Goal: Task Accomplishment & Management: Complete application form

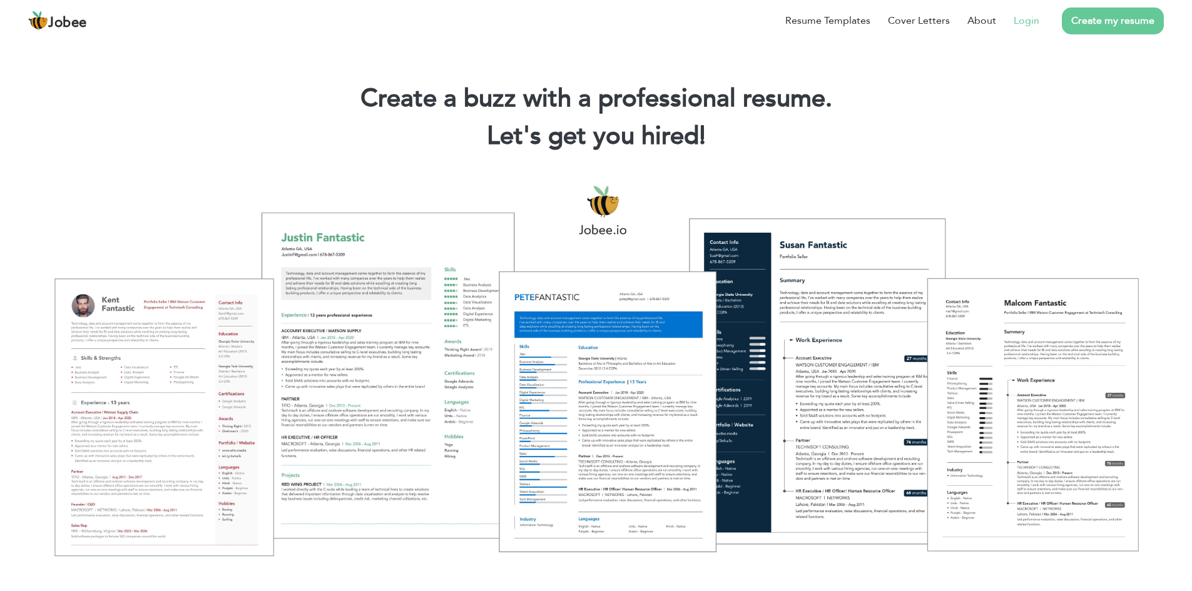
click at [1030, 16] on link "Login" at bounding box center [1026, 20] width 26 height 15
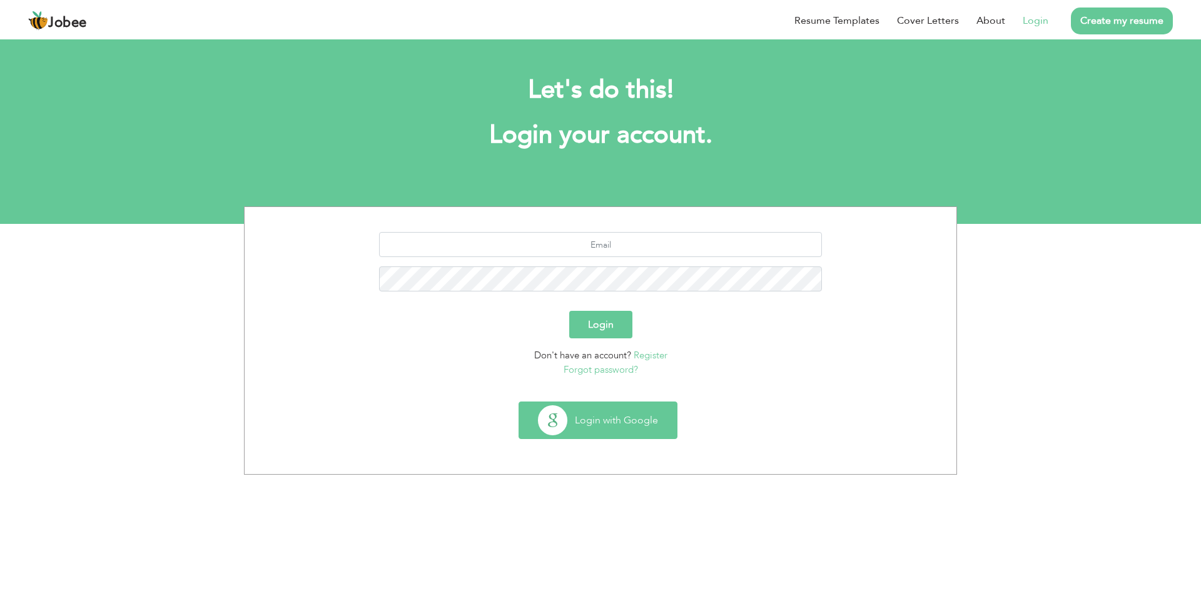
click at [592, 414] on button "Login with Google" at bounding box center [598, 420] width 158 height 36
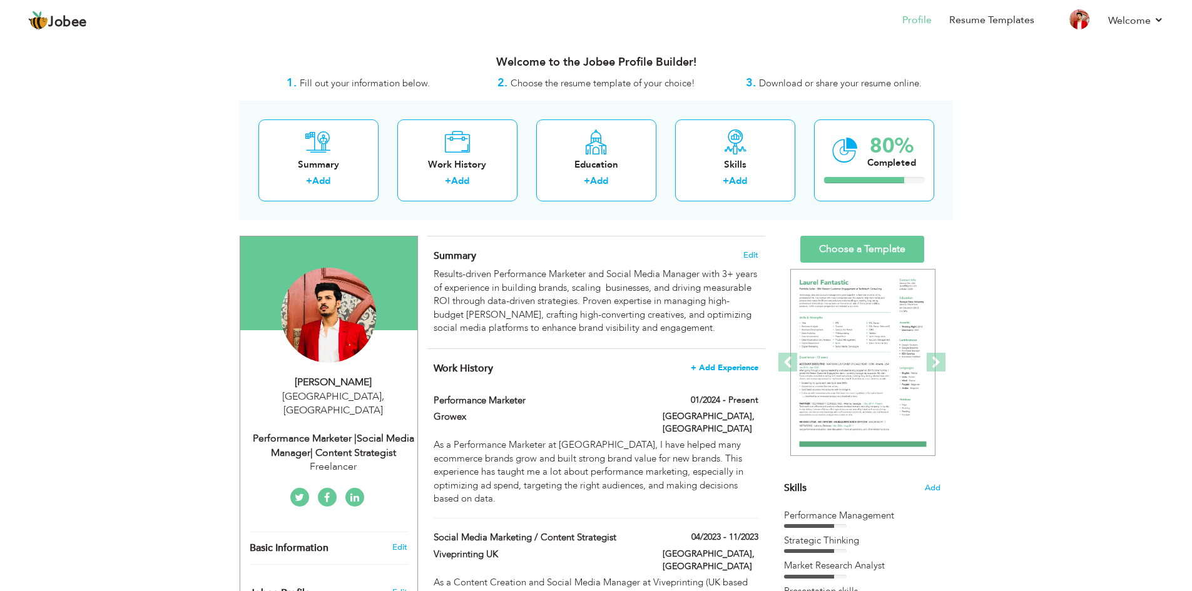
click at [717, 366] on span "+ Add Experience" at bounding box center [725, 367] width 68 height 9
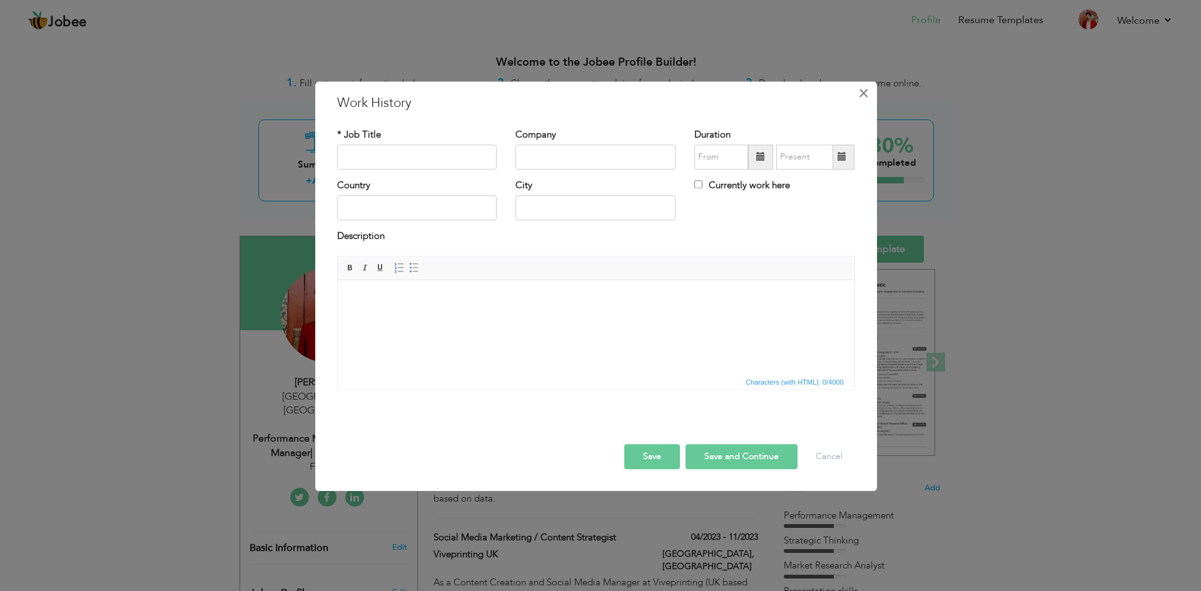
click at [861, 87] on span "×" at bounding box center [863, 93] width 11 height 23
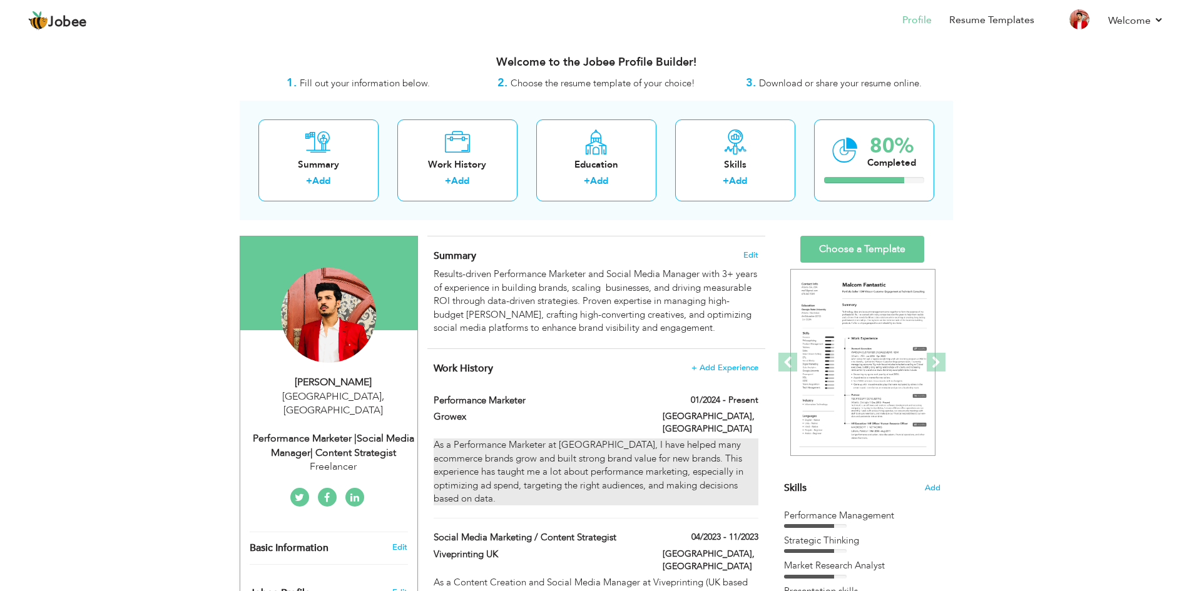
scroll to position [28, 0]
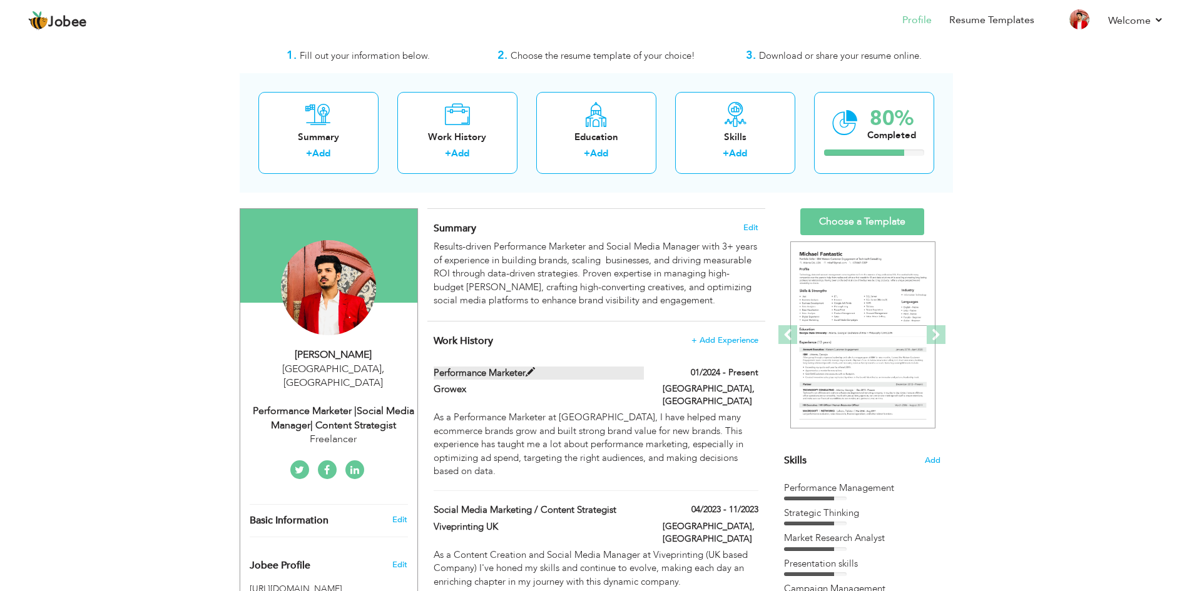
click at [528, 372] on span at bounding box center [529, 372] width 9 height 9
type input "Performance Marketer"
type input "Growex"
type input "01/2024"
type input "[GEOGRAPHIC_DATA]"
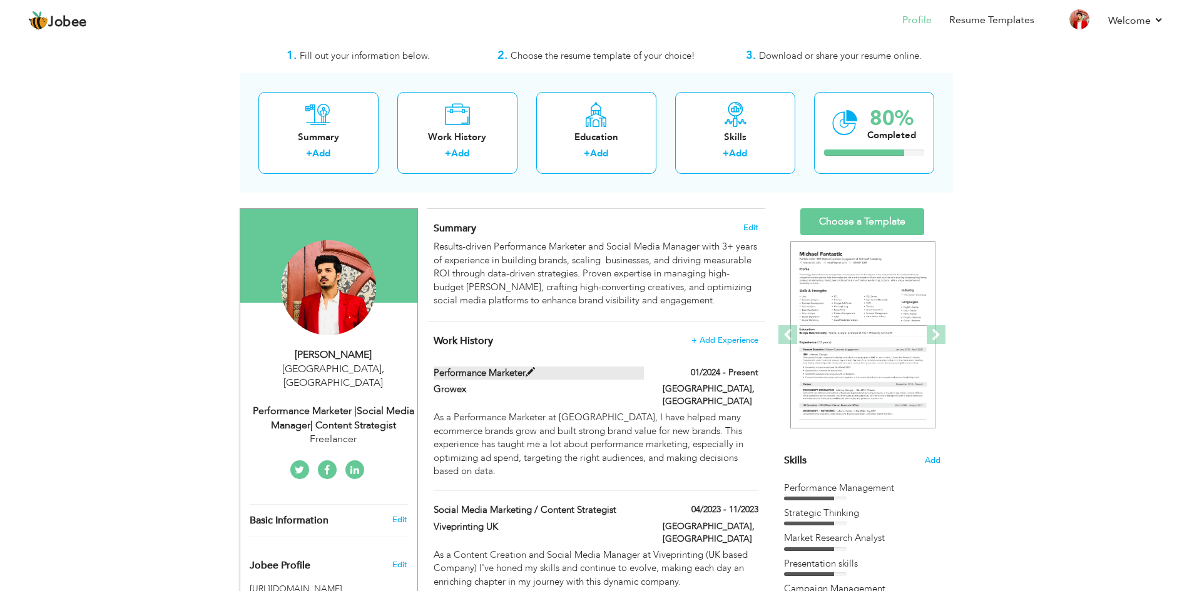
type input "[GEOGRAPHIC_DATA]"
checkbox input "true"
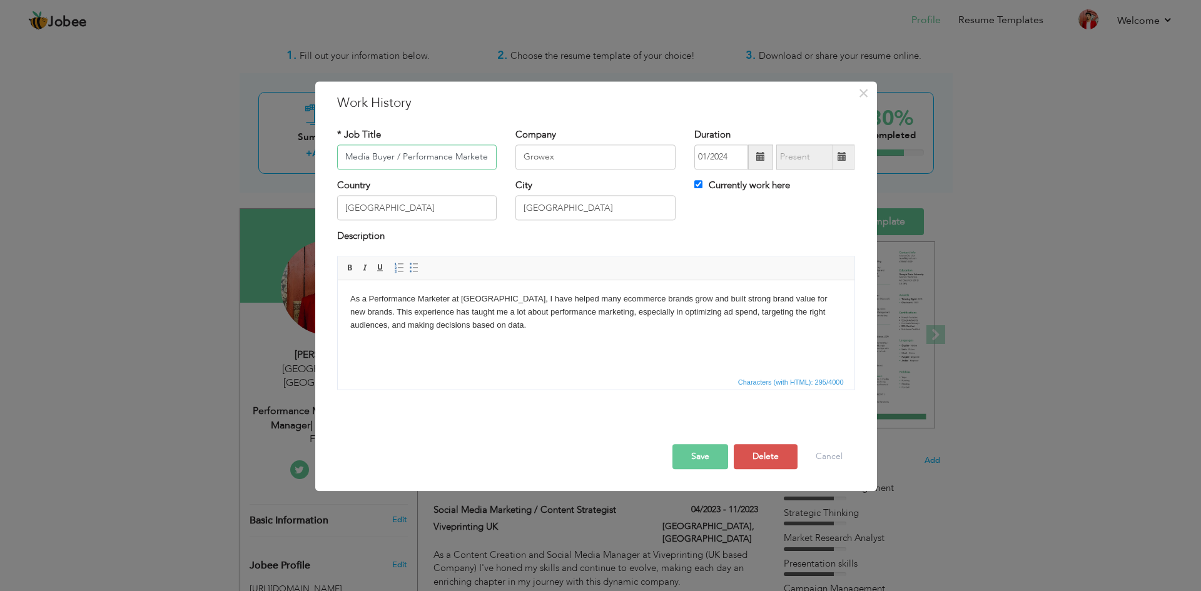
type input "Media Buyer / Performance Marketer ?"
drag, startPoint x: 448, startPoint y: 298, endPoint x: 371, endPoint y: 296, distance: 77.0
click at [371, 296] on body "As a Performance Marketer at Growex, I have helped many ecommerce brands grow a…" at bounding box center [596, 312] width 492 height 39
click at [709, 448] on button "Save" at bounding box center [700, 456] width 56 height 25
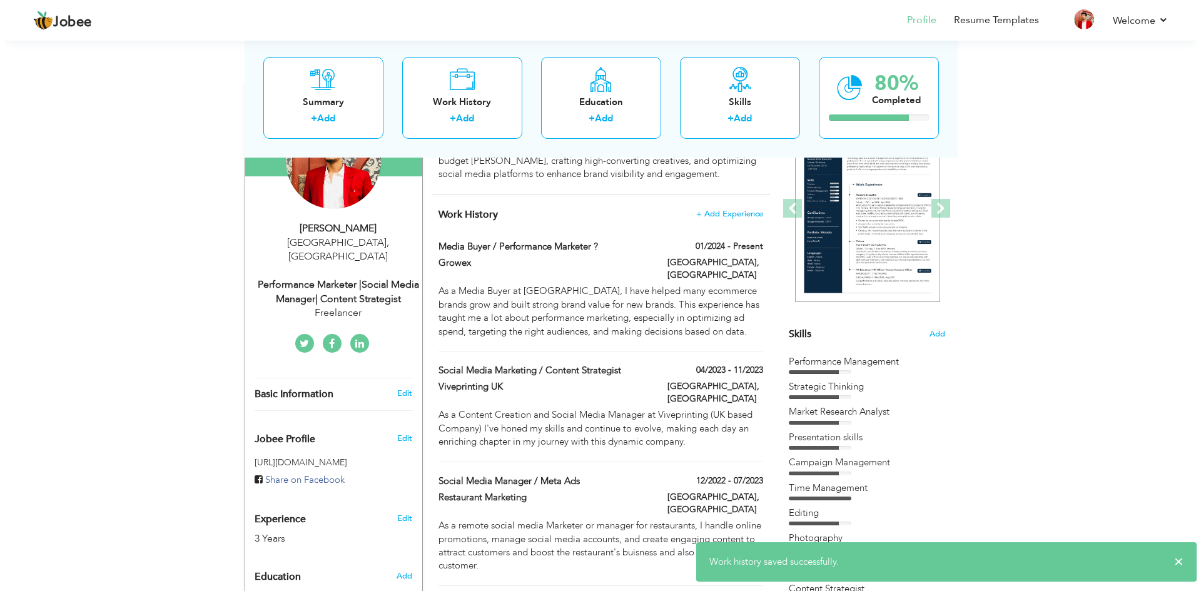
scroll to position [154, 0]
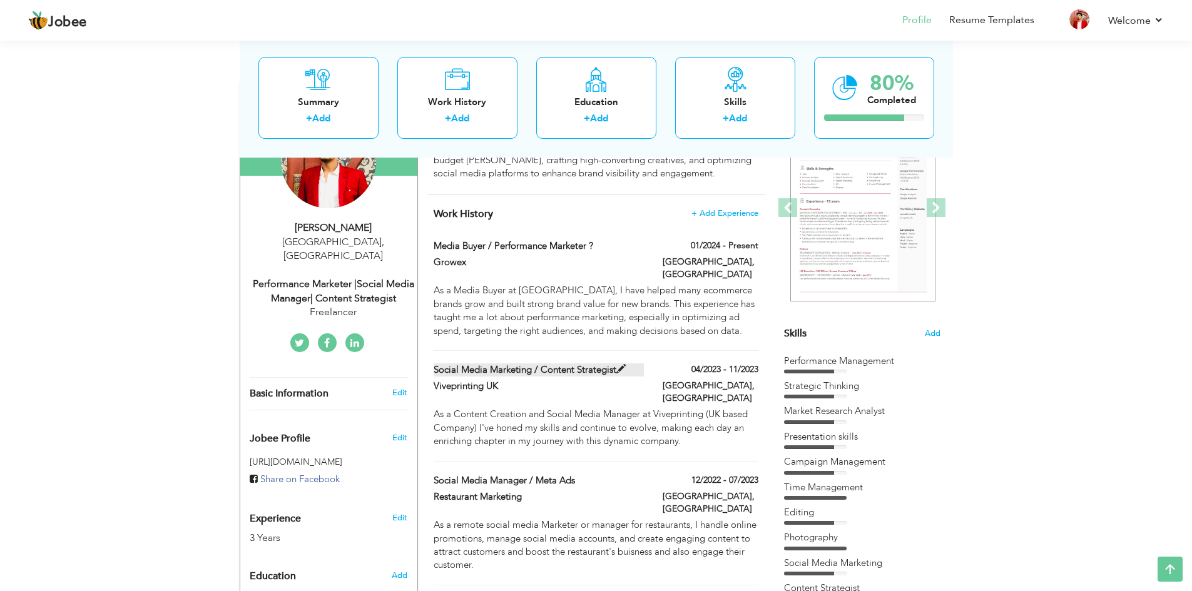
click at [618, 365] on span at bounding box center [620, 369] width 9 height 9
type input "Social Media Marketing / Content Strategist"
type input "Viveprinting UK"
type input "04/2023"
type input "11/2023"
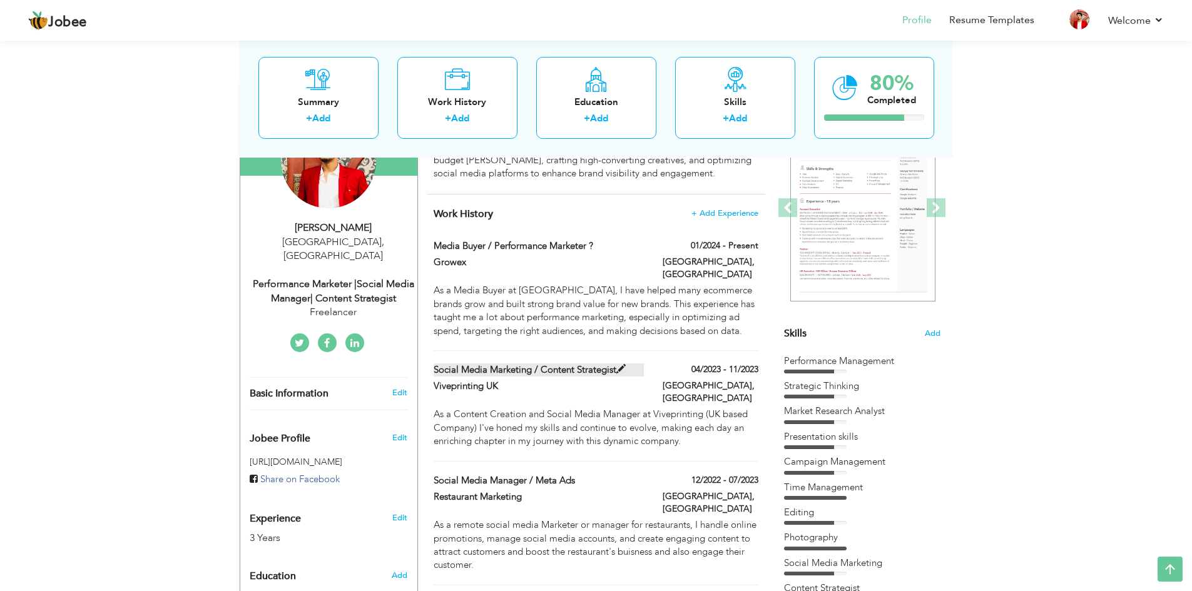
checkbox input "false"
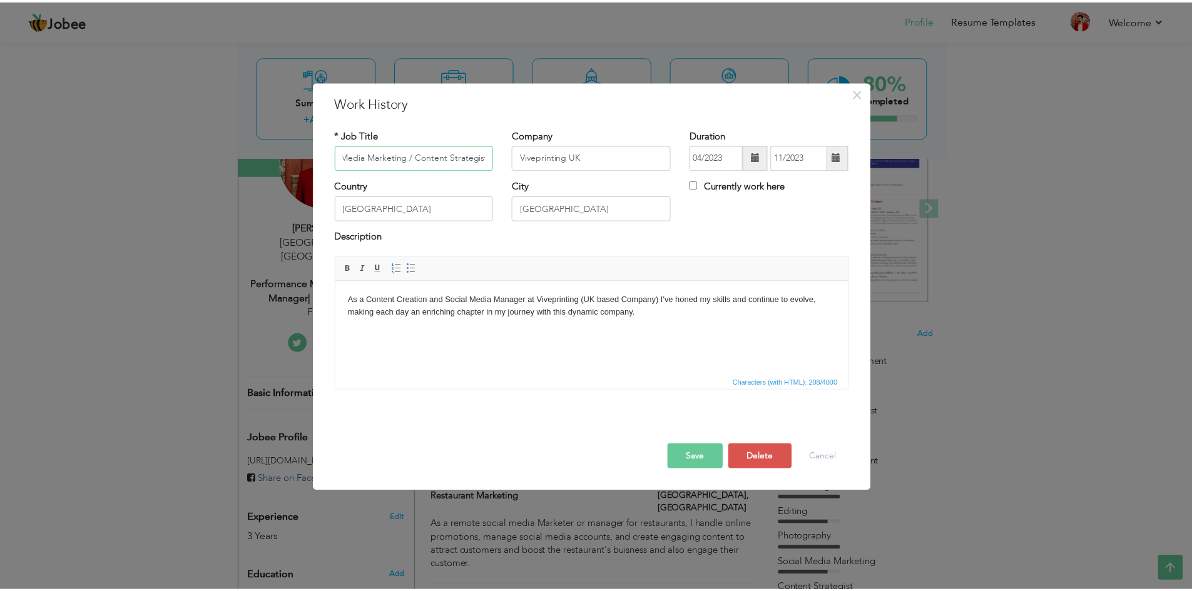
scroll to position [0, 0]
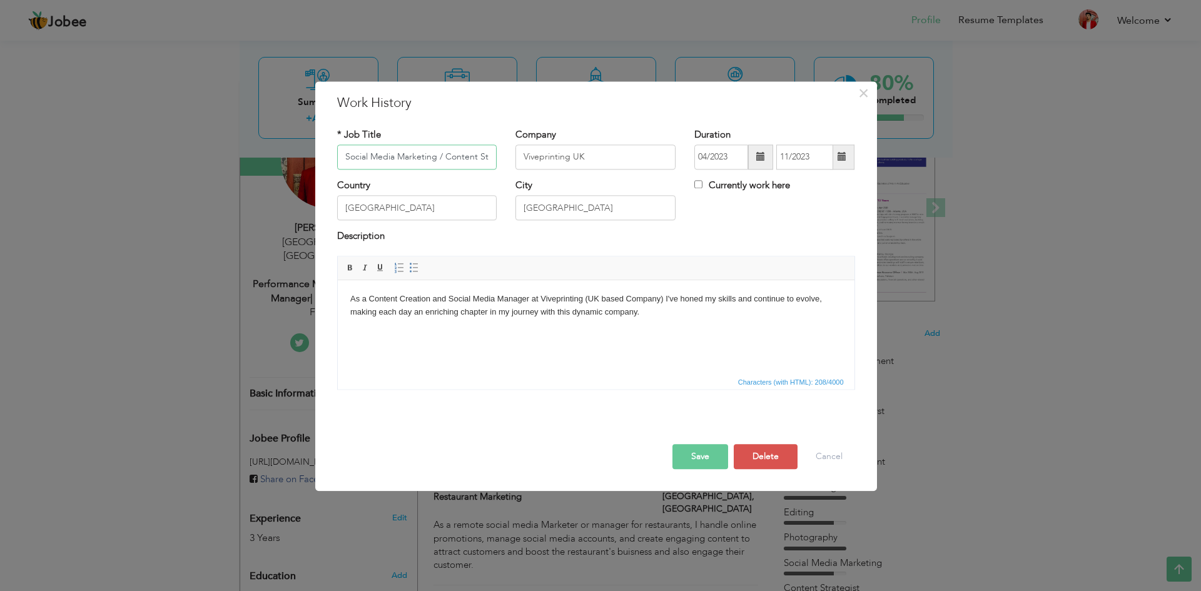
drag, startPoint x: 410, startPoint y: 157, endPoint x: 328, endPoint y: 174, distance: 83.0
click at [328, 174] on div "* Job Title Social Media Marketing / Content Strategist" at bounding box center [417, 153] width 179 height 51
click at [473, 154] on input "Social Media Marketing / Content Strategist" at bounding box center [417, 156] width 160 height 25
click at [861, 97] on span "×" at bounding box center [863, 93] width 11 height 23
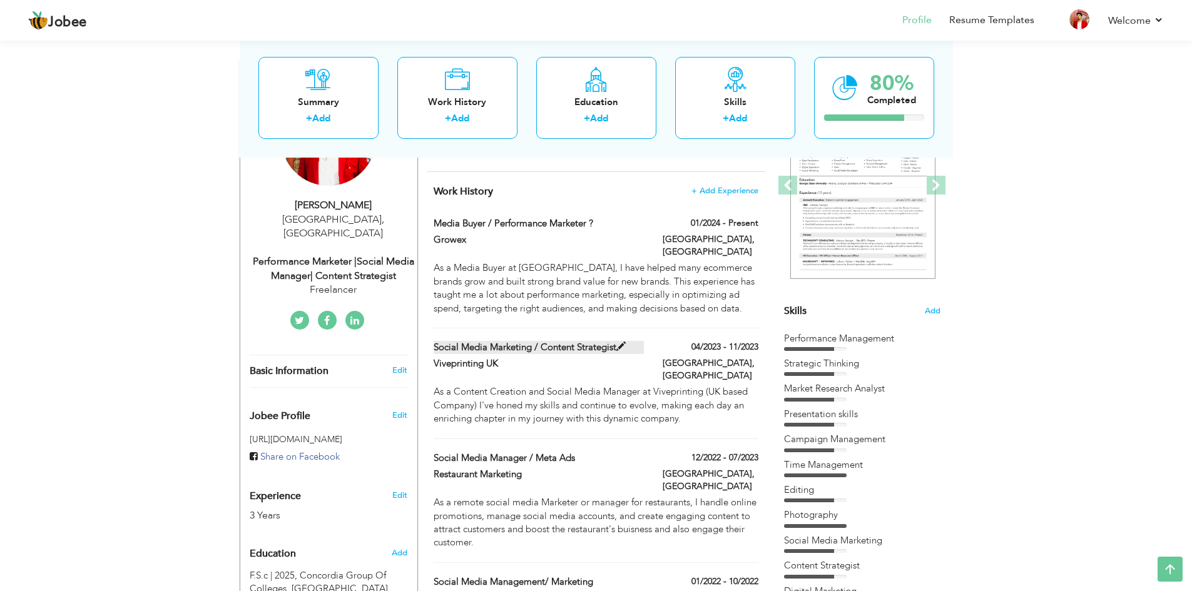
scroll to position [176, 0]
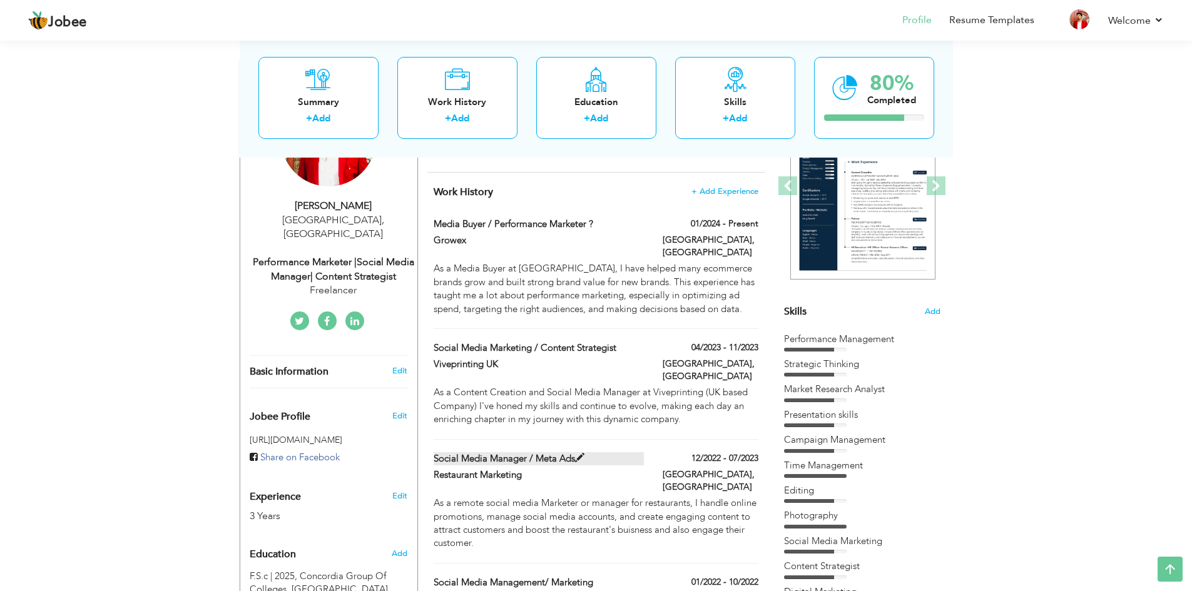
click at [582, 453] on span at bounding box center [579, 457] width 9 height 9
type input "Social Media Manager / Meta Ads"
type input "Restaurant Marketing"
type input "12/2022"
type input "07/2023"
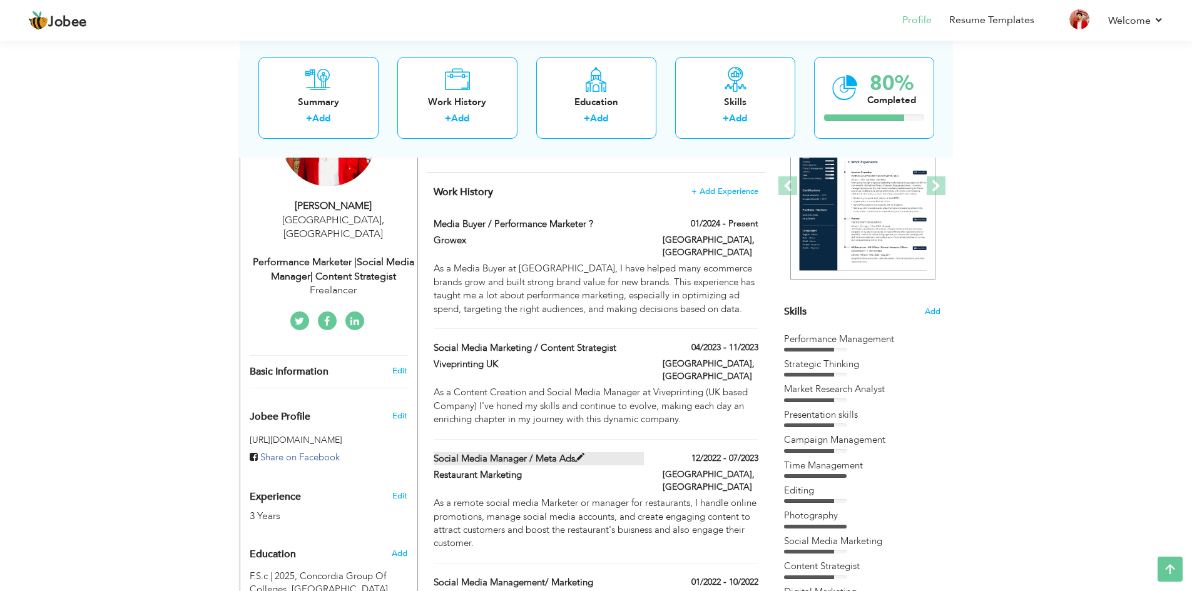
type input "[GEOGRAPHIC_DATA]"
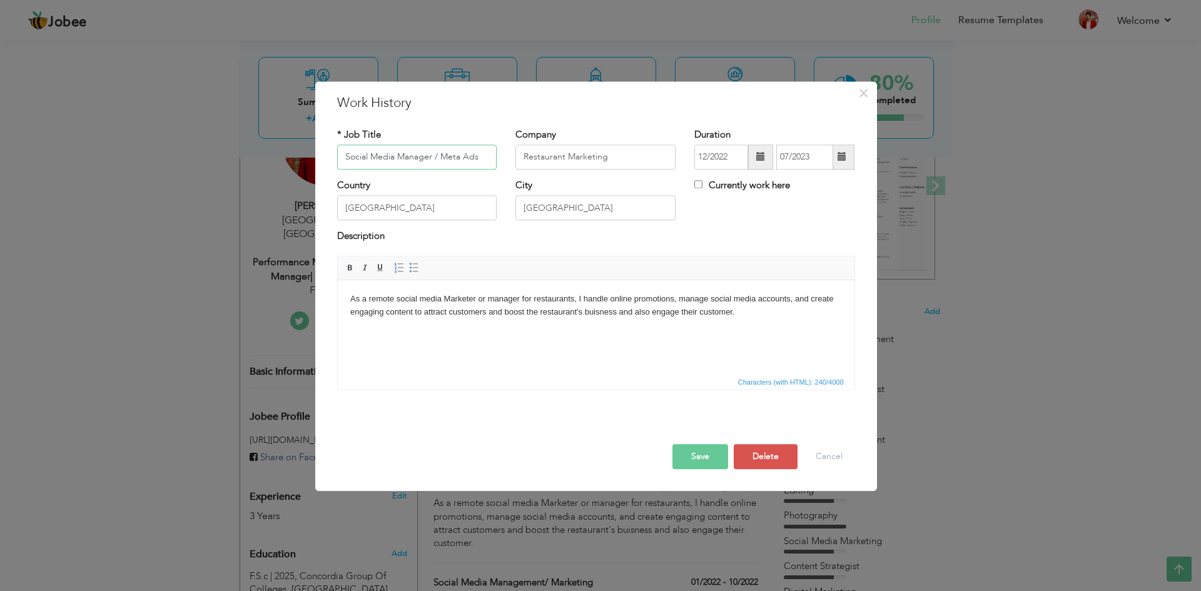
drag, startPoint x: 482, startPoint y: 157, endPoint x: 343, endPoint y: 190, distance: 142.8
click at [343, 190] on div "* Job Title Social Media Manager / Meta Ads Company Restaurant Marketing Durati…" at bounding box center [596, 264] width 537 height 290
click at [701, 458] on button "Save" at bounding box center [700, 456] width 56 height 25
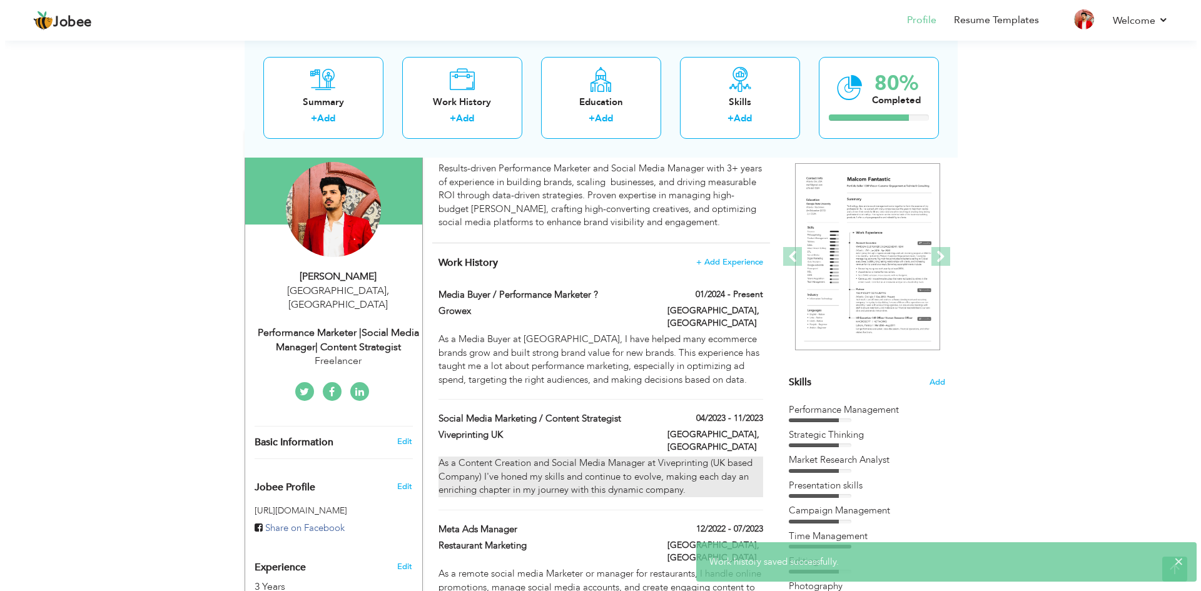
scroll to position [106, 0]
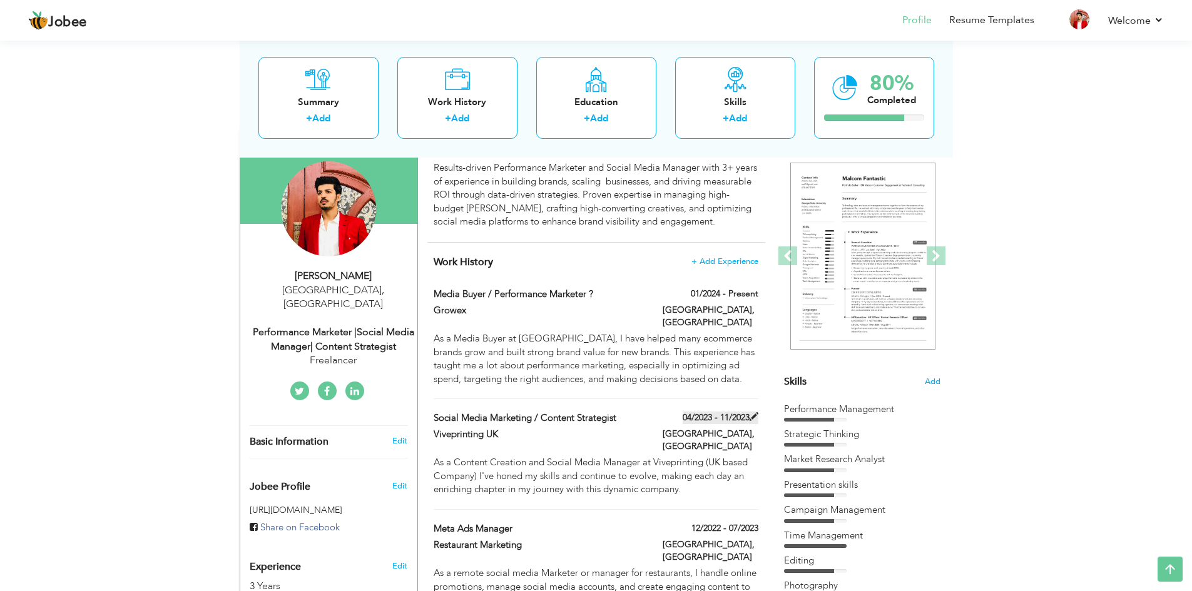
click at [753, 412] on span at bounding box center [753, 416] width 9 height 9
type input "Social Media Marketing / Content Strategist"
type input "Viveprinting UK"
type input "04/2023"
type input "11/2023"
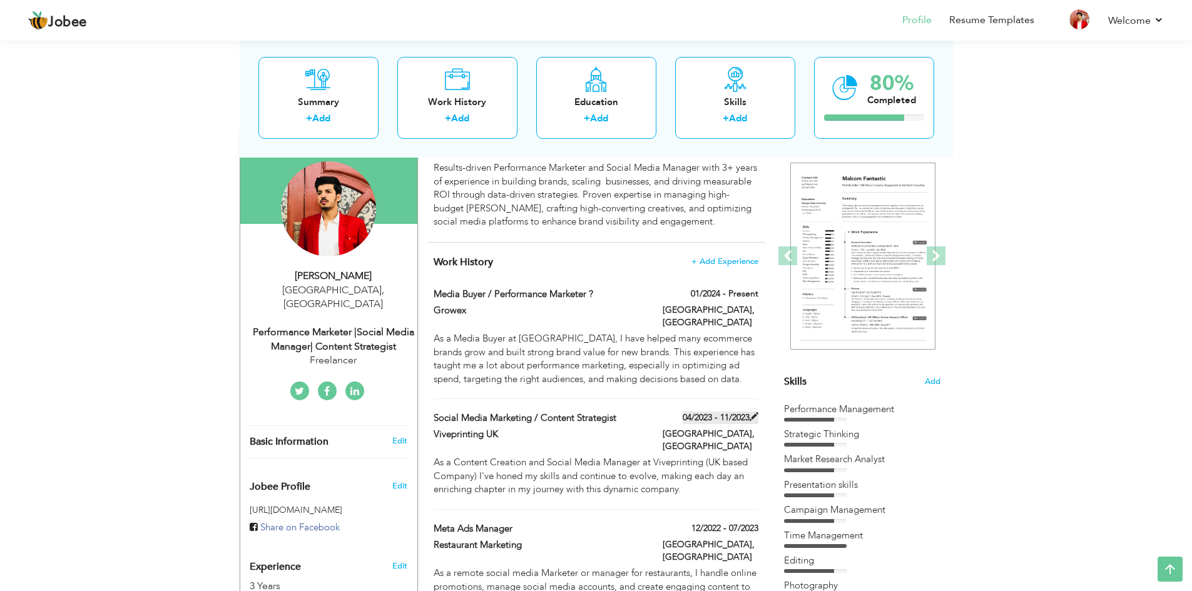
type input "[GEOGRAPHIC_DATA]"
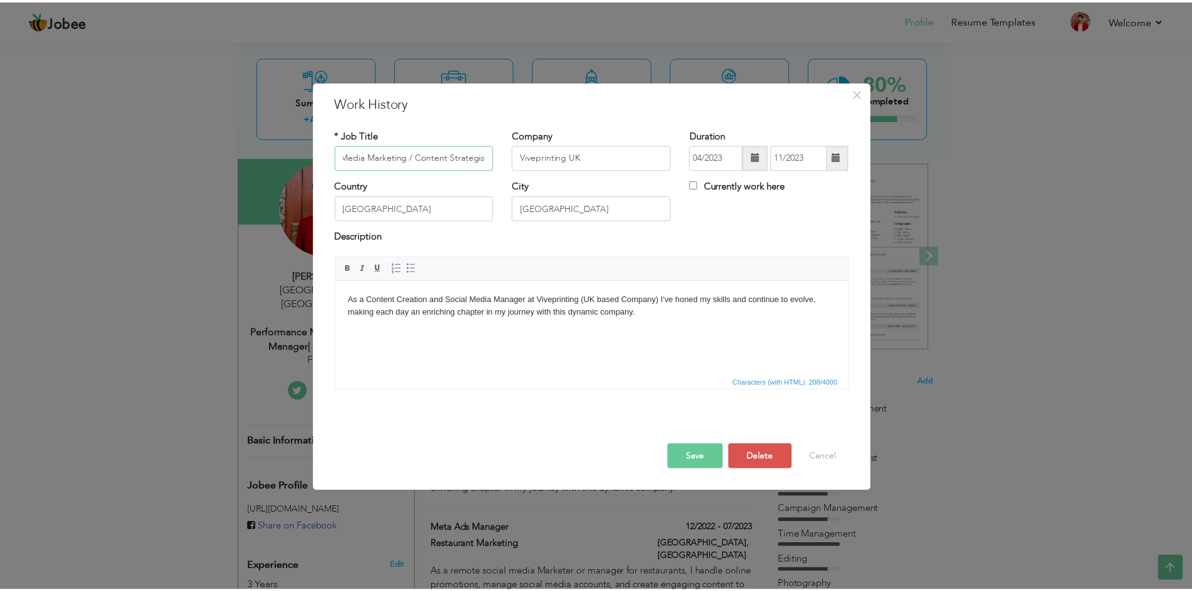
scroll to position [0, 0]
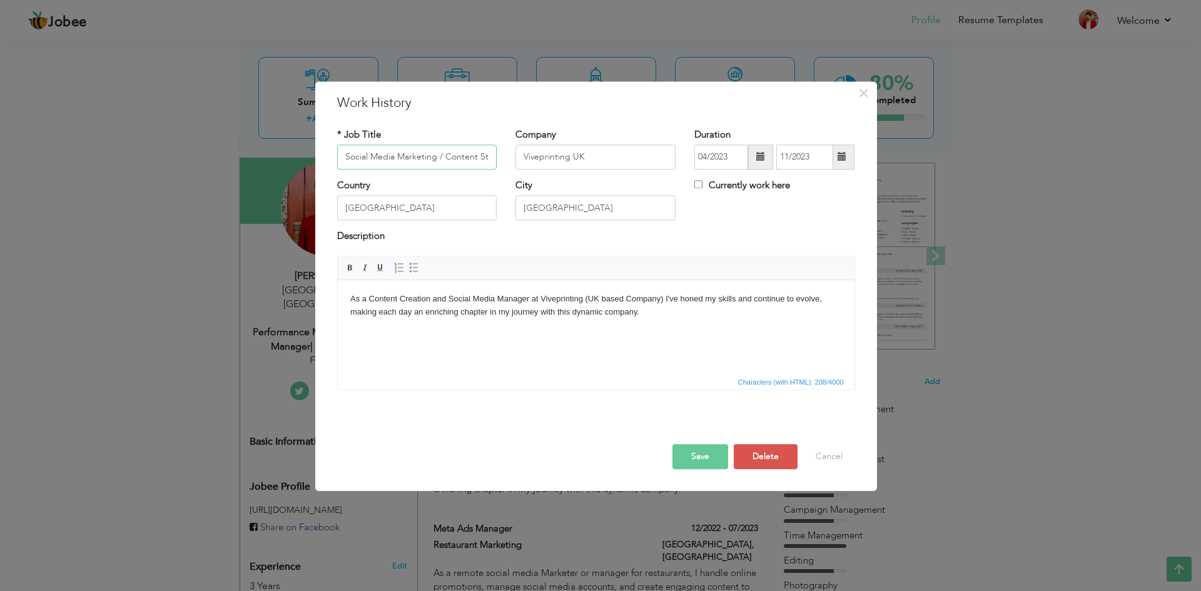
drag, startPoint x: 410, startPoint y: 156, endPoint x: 288, endPoint y: 151, distance: 122.7
click at [288, 151] on div "× Work History * Job Title Social Media Marketing / Content Strategist Company …" at bounding box center [600, 295] width 1201 height 591
click at [695, 465] on button "Save" at bounding box center [700, 456] width 56 height 25
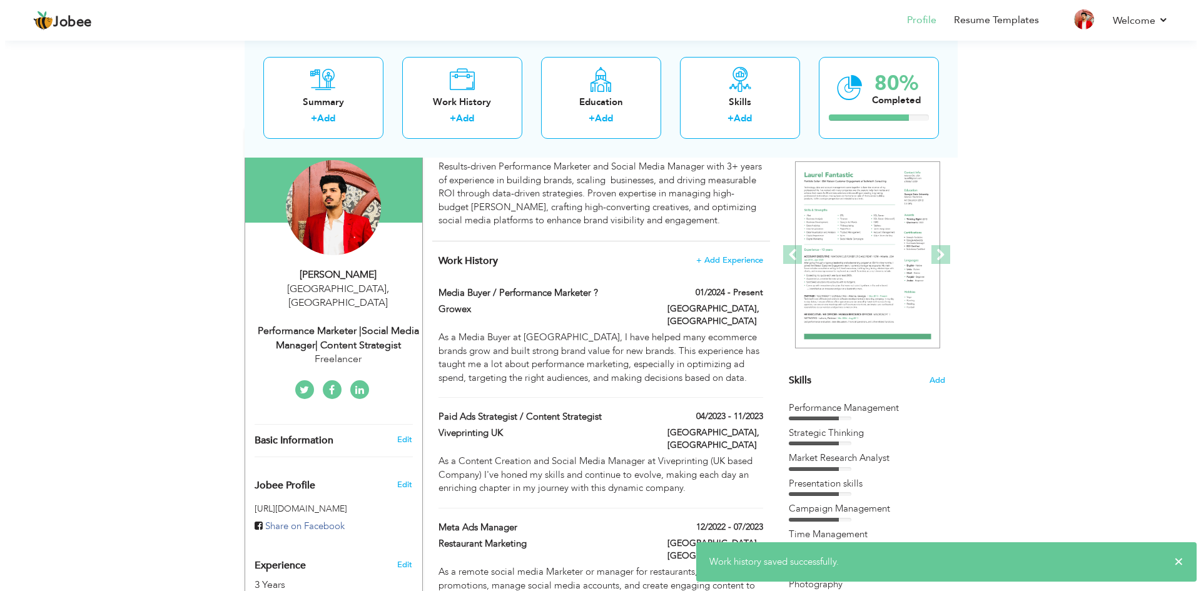
scroll to position [83, 0]
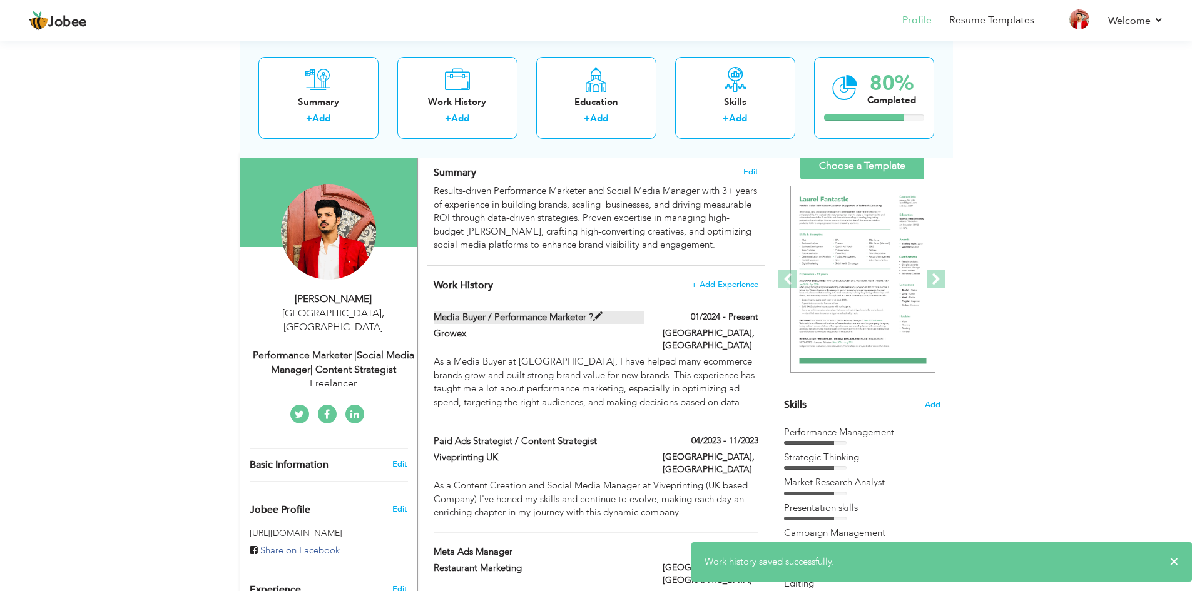
click at [599, 316] on span at bounding box center [597, 316] width 9 height 9
type input "Media Buyer / Performance Marketer ?"
type input "Growex"
type input "01/2024"
checkbox input "true"
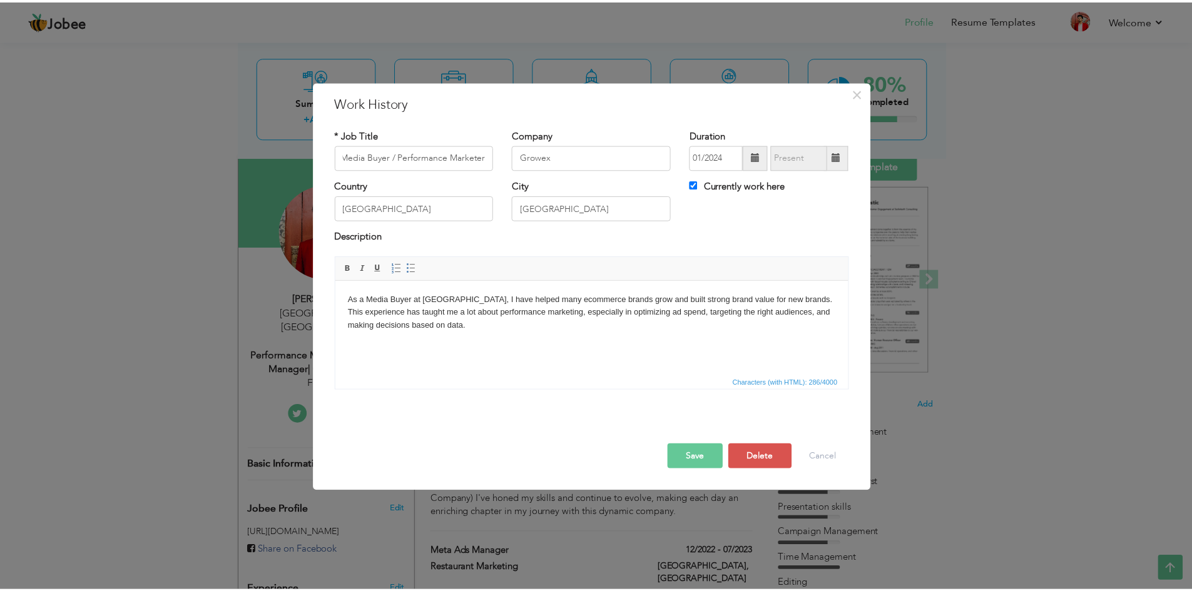
scroll to position [0, 0]
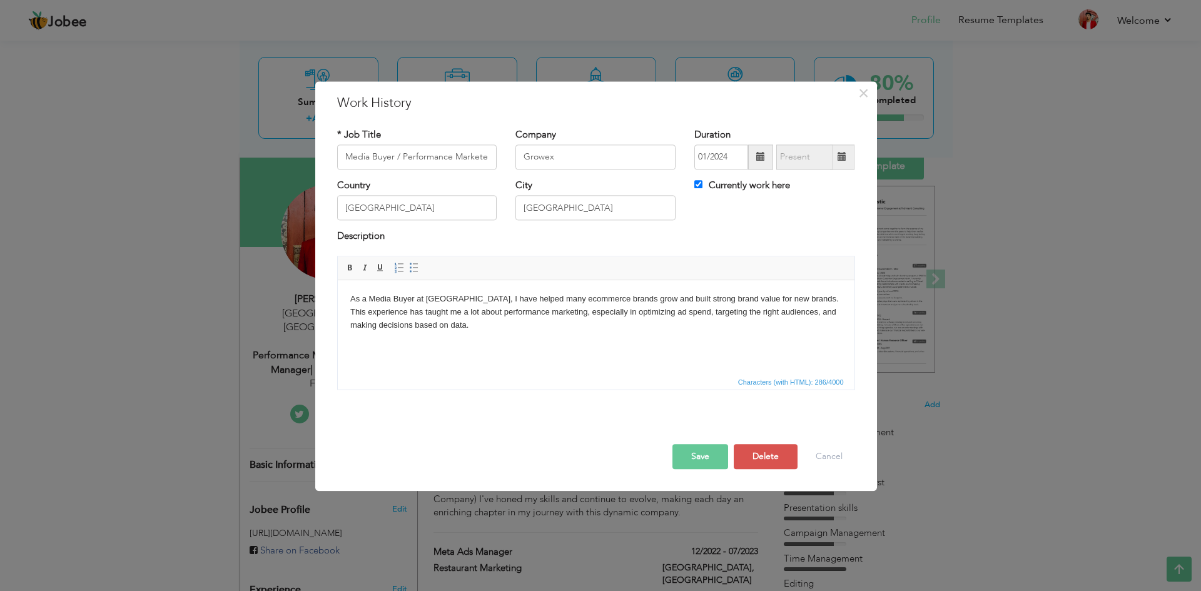
click at [698, 450] on button "Save" at bounding box center [700, 456] width 56 height 25
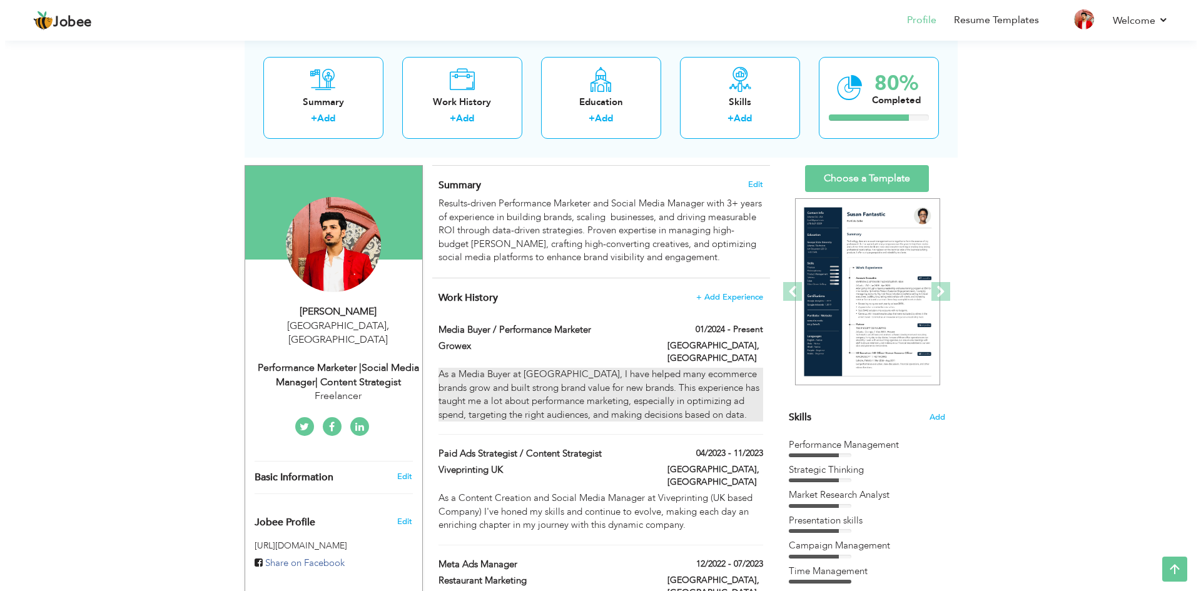
scroll to position [69, 0]
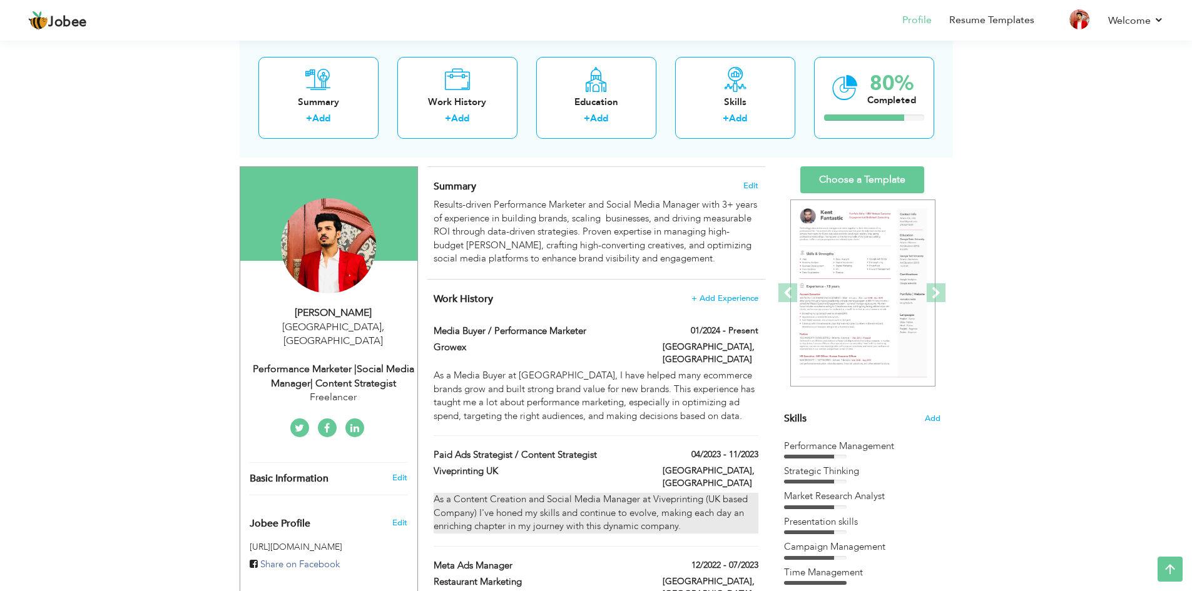
click at [545, 493] on div "As a Content Creation and Social Media Manager at Viveprinting (UK based Compan…" at bounding box center [595, 513] width 324 height 40
type input "Paid Ads Strategist / Content Strategist"
type input "Viveprinting UK"
type input "04/2023"
type input "11/2023"
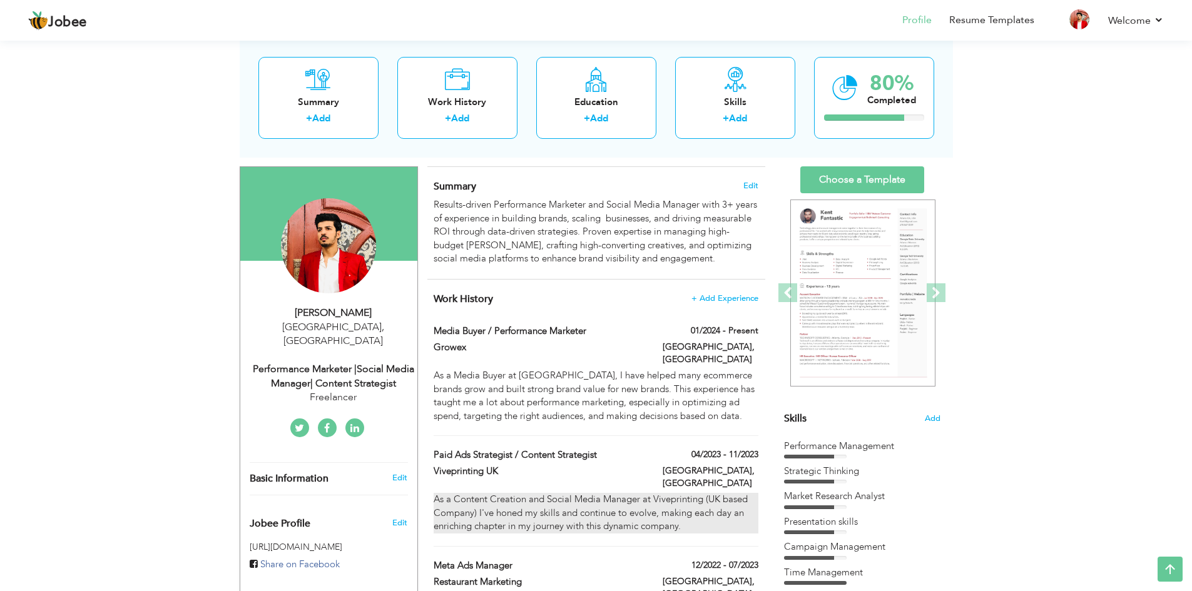
checkbox input "false"
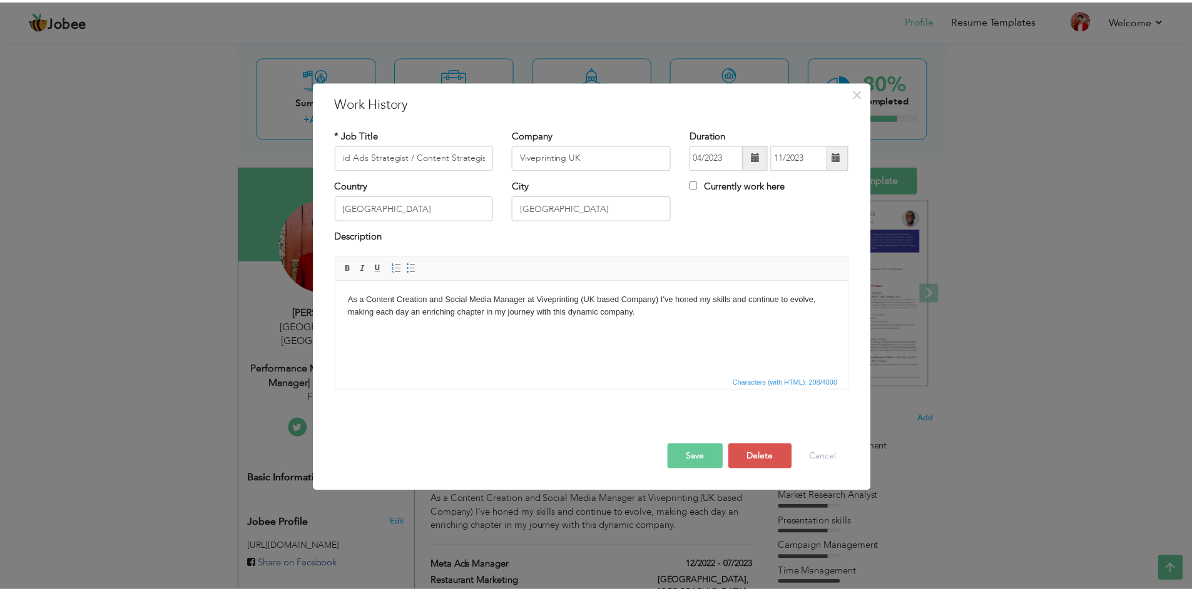
scroll to position [0, 0]
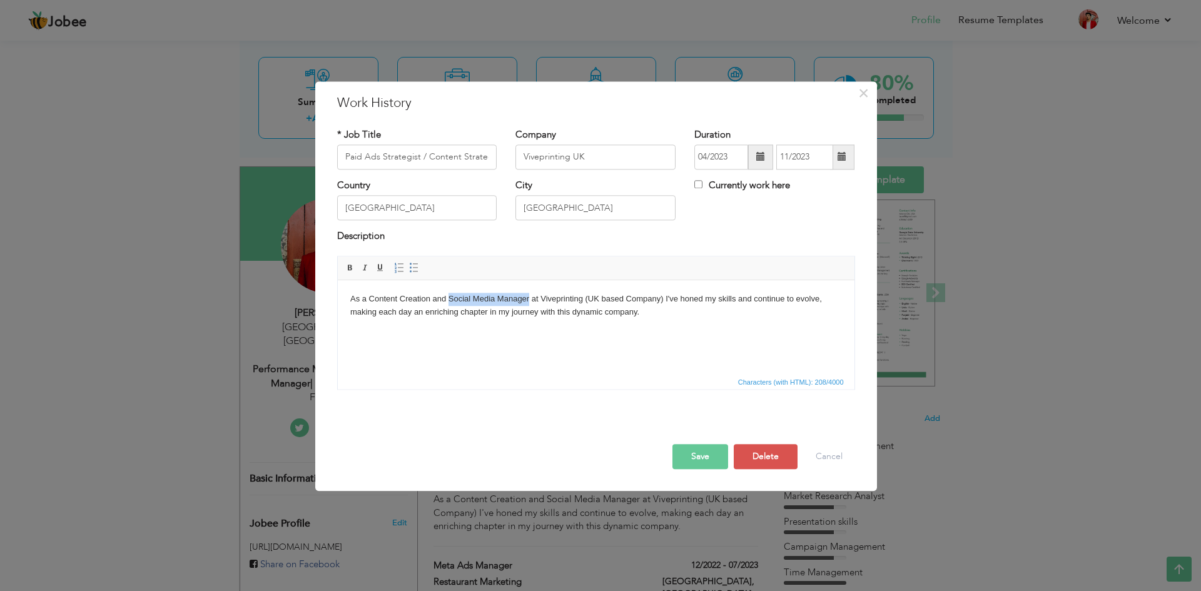
drag, startPoint x: 529, startPoint y: 298, endPoint x: 447, endPoint y: 299, distance: 81.9
click at [447, 299] on body "As a Content Creation and Social Media Manager at Viveprinting (UK based Compan…" at bounding box center [596, 306] width 492 height 26
click at [499, 300] on body "As a Content Creation and Paid Ads Stragtegist at Viveprinting (UK based Compan…" at bounding box center [596, 306] width 492 height 26
click at [695, 465] on button "Save" at bounding box center [700, 456] width 56 height 25
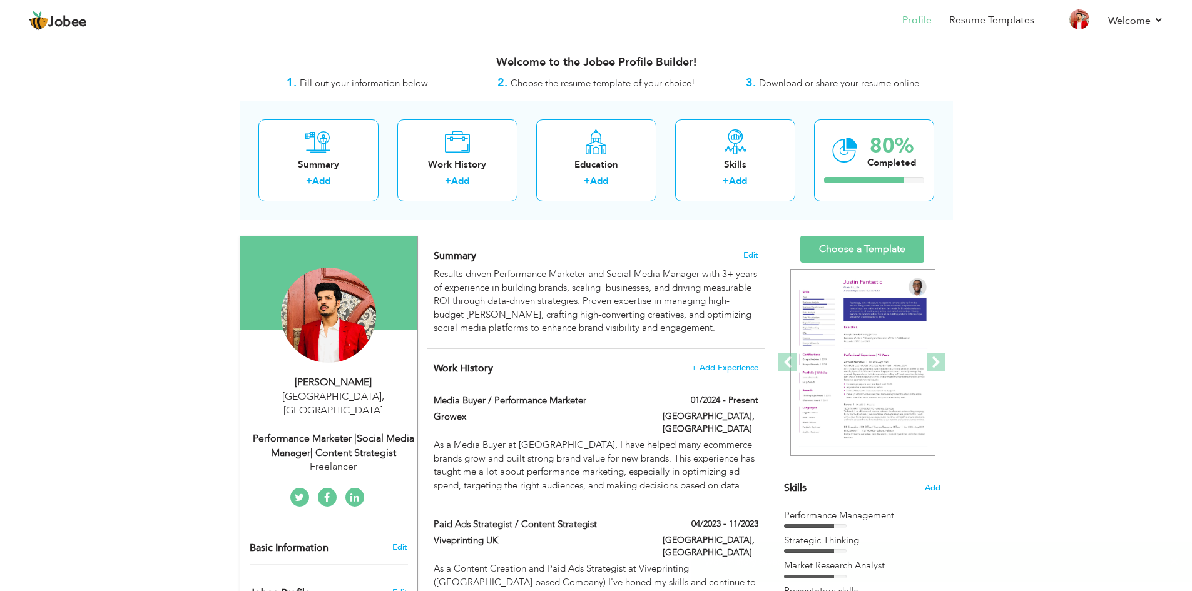
click at [1181, 557] on div "× Work history saved successfully." at bounding box center [941, 561] width 500 height 39
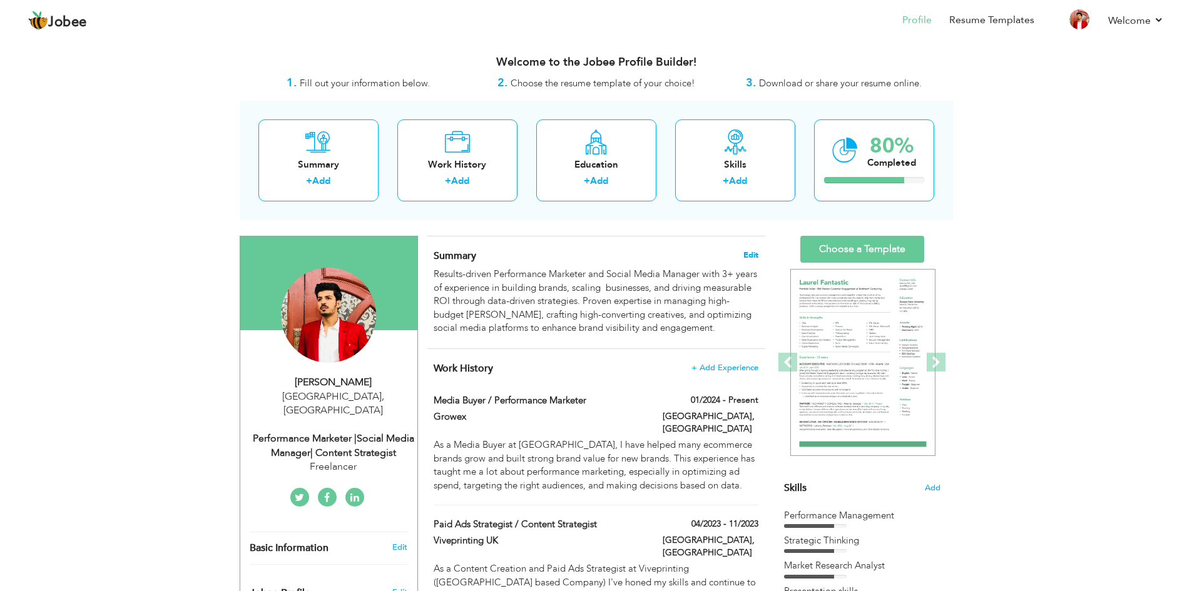
click at [757, 255] on span "Edit" at bounding box center [750, 255] width 15 height 9
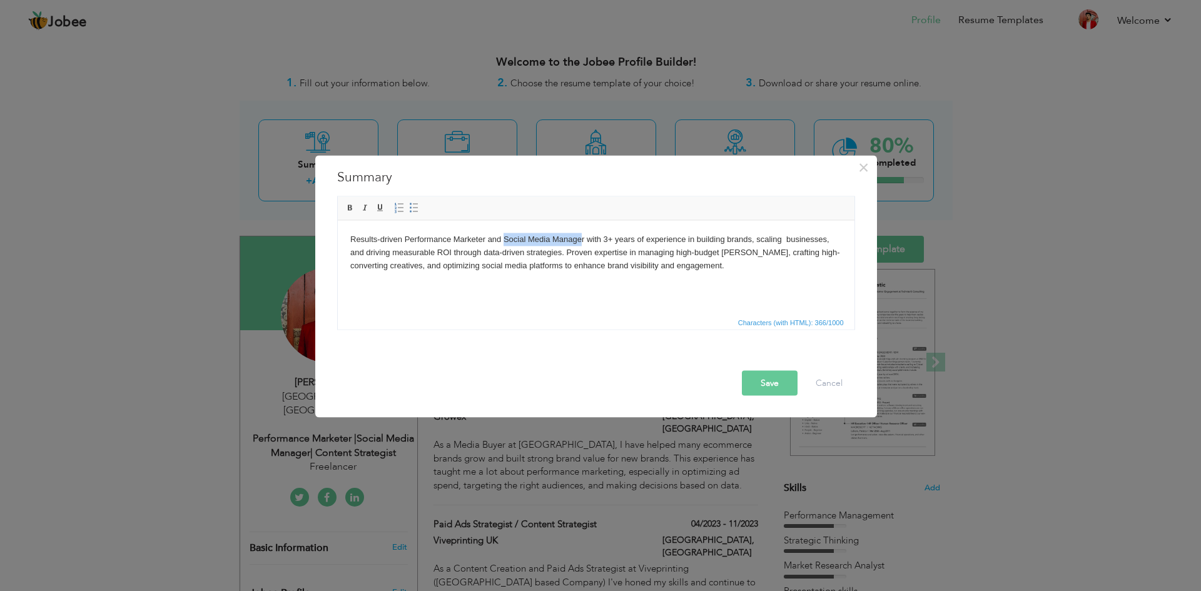
drag, startPoint x: 504, startPoint y: 238, endPoint x: 582, endPoint y: 234, distance: 77.6
click at [582, 234] on body "Results-driven Performance Marketer and Social Media Manager with 3+ years of e…" at bounding box center [596, 252] width 492 height 39
click at [575, 235] on body "Results-driven Performance Marketer and Paid Media Buyingr with 3+ years of exp…" at bounding box center [596, 252] width 492 height 39
click at [776, 384] on button "Save" at bounding box center [770, 382] width 56 height 25
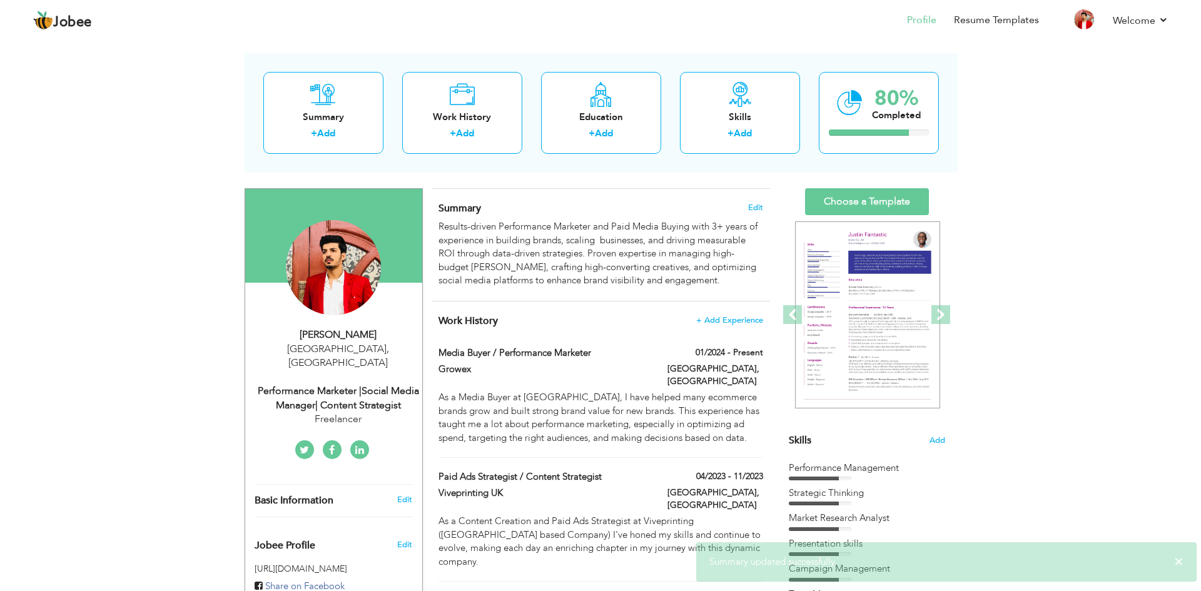
scroll to position [49, 0]
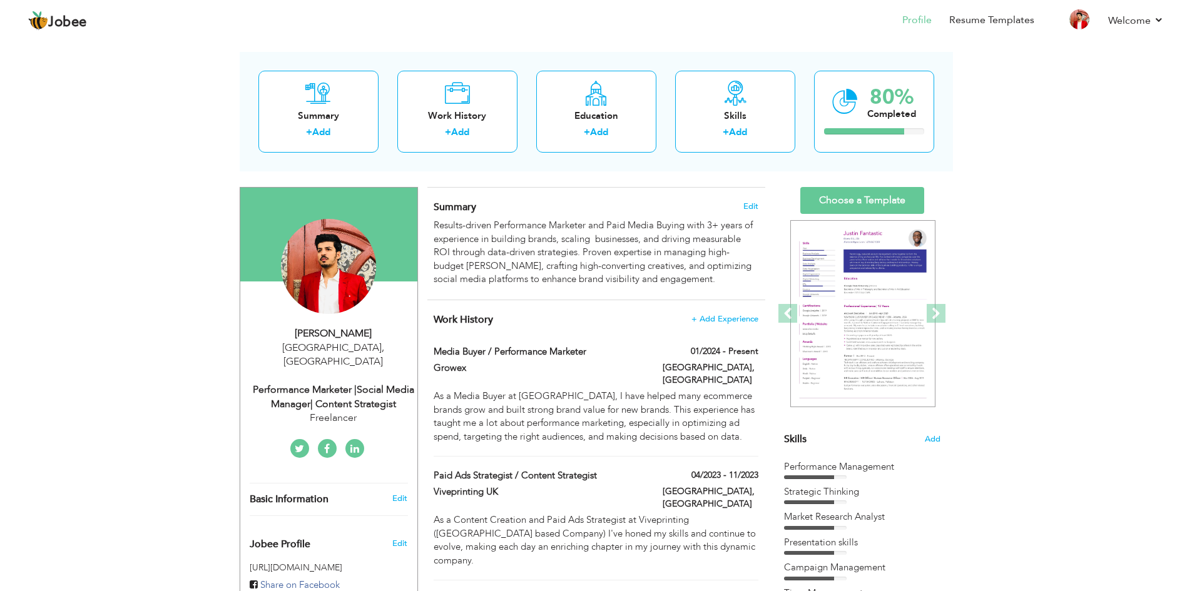
click at [308, 383] on div "Performance Marketer |Social Media Manager| Content Strategist" at bounding box center [334, 397] width 168 height 29
type input "[PERSON_NAME]"
type input "03055070332"
select select "number:166"
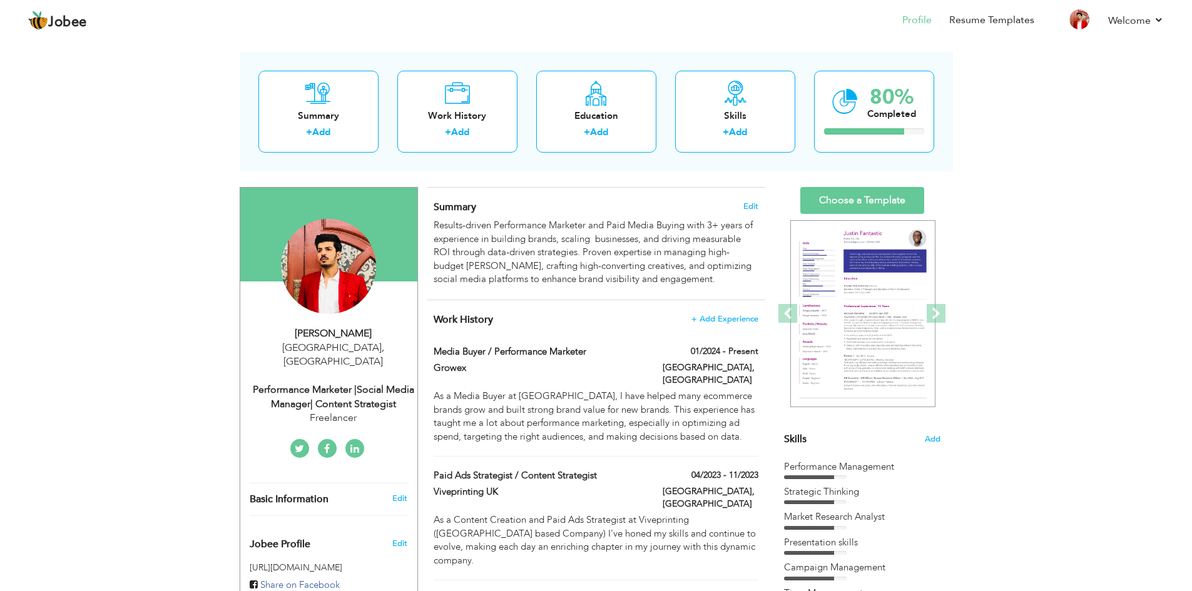
type input "[GEOGRAPHIC_DATA]"
select select "number:5"
type input "Freelancer"
type input "Performance Marketer |Social Media Manager| Content Strategist"
type input "https://www.linkedin.com/in/muhammad-raza-javaid-malik/"
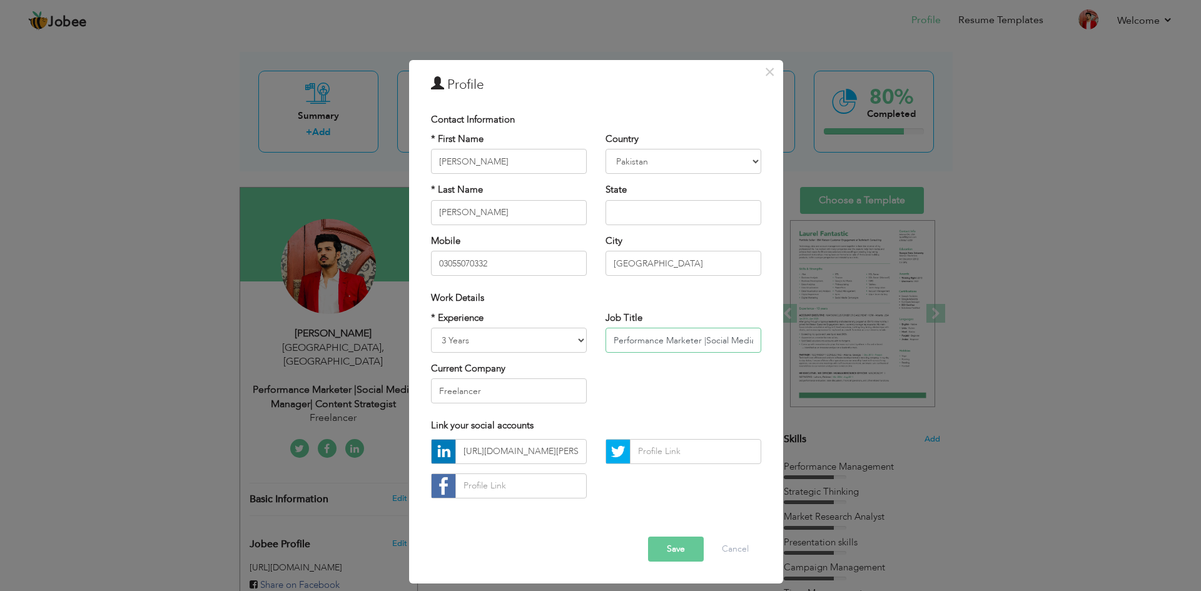
scroll to position [0, 114]
drag, startPoint x: 706, startPoint y: 338, endPoint x: 677, endPoint y: 343, distance: 29.2
click at [677, 343] on input "Performance Marketer |Social Media Manager| Content Strategist" at bounding box center [683, 340] width 156 height 25
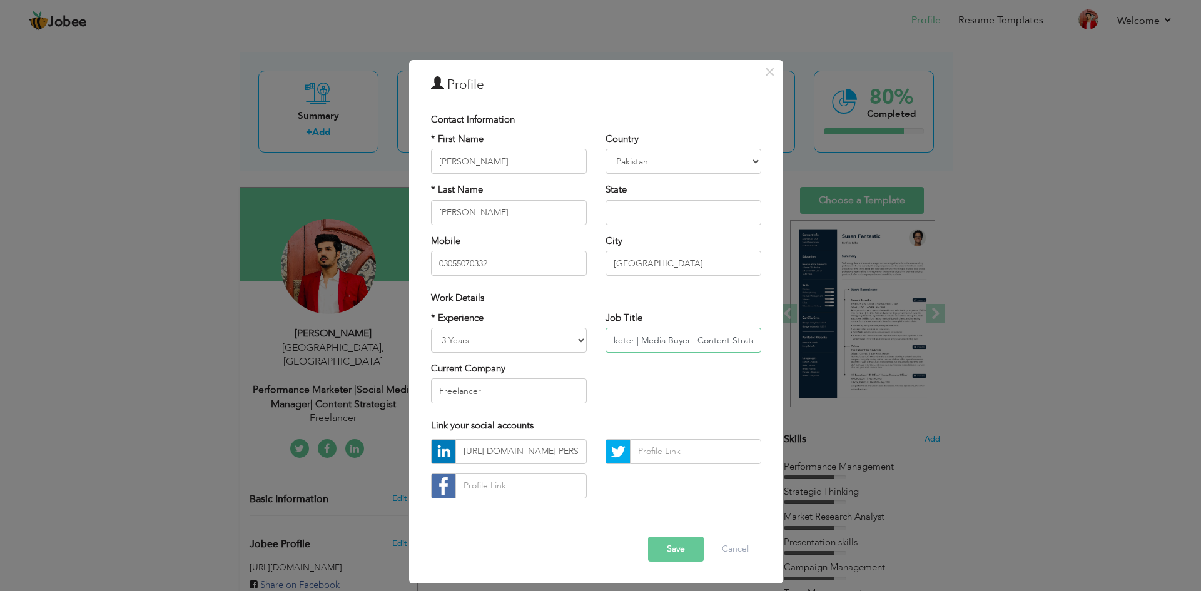
scroll to position [0, 79]
type input "Performance Marketer | Media Buyer | Content Strategist"
click at [692, 543] on button "Save" at bounding box center [676, 549] width 56 height 25
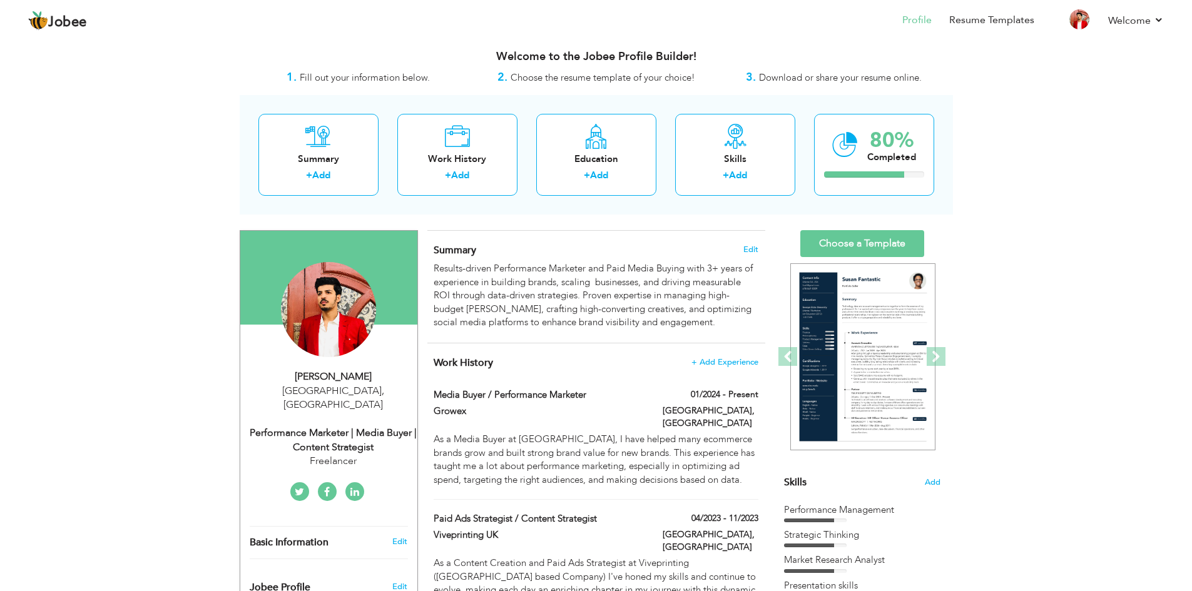
scroll to position [5, 0]
click at [1076, 21] on img at bounding box center [1079, 19] width 20 height 20
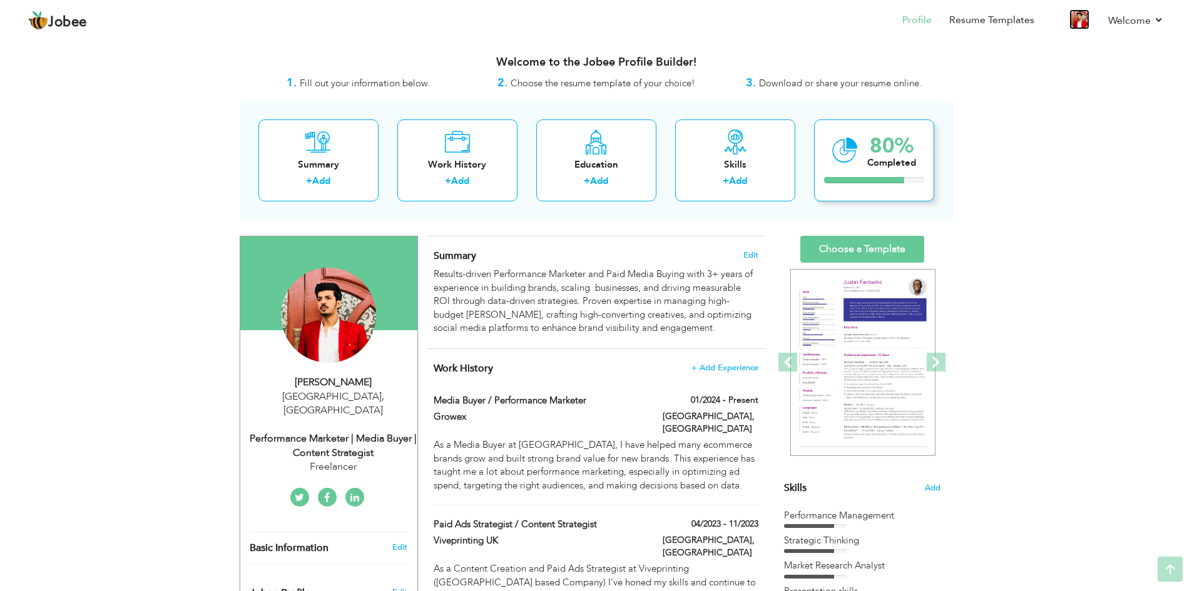
scroll to position [1, 0]
click at [859, 241] on link "Choose a Template" at bounding box center [862, 248] width 124 height 27
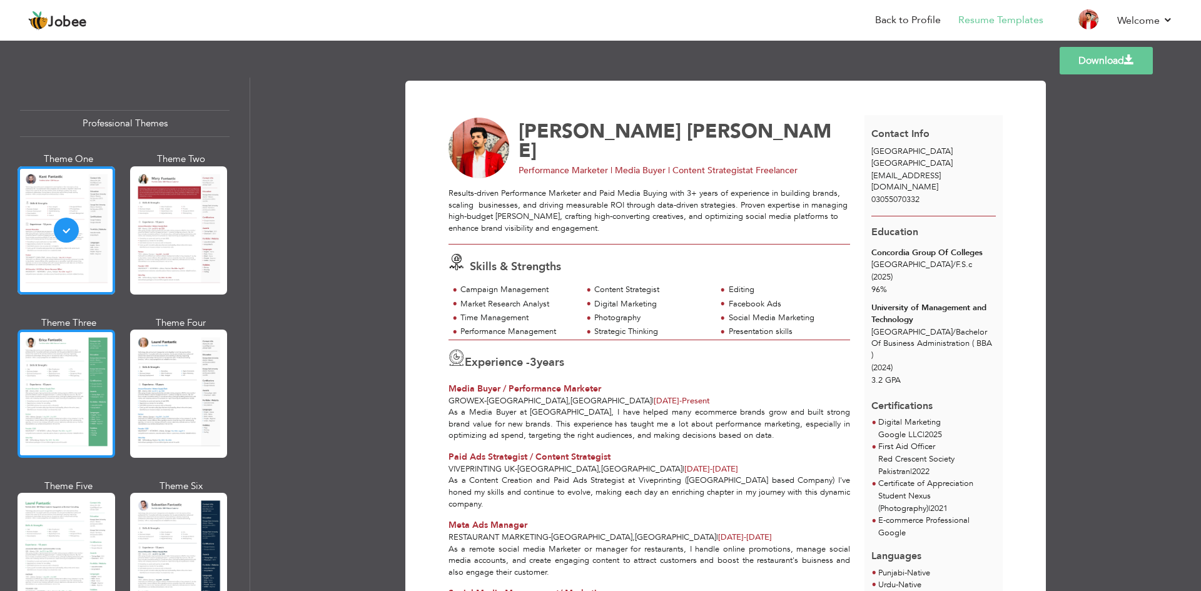
click at [60, 403] on div at bounding box center [67, 394] width 98 height 128
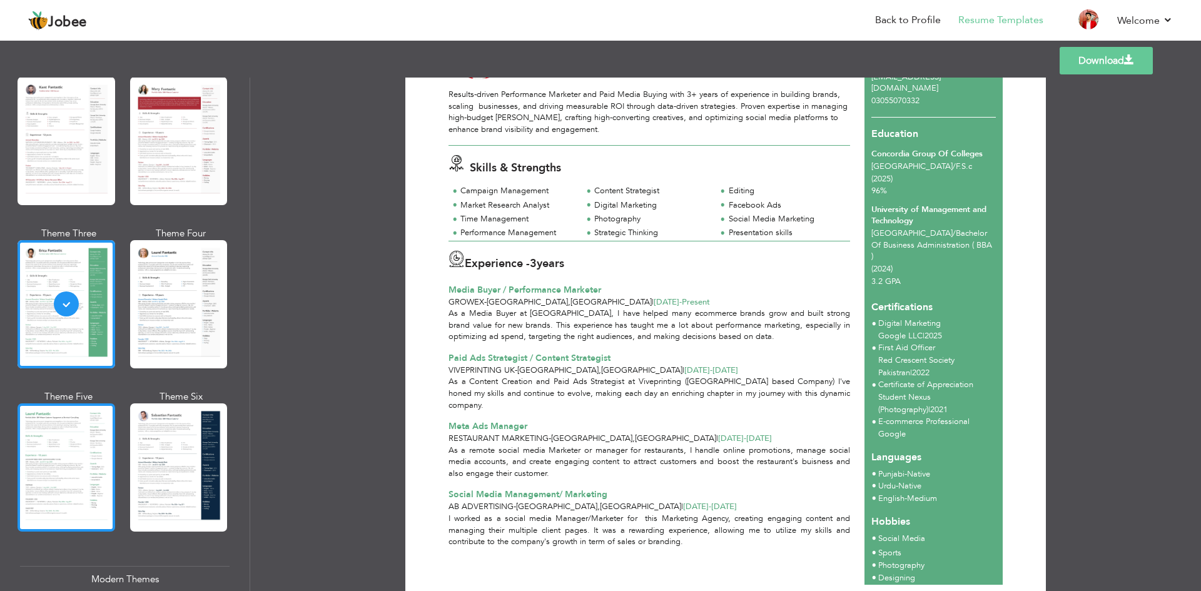
scroll to position [90, 0]
click at [94, 468] on div at bounding box center [67, 467] width 98 height 128
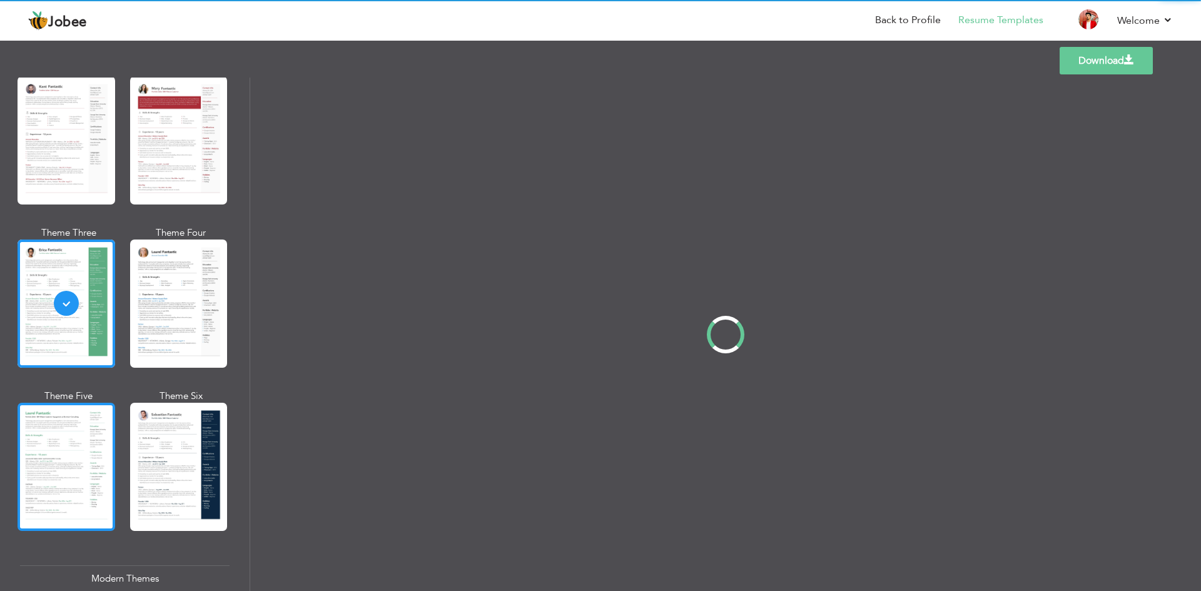
scroll to position [0, 0]
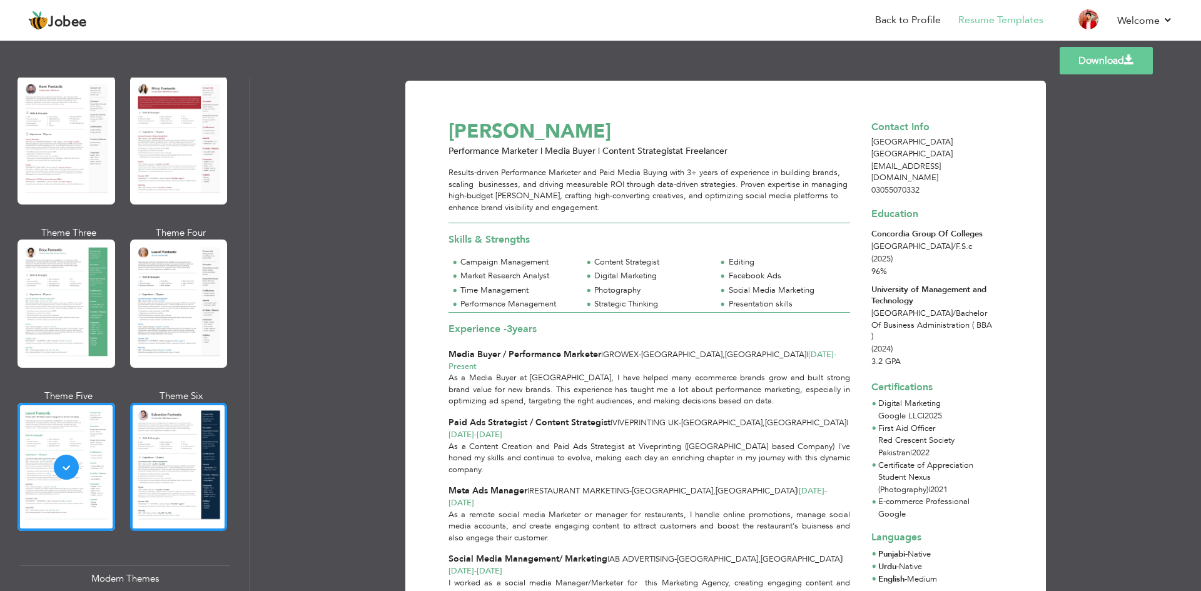
click at [166, 448] on div at bounding box center [179, 467] width 98 height 128
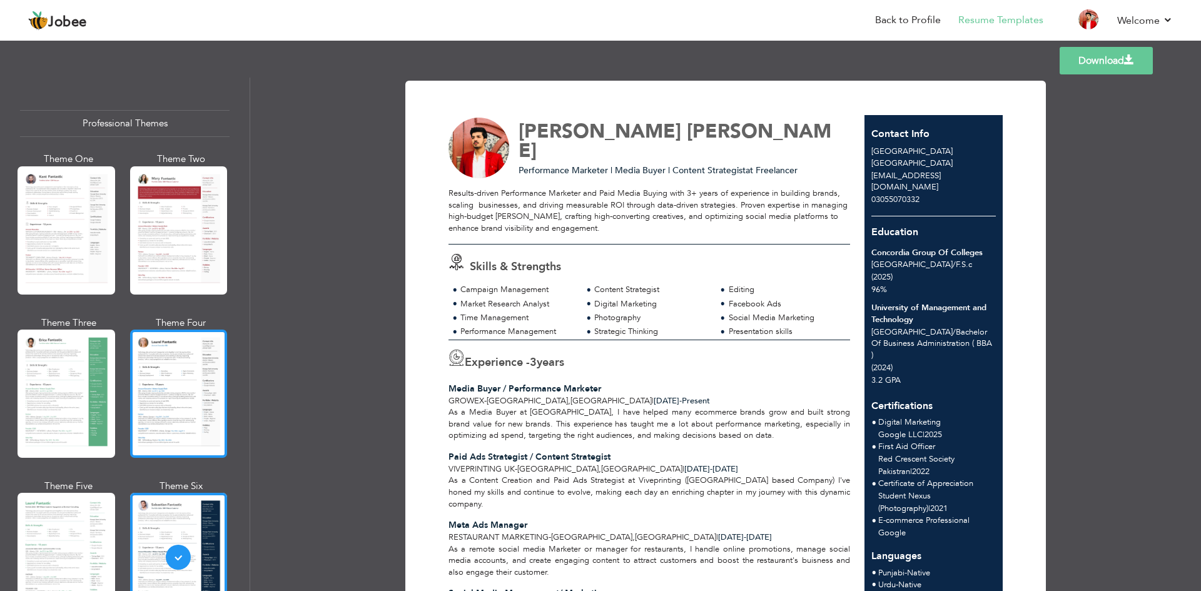
click at [156, 387] on div at bounding box center [179, 394] width 98 height 128
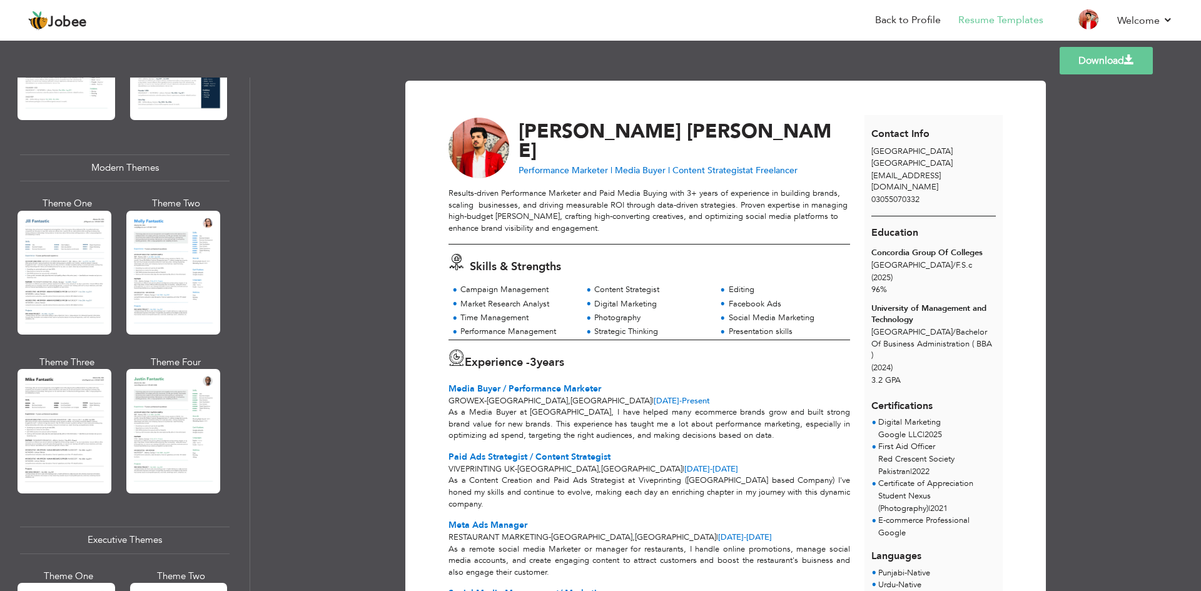
scroll to position [504, 0]
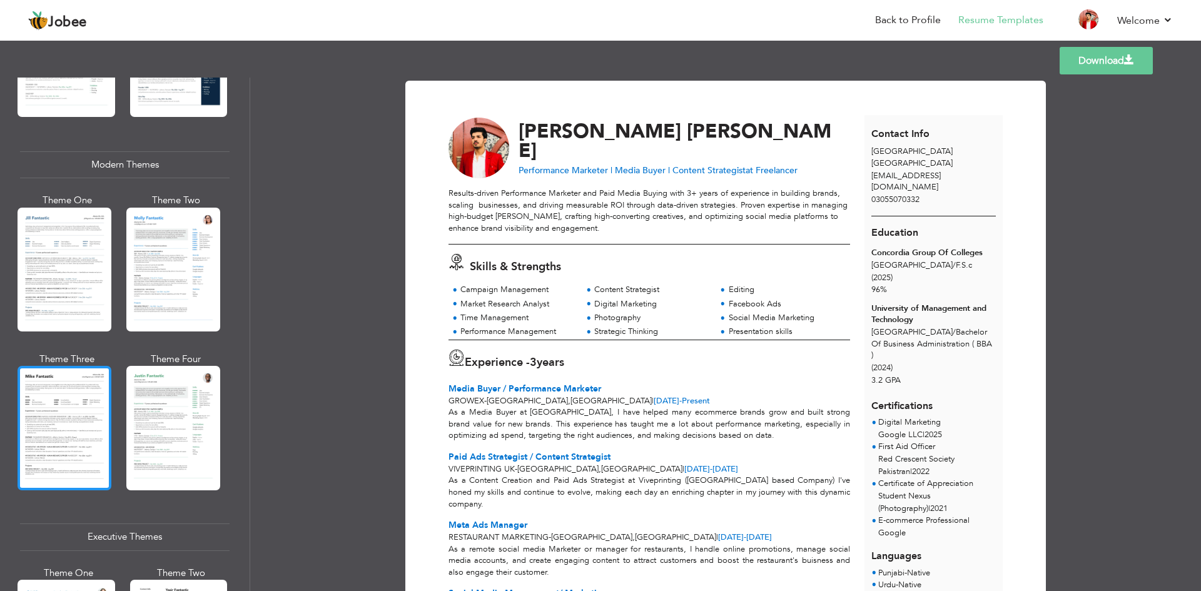
click at [67, 417] on div at bounding box center [65, 428] width 94 height 124
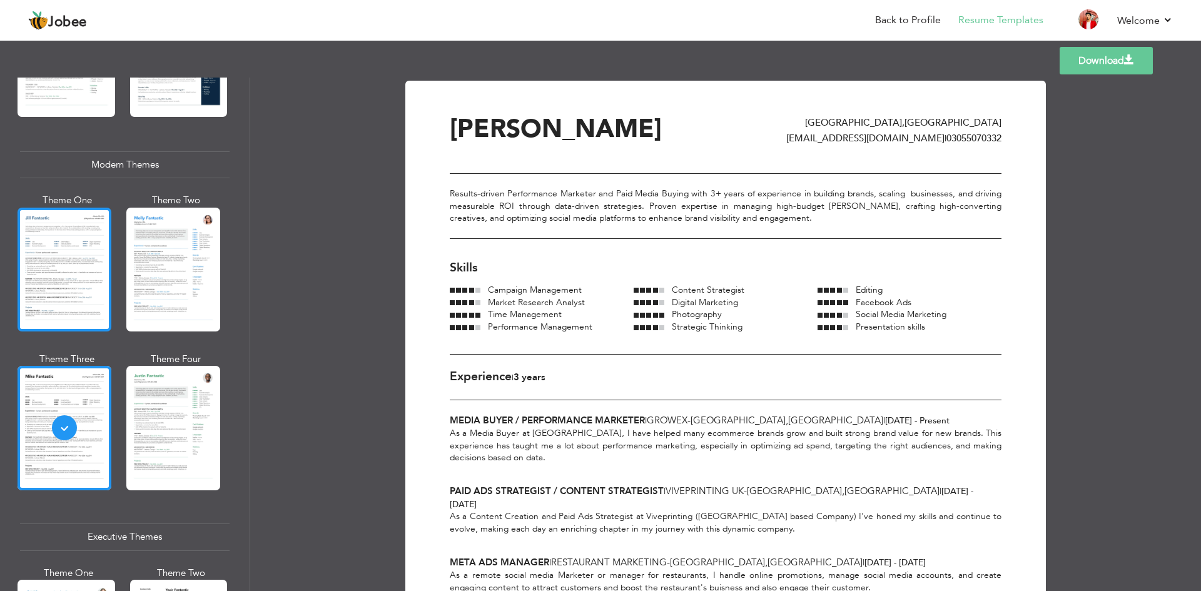
click at [62, 295] on div at bounding box center [65, 270] width 94 height 124
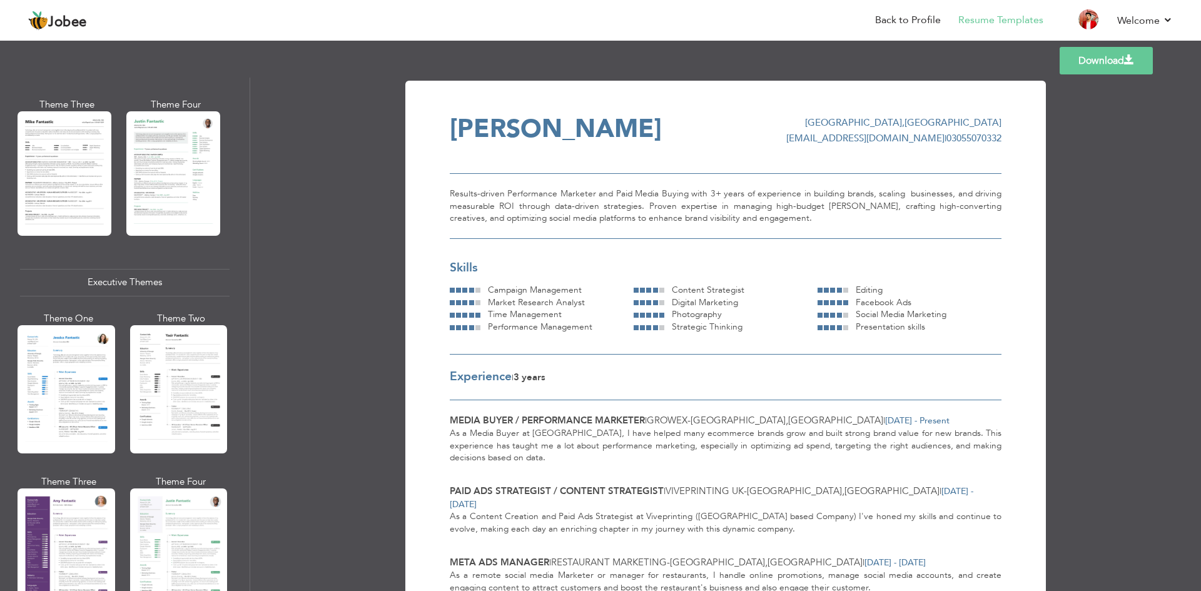
scroll to position [761, 0]
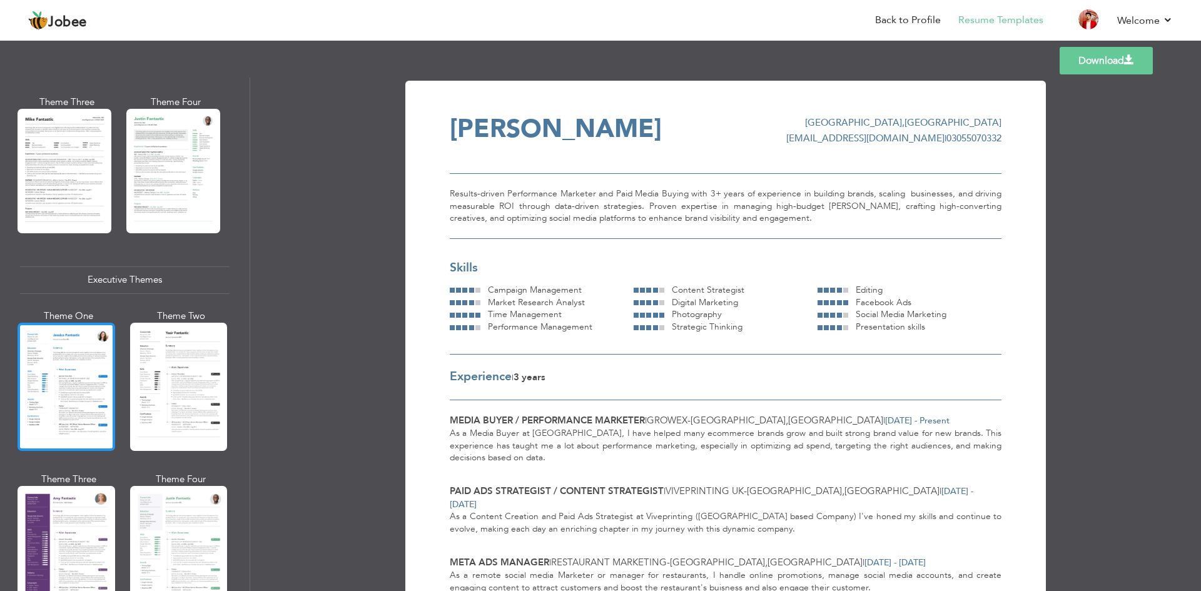
click at [62, 387] on div at bounding box center [67, 387] width 98 height 128
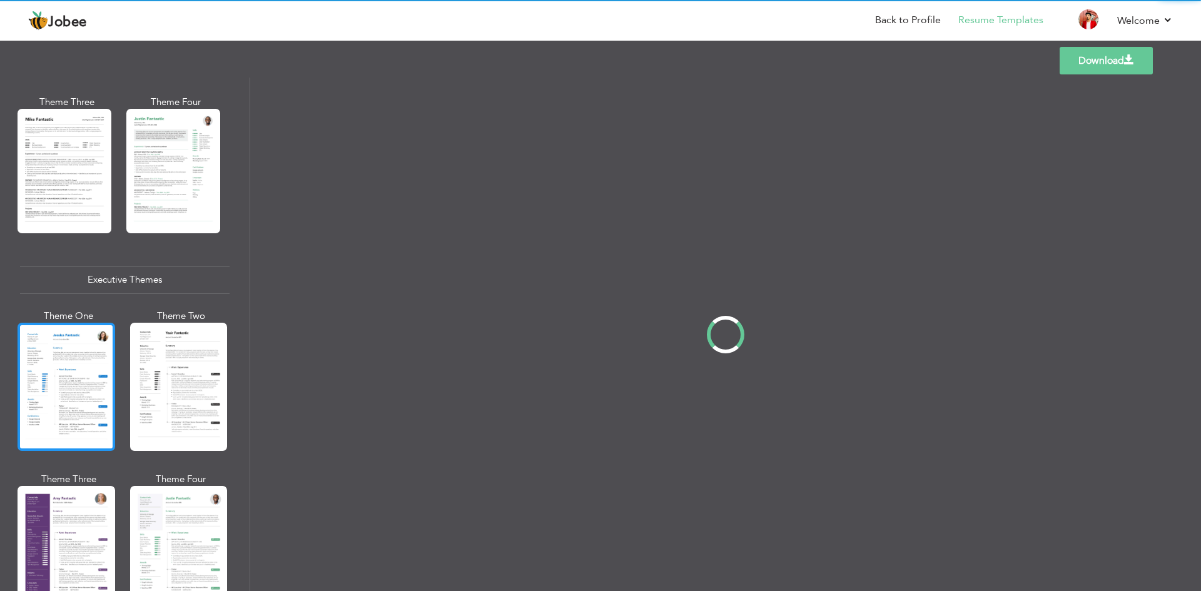
scroll to position [761, 0]
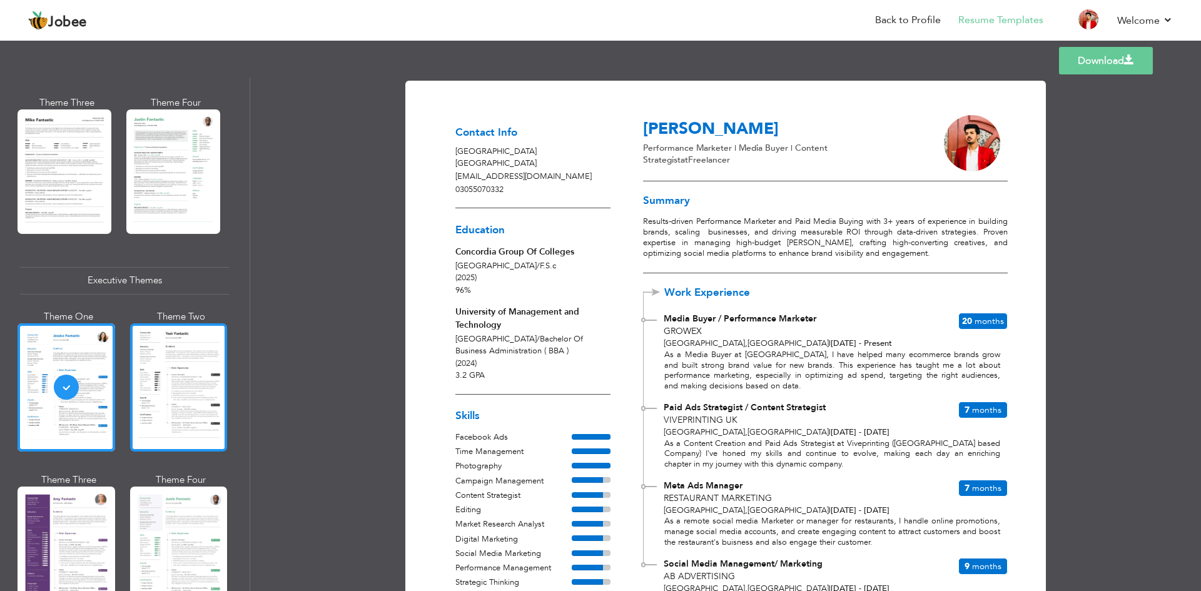
click at [151, 388] on div at bounding box center [179, 387] width 98 height 128
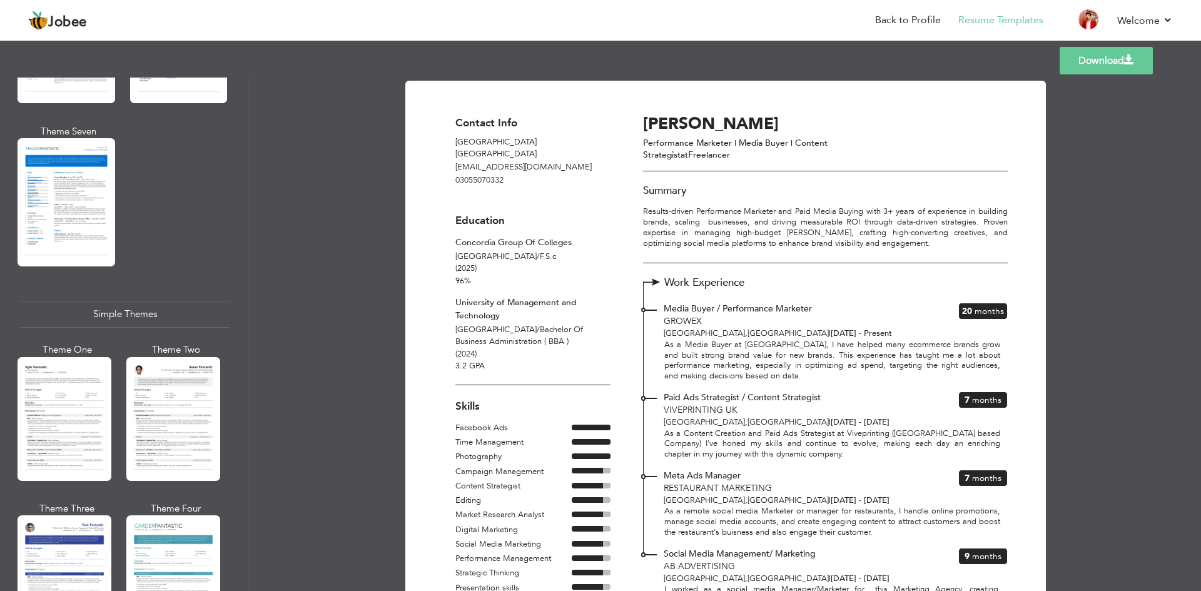
scroll to position [1984, 0]
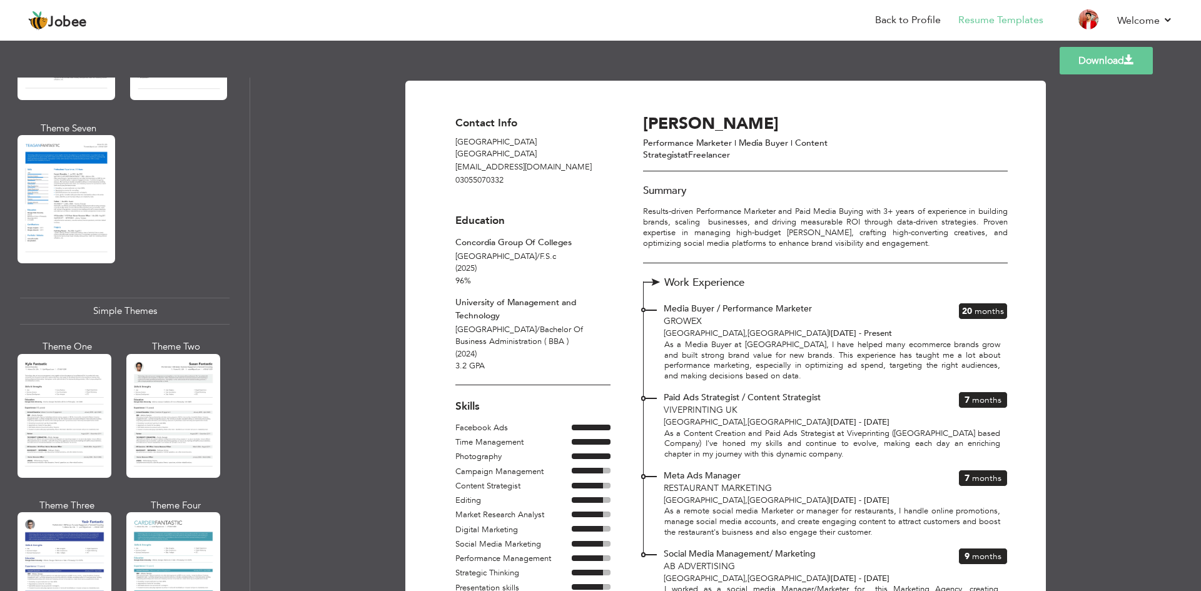
click at [69, 381] on div at bounding box center [65, 416] width 94 height 124
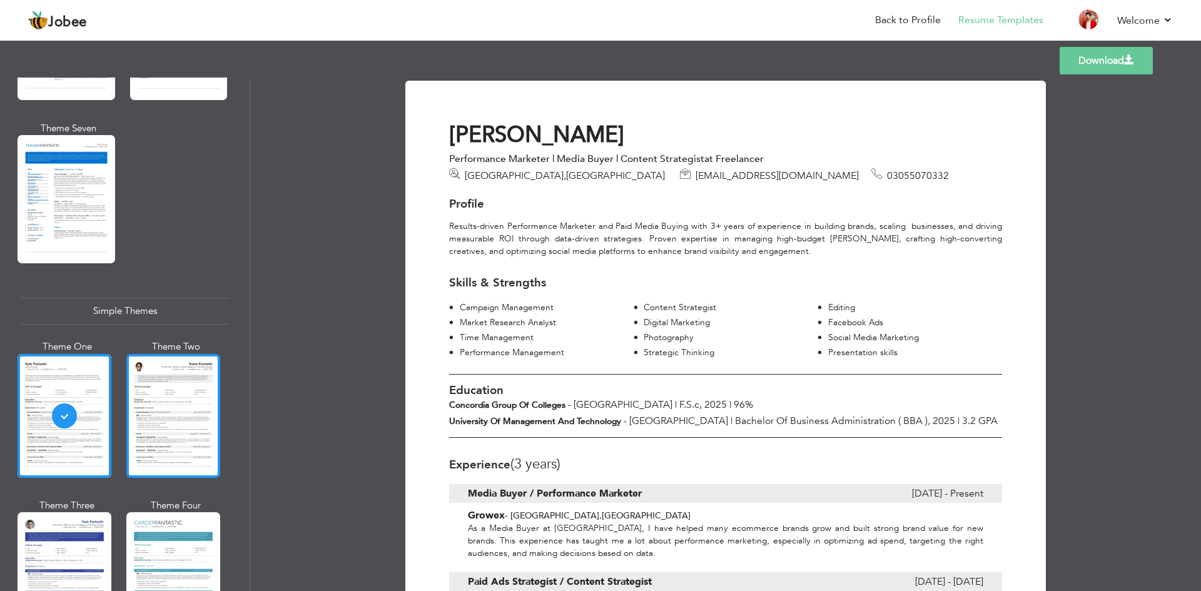
click at [196, 398] on div at bounding box center [173, 416] width 94 height 124
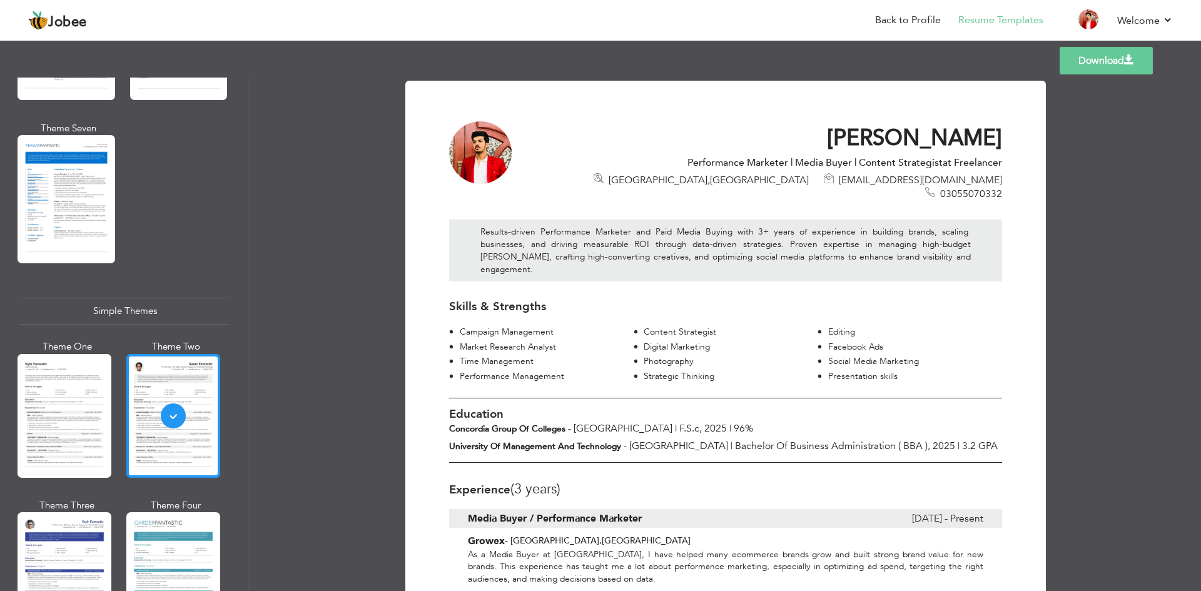
scroll to position [2037, 0]
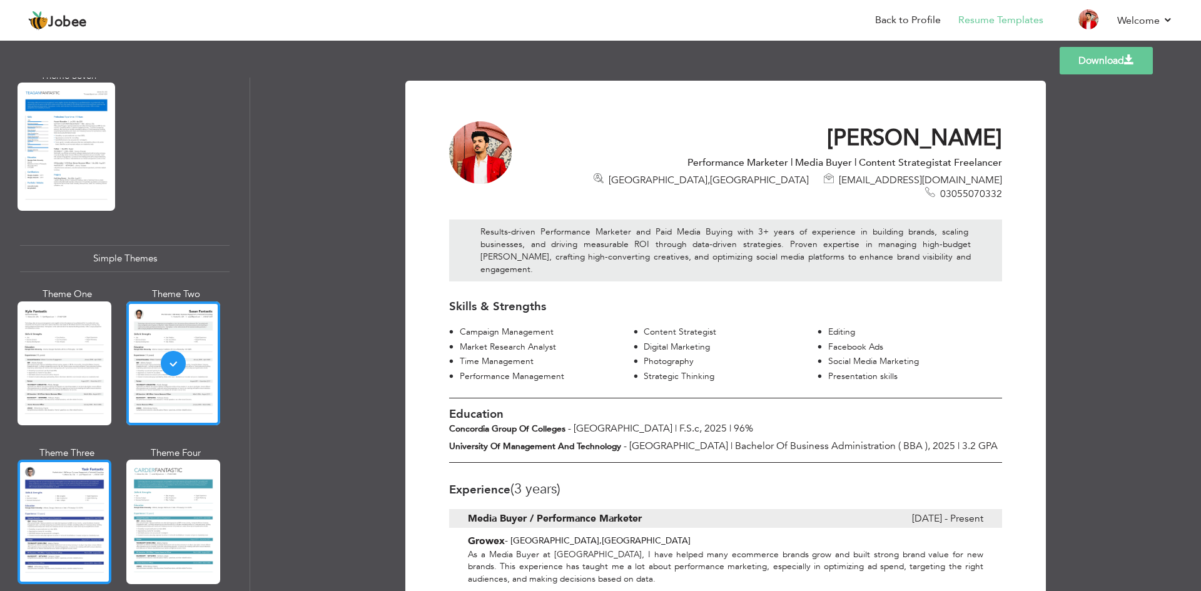
click at [68, 473] on div at bounding box center [65, 522] width 94 height 124
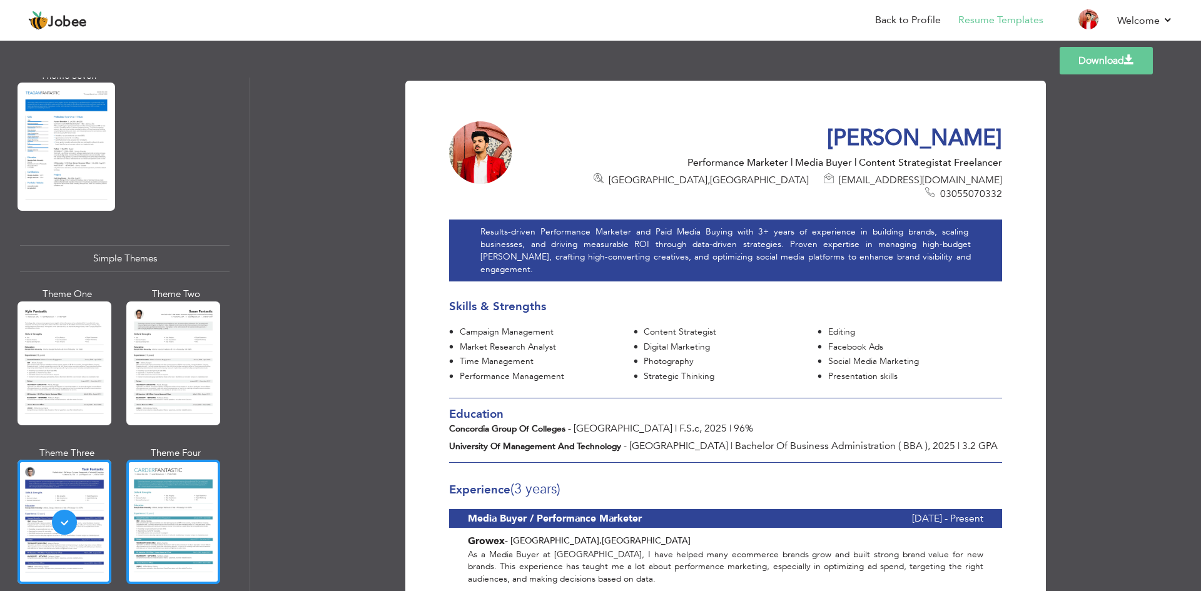
click at [174, 484] on div at bounding box center [173, 522] width 94 height 124
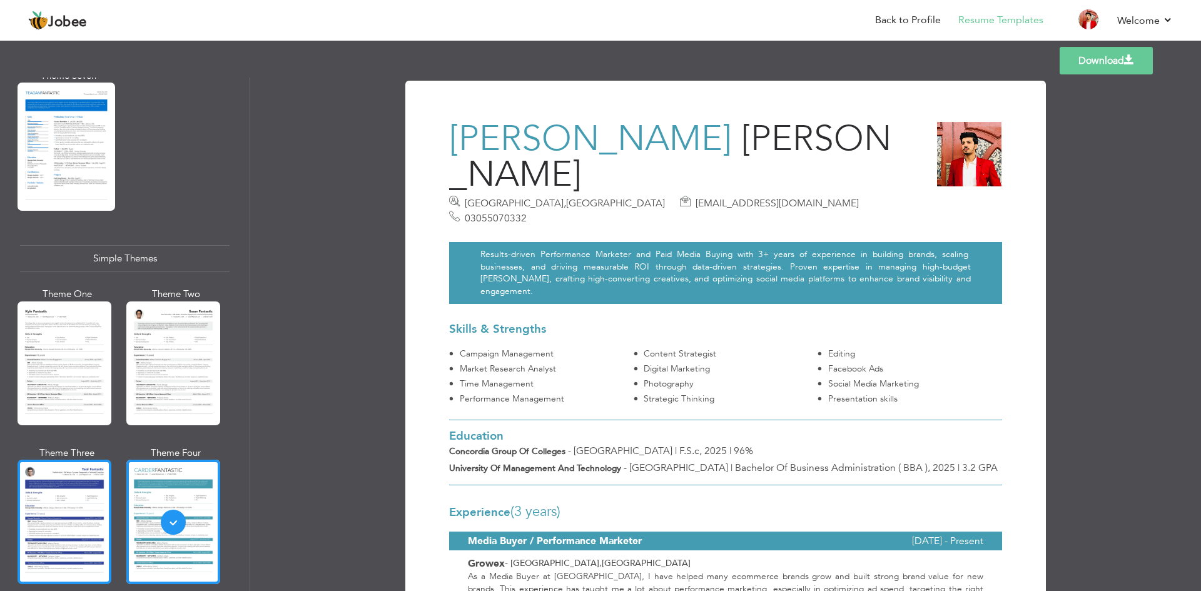
click at [79, 499] on div at bounding box center [65, 522] width 94 height 124
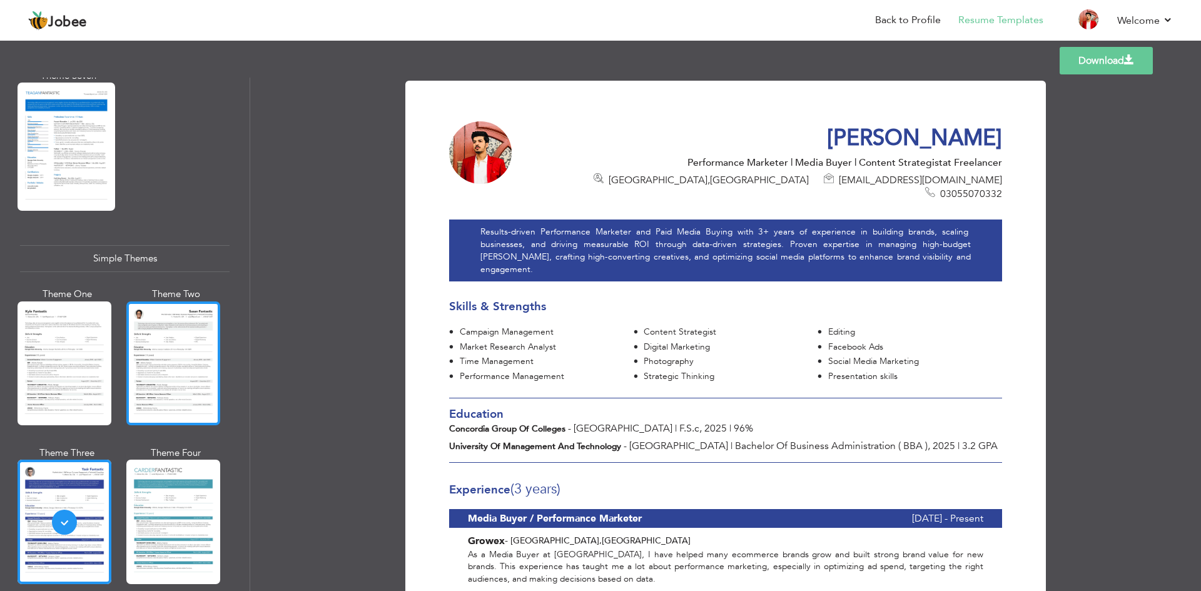
click at [138, 390] on div at bounding box center [173, 363] width 94 height 124
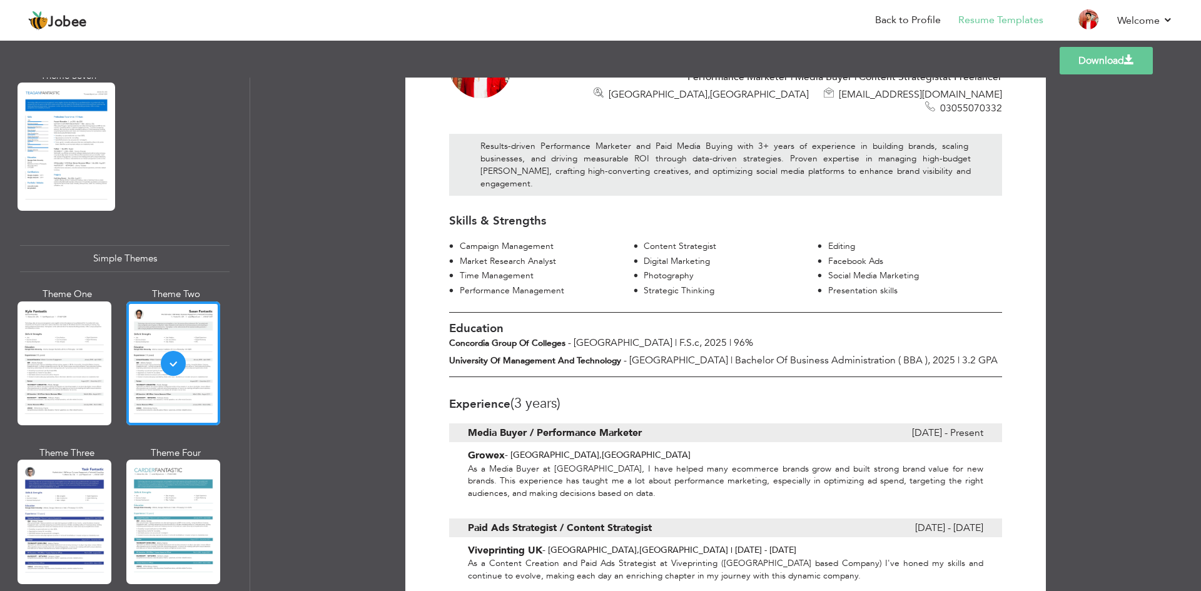
scroll to position [85, 0]
click at [201, 491] on div at bounding box center [173, 522] width 94 height 124
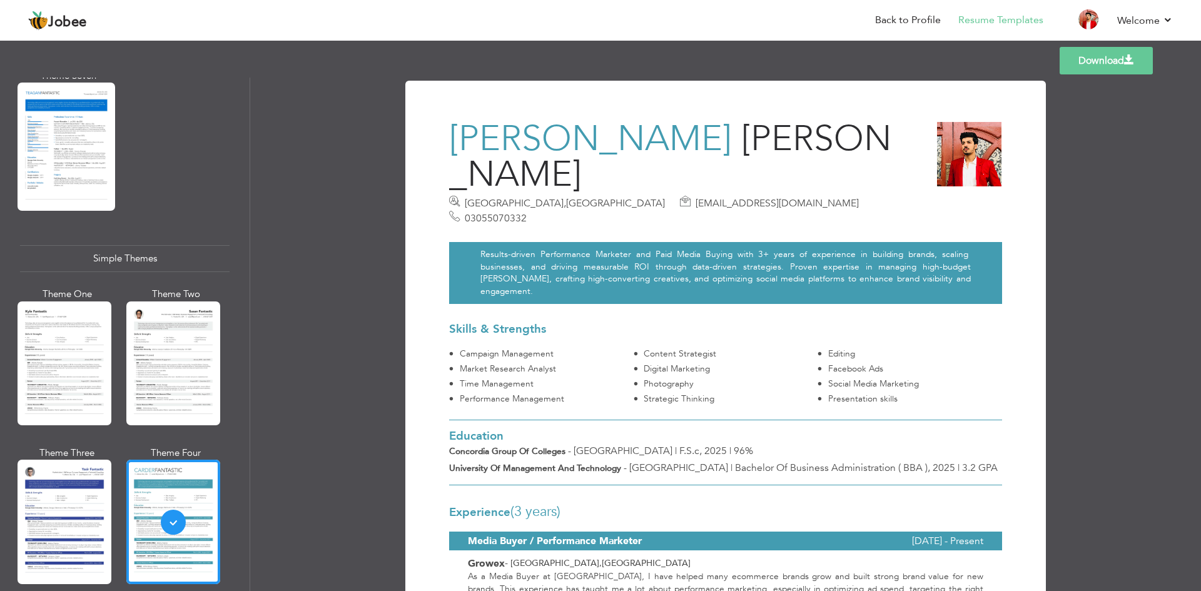
click at [68, 507] on div at bounding box center [65, 522] width 94 height 124
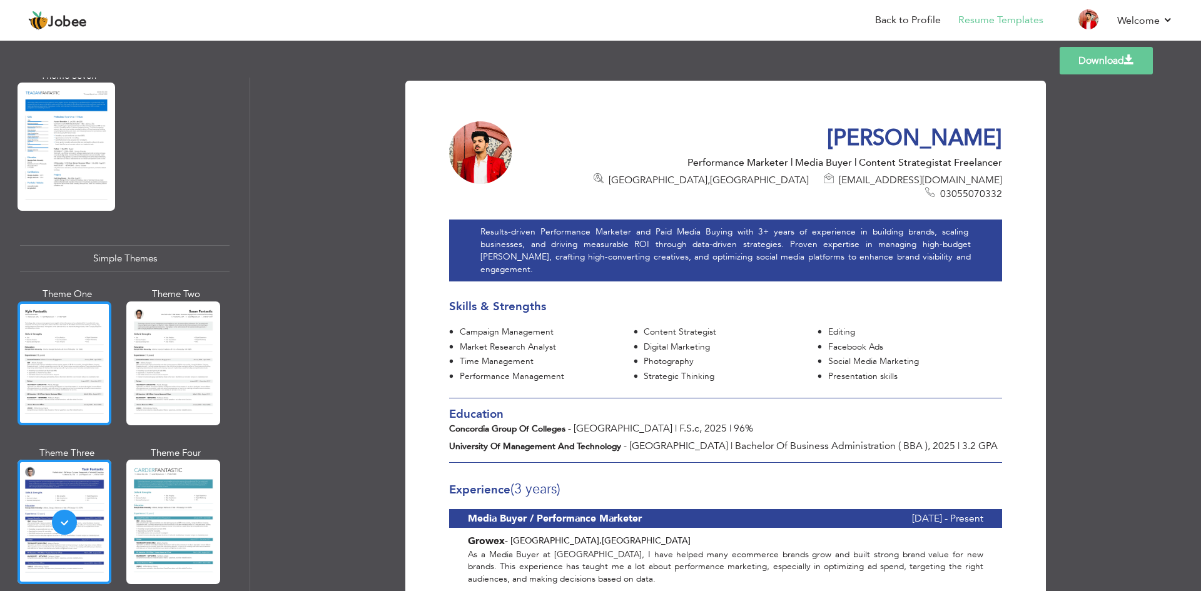
click at [63, 369] on div at bounding box center [65, 363] width 94 height 124
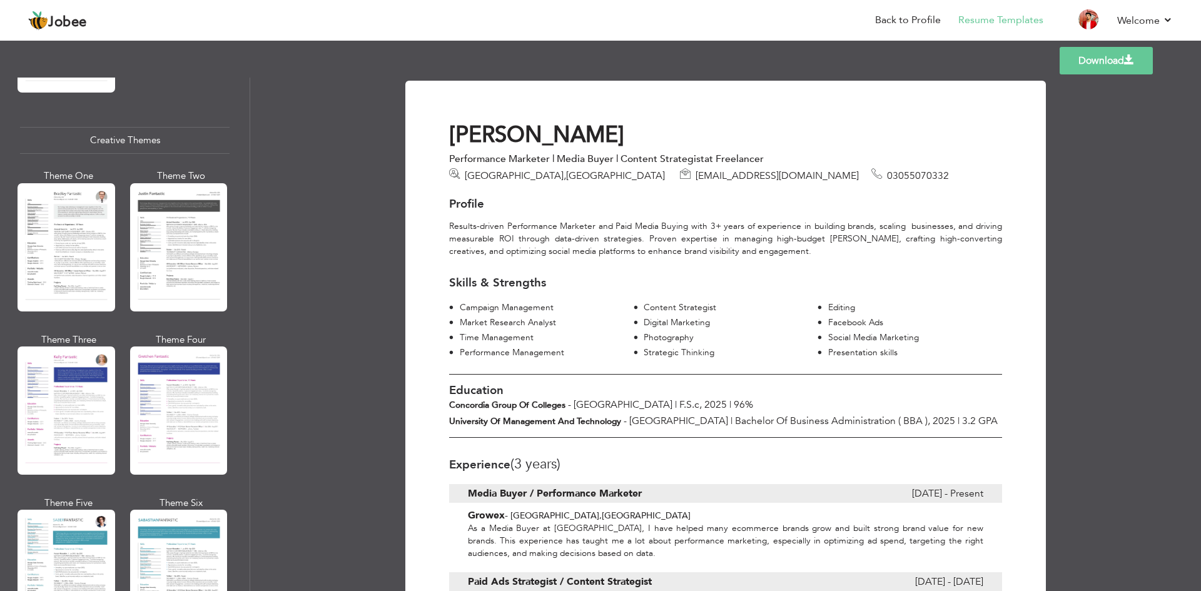
scroll to position [1446, 0]
click at [64, 510] on div at bounding box center [67, 574] width 98 height 128
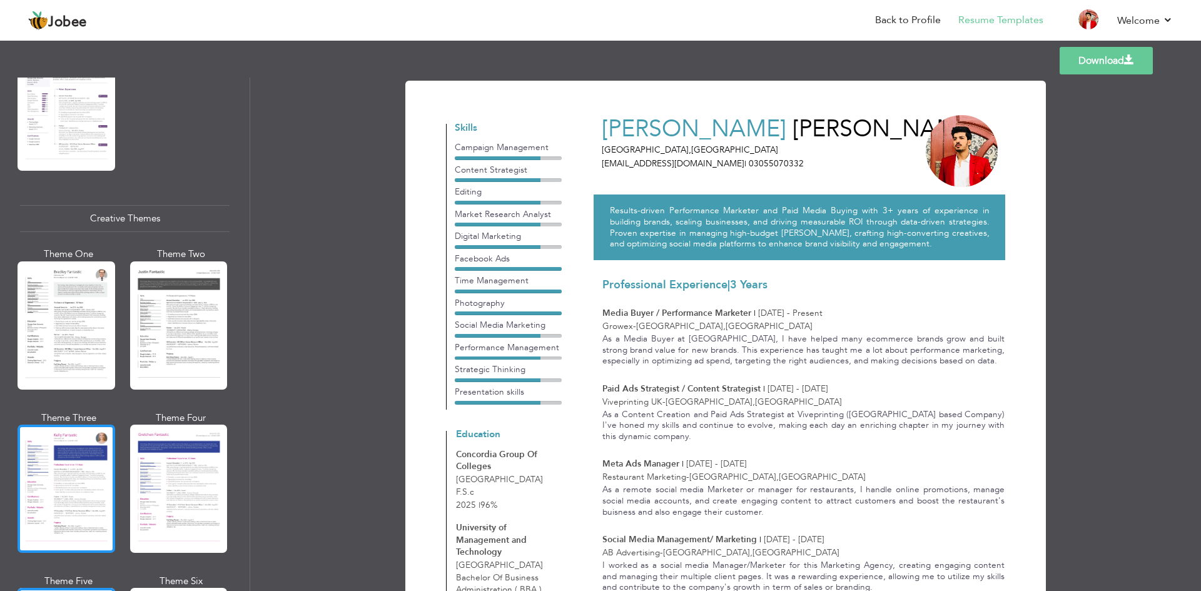
scroll to position [1367, 0]
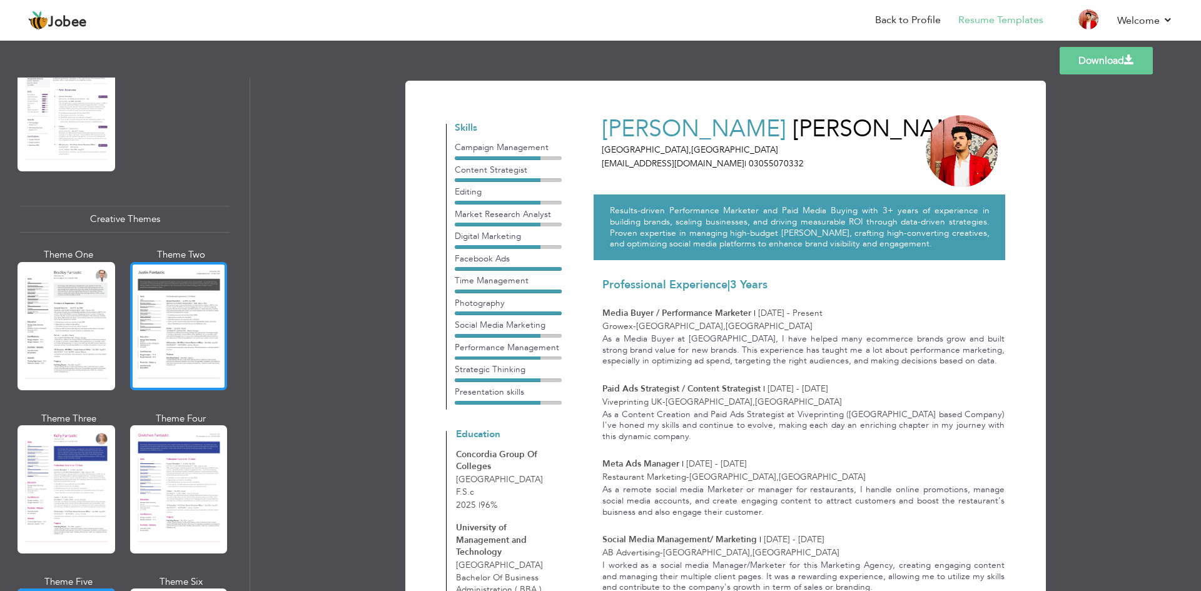
click at [154, 279] on div at bounding box center [179, 326] width 98 height 128
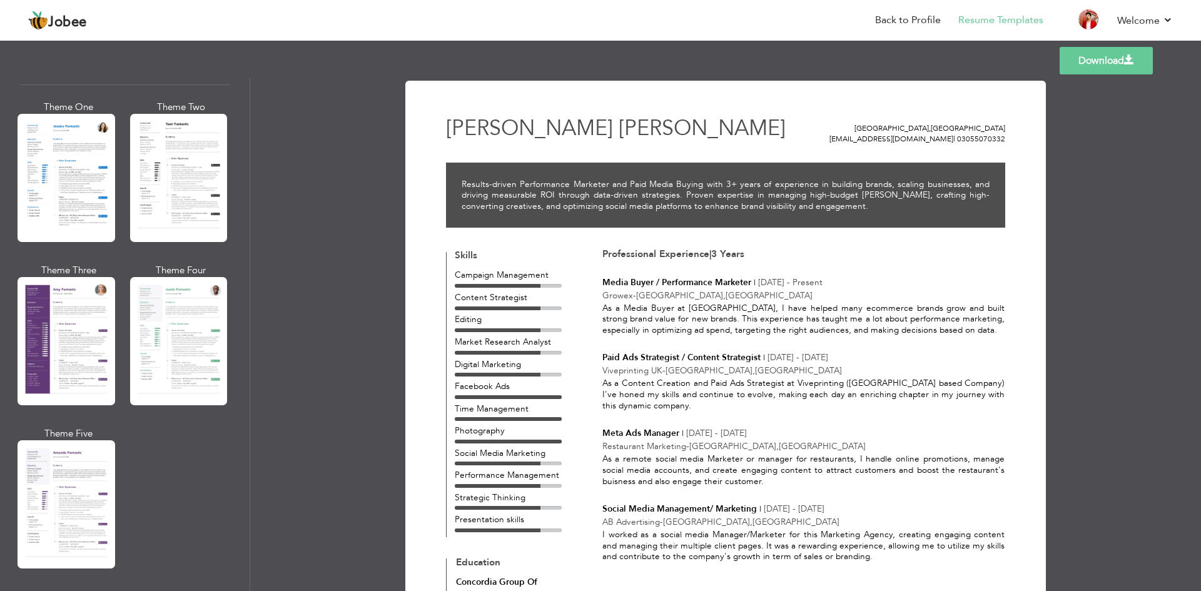
scroll to position [971, 0]
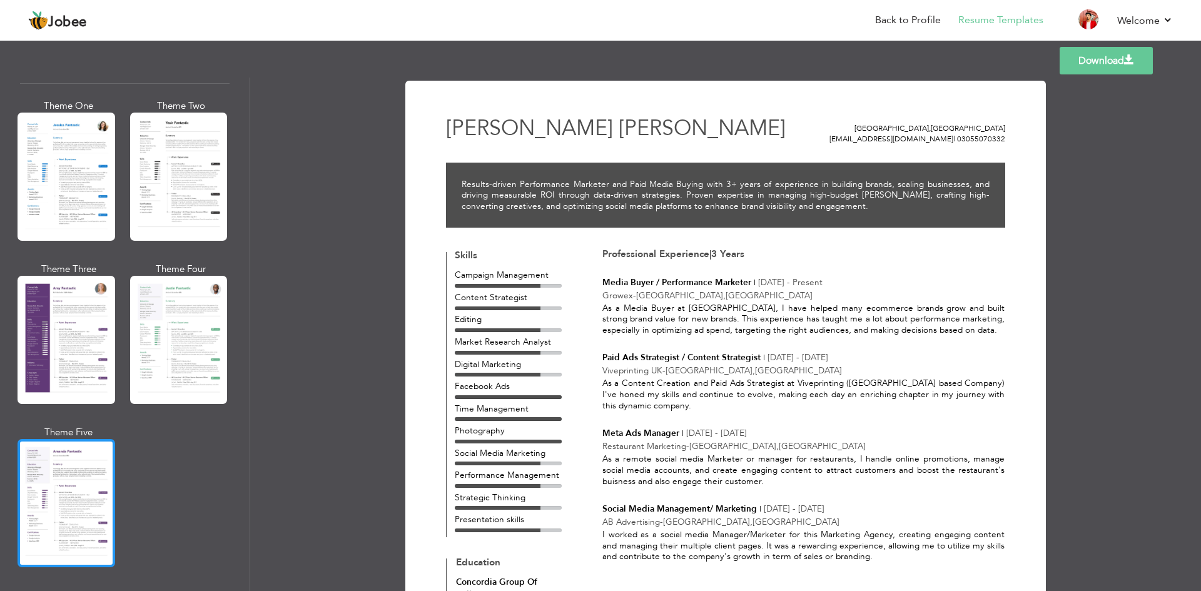
click at [79, 459] on div at bounding box center [67, 503] width 98 height 128
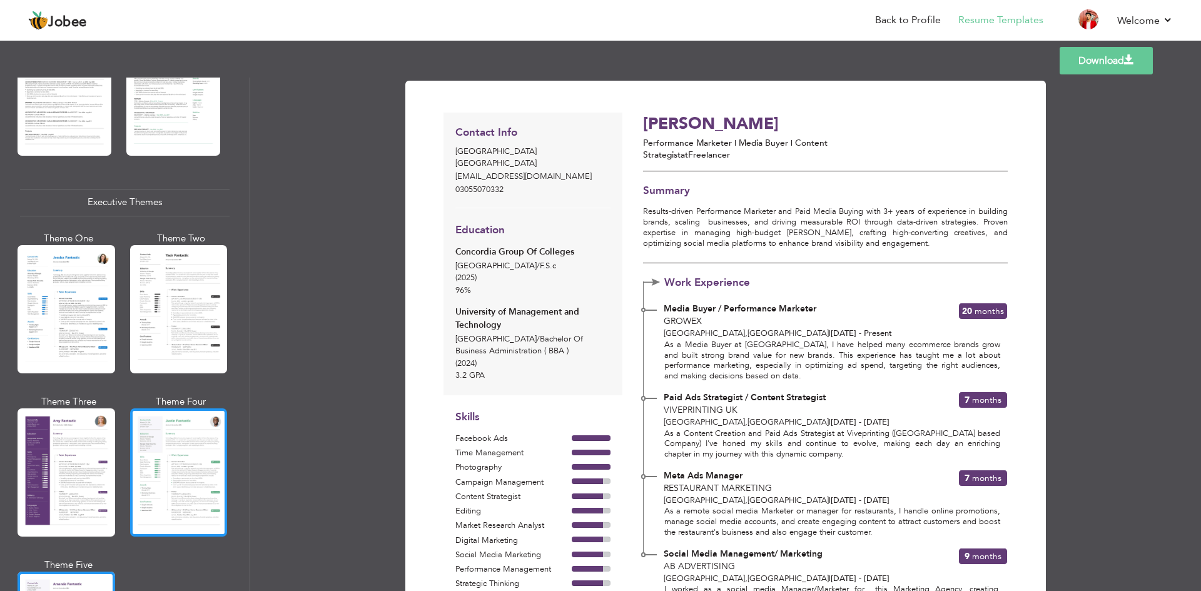
scroll to position [830, 0]
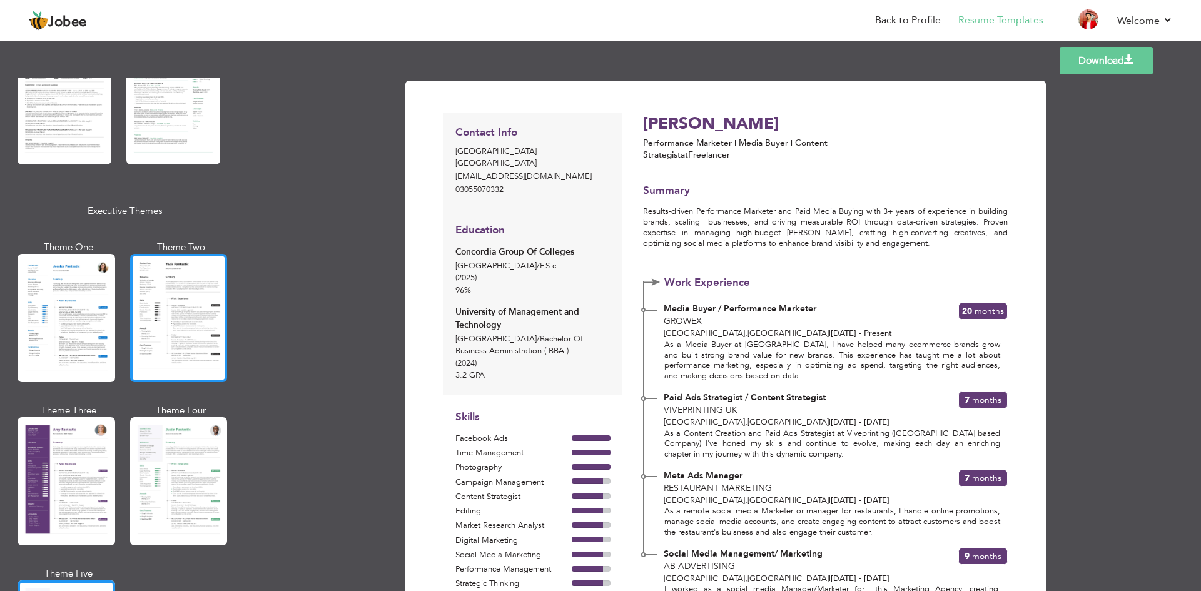
click at [156, 293] on div at bounding box center [179, 318] width 98 height 128
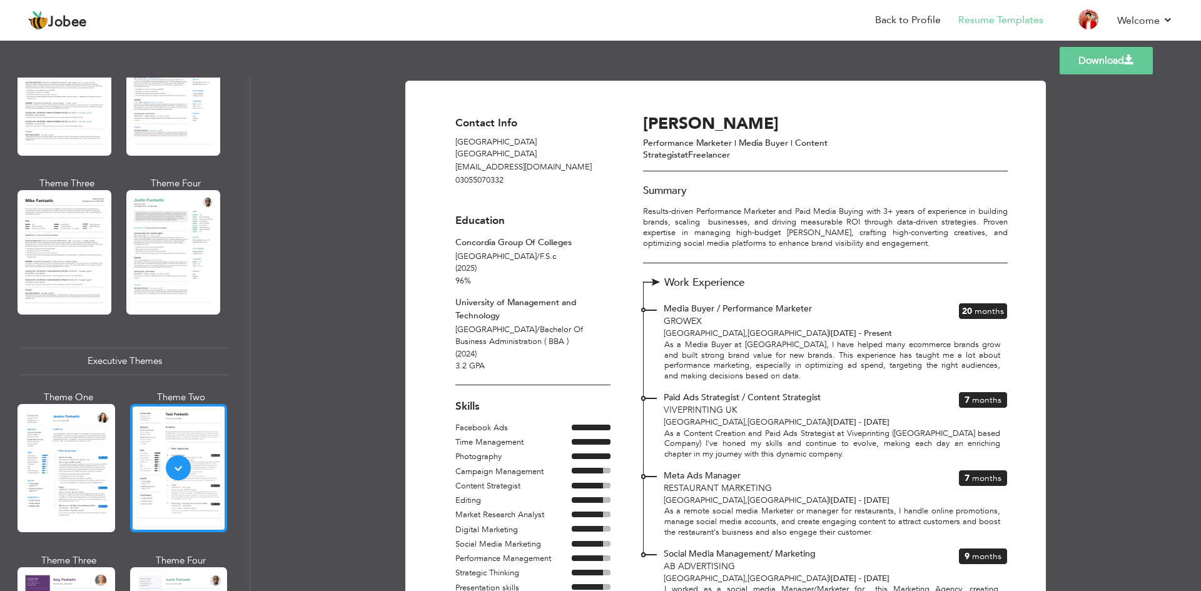
scroll to position [666, 0]
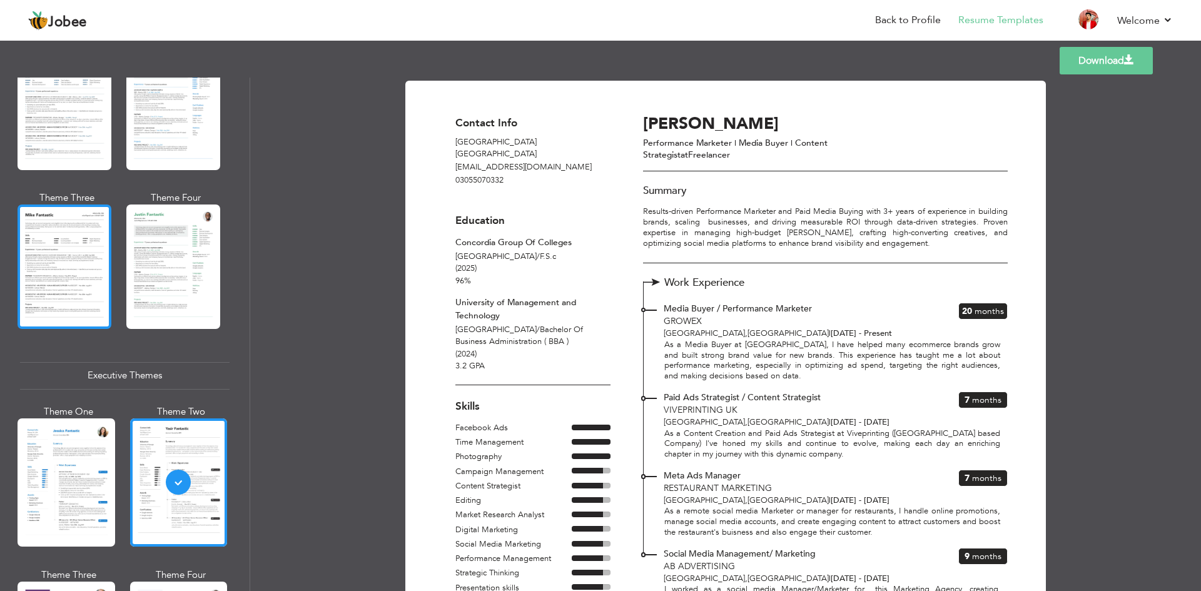
click at [81, 276] on div at bounding box center [65, 267] width 94 height 124
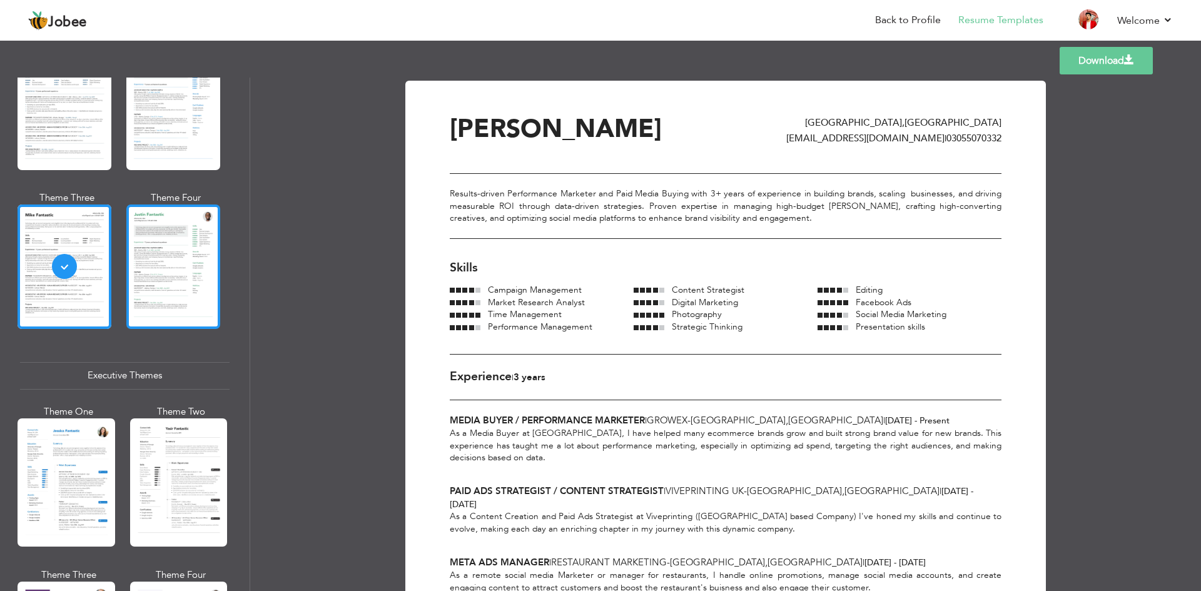
click at [149, 267] on div at bounding box center [173, 267] width 94 height 124
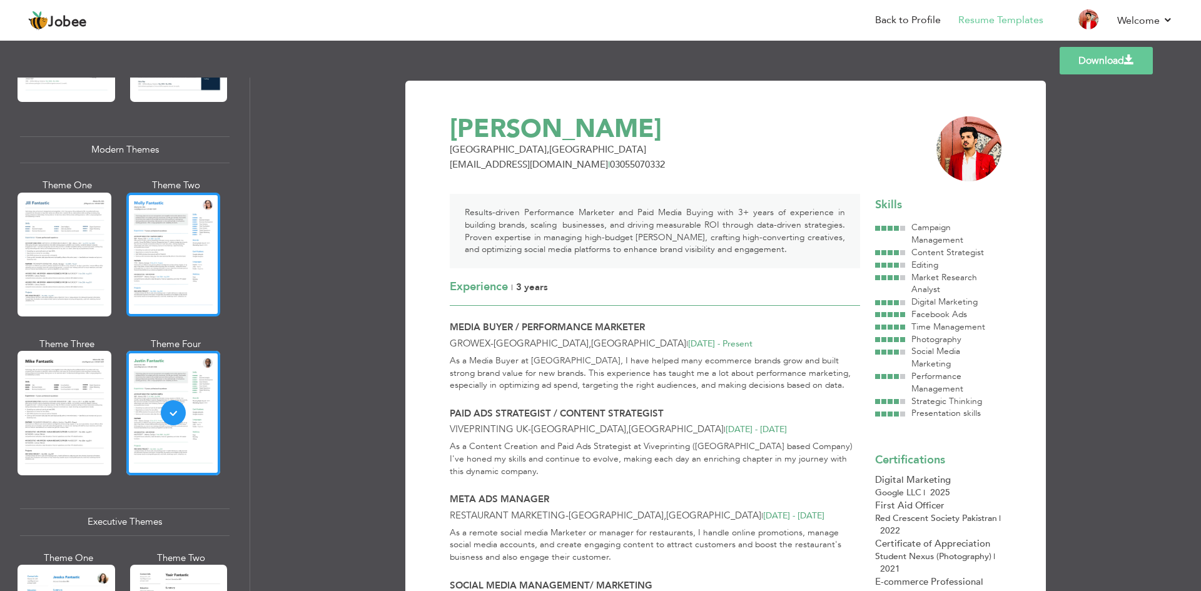
scroll to position [519, 0]
click at [139, 269] on div at bounding box center [173, 255] width 94 height 124
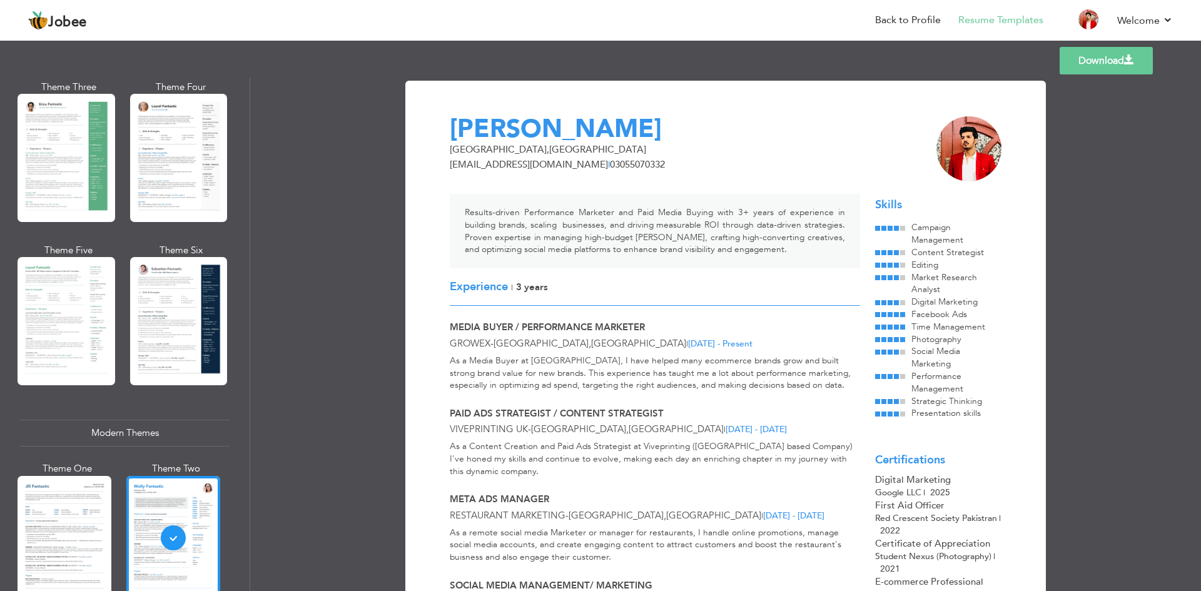
scroll to position [235, 0]
click at [76, 359] on div at bounding box center [67, 322] width 98 height 128
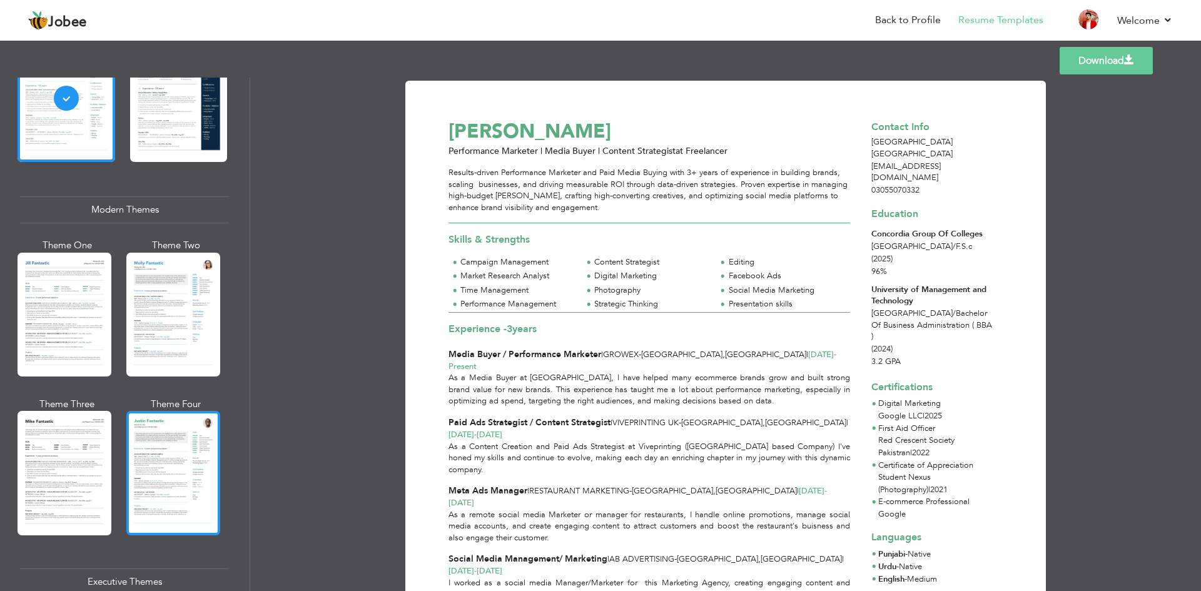
scroll to position [470, 0]
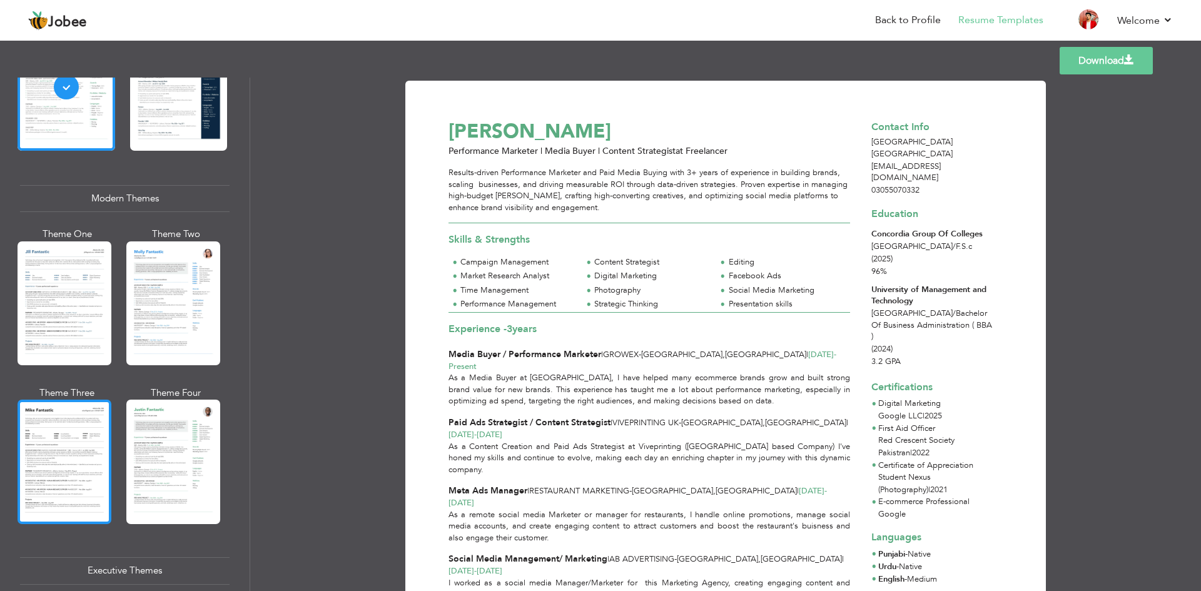
click at [53, 435] on div at bounding box center [65, 462] width 94 height 124
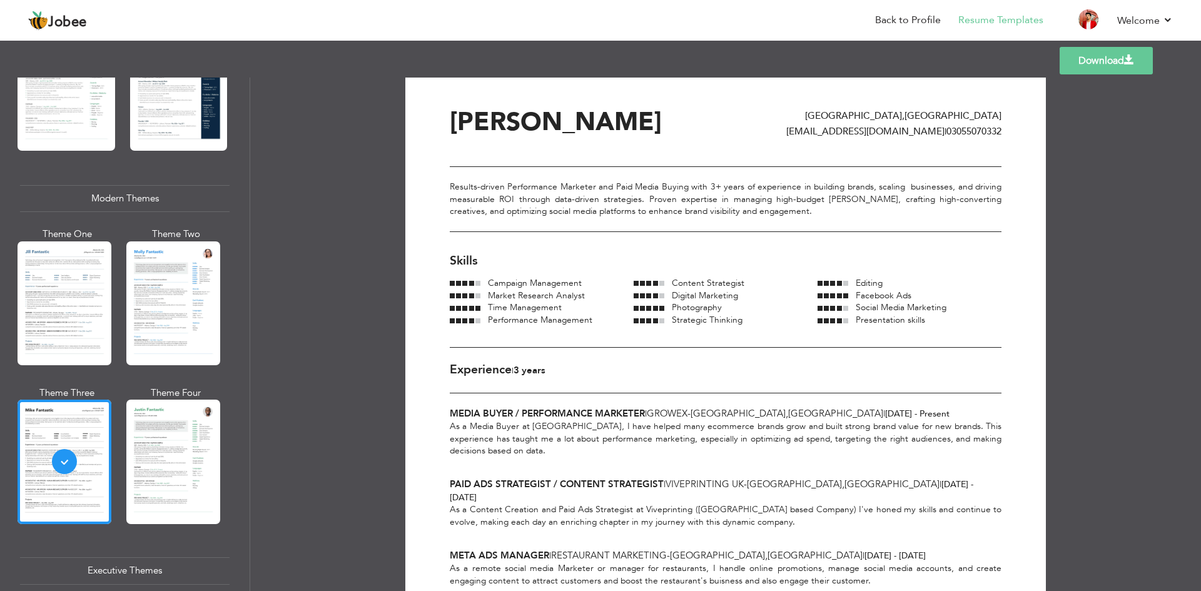
scroll to position [0, 0]
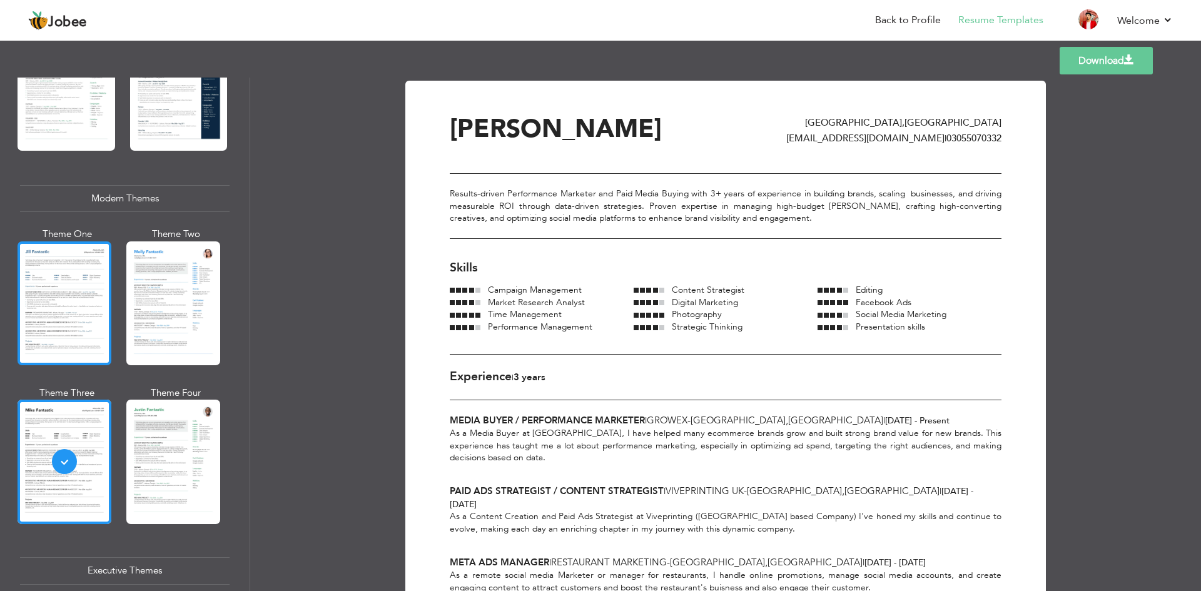
click at [104, 328] on div at bounding box center [65, 303] width 94 height 124
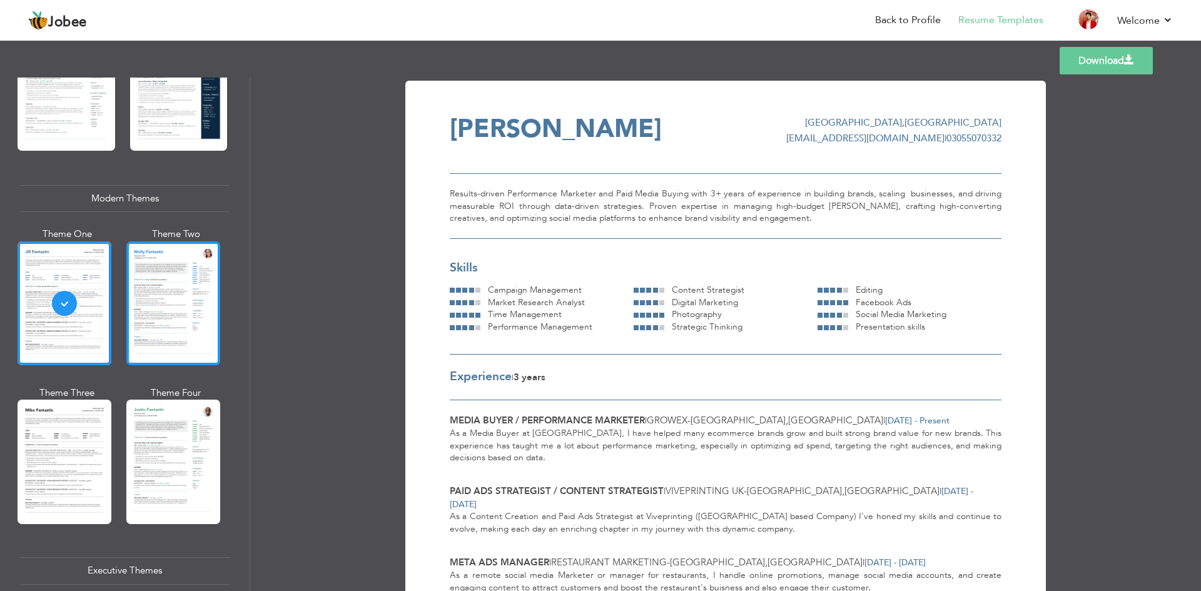
click at [159, 313] on div at bounding box center [173, 303] width 94 height 124
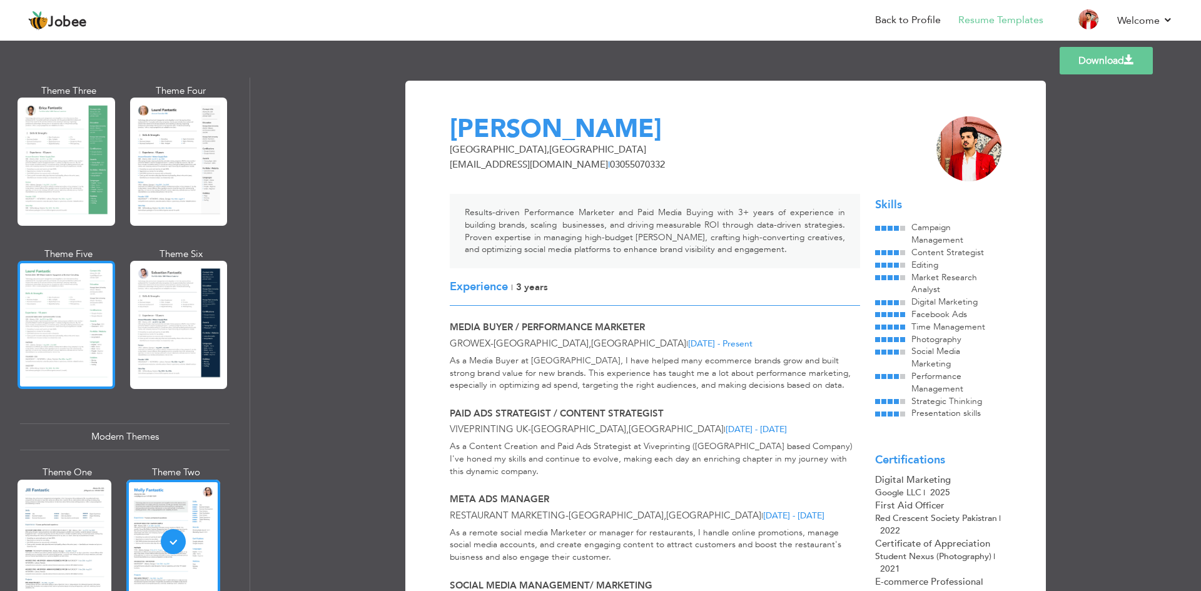
scroll to position [231, 0]
click at [80, 320] on div at bounding box center [67, 325] width 98 height 128
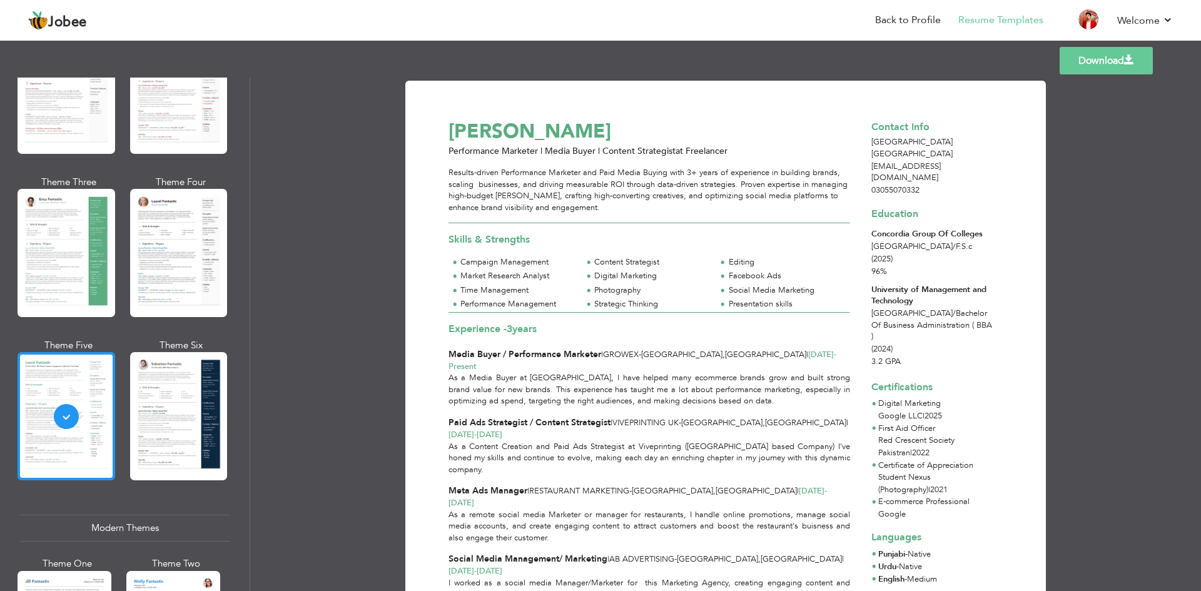
scroll to position [138, 0]
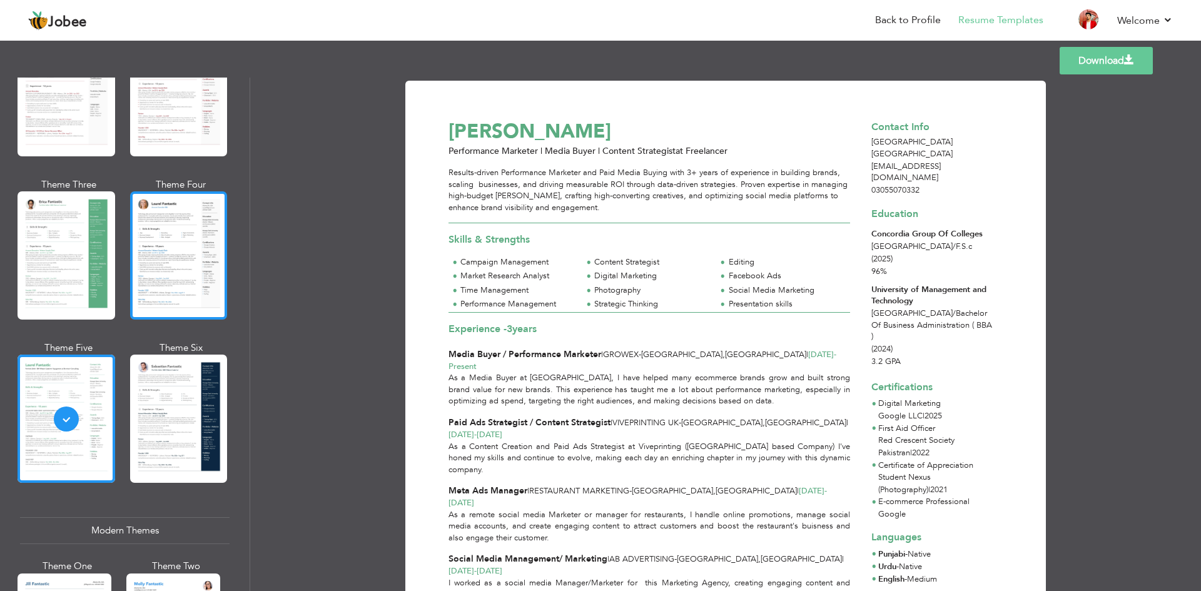
click at [130, 295] on div at bounding box center [179, 255] width 98 height 128
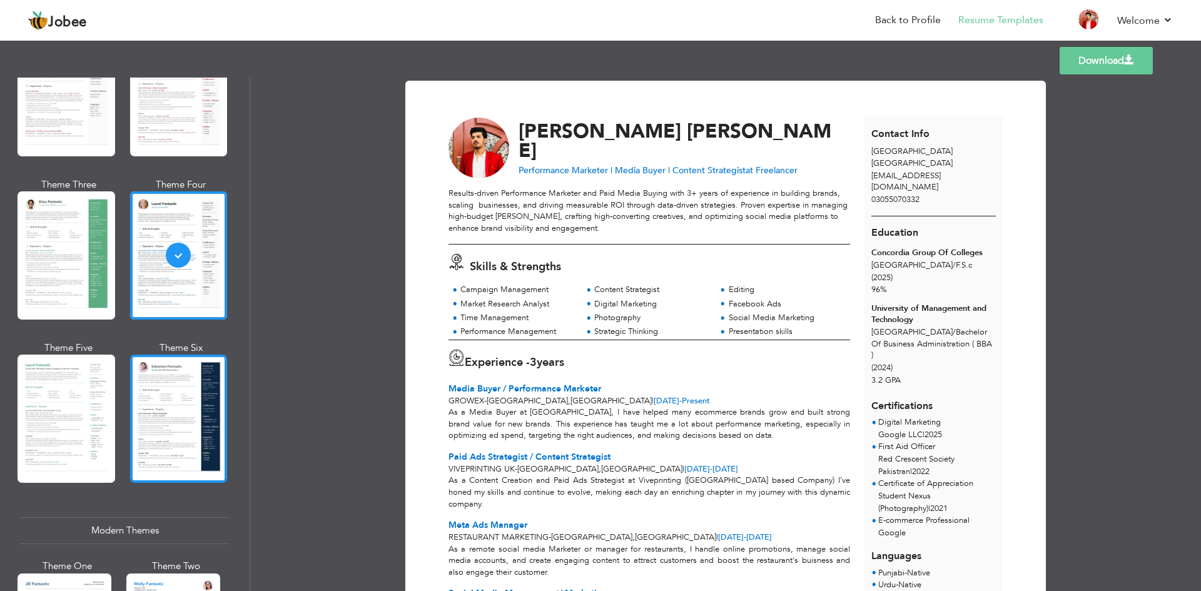
click at [210, 427] on div at bounding box center [179, 419] width 98 height 128
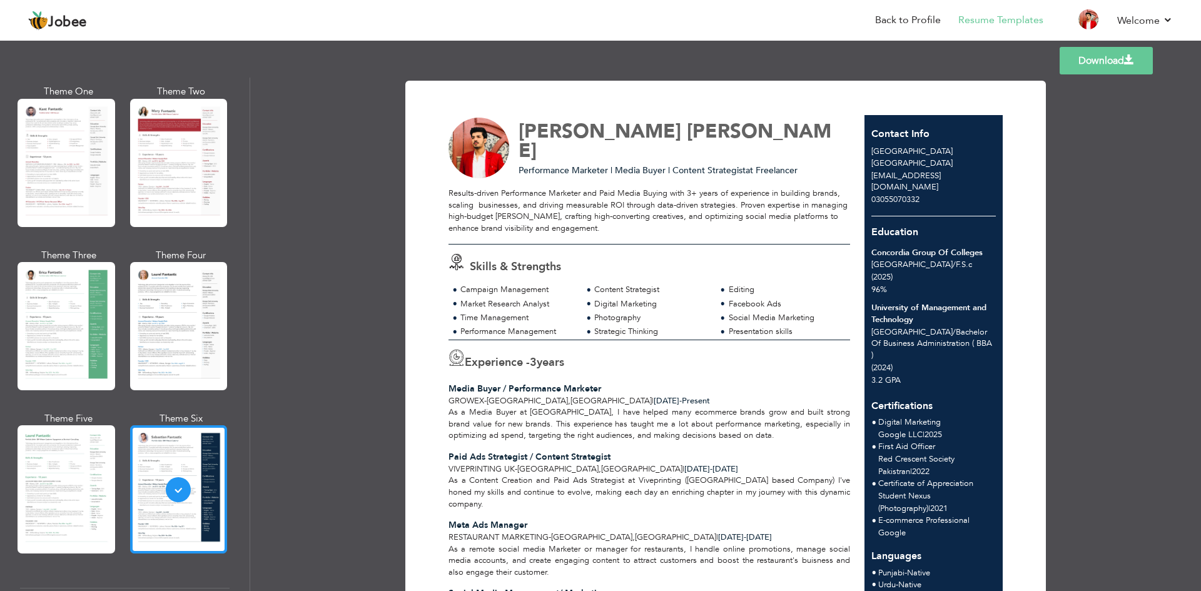
scroll to position [0, 0]
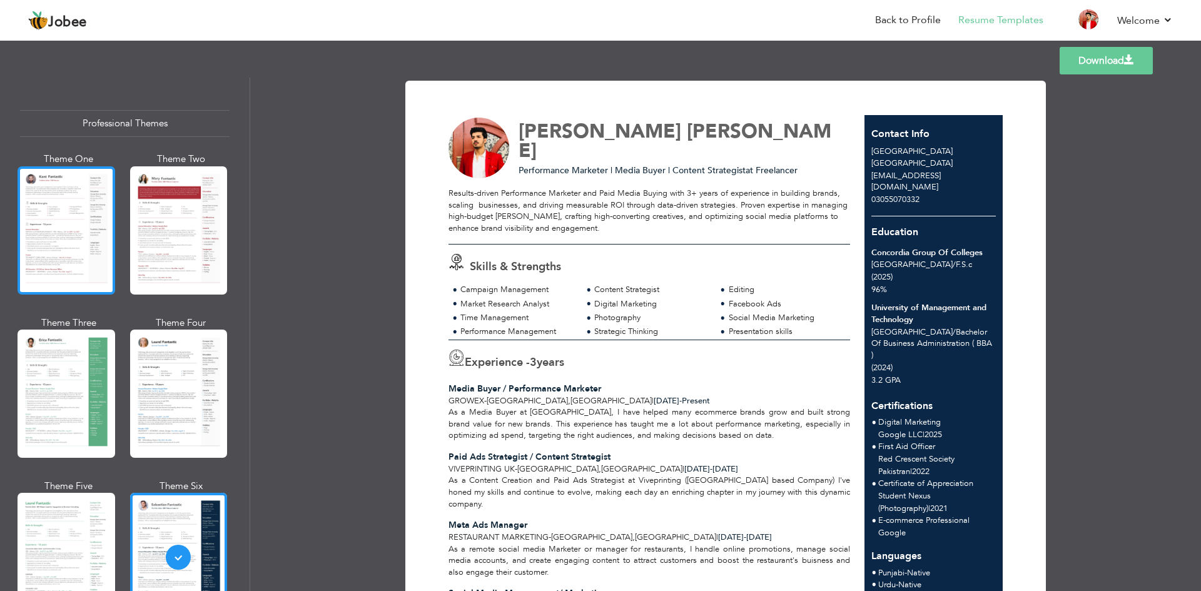
click at [85, 263] on div at bounding box center [67, 230] width 98 height 128
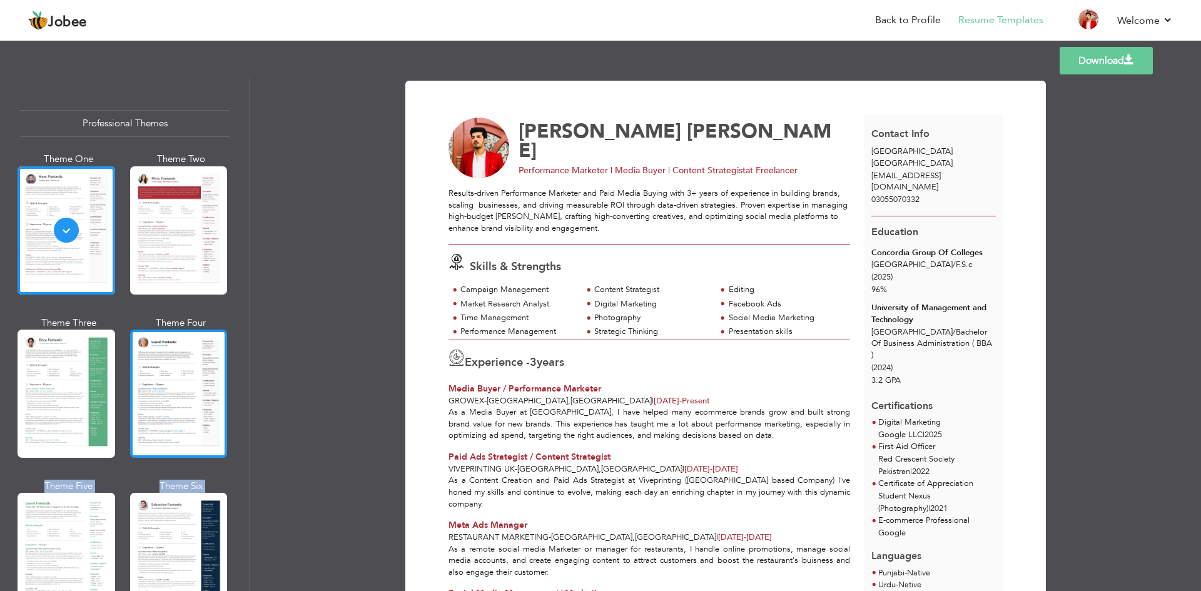
drag, startPoint x: 313, startPoint y: 285, endPoint x: 167, endPoint y: 386, distance: 177.5
click at [167, 386] on div "Professional Themes Theme One Theme Two Theme Three Theme Four" at bounding box center [600, 335] width 1201 height 514
click at [167, 386] on div at bounding box center [179, 394] width 98 height 128
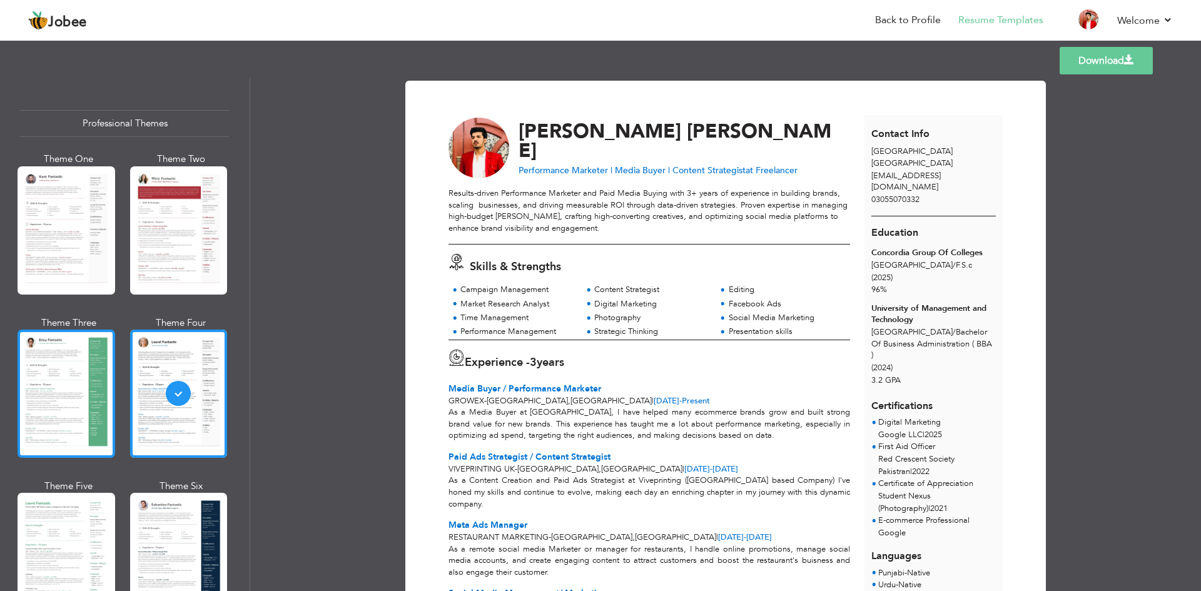
click at [40, 407] on div at bounding box center [67, 394] width 98 height 128
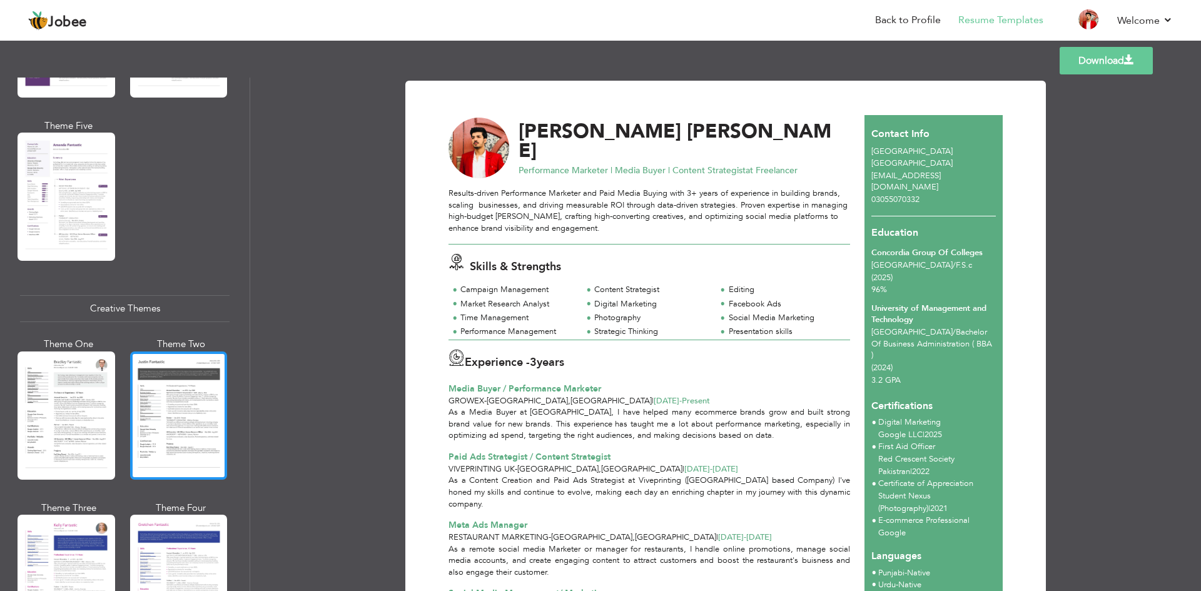
scroll to position [1283, 0]
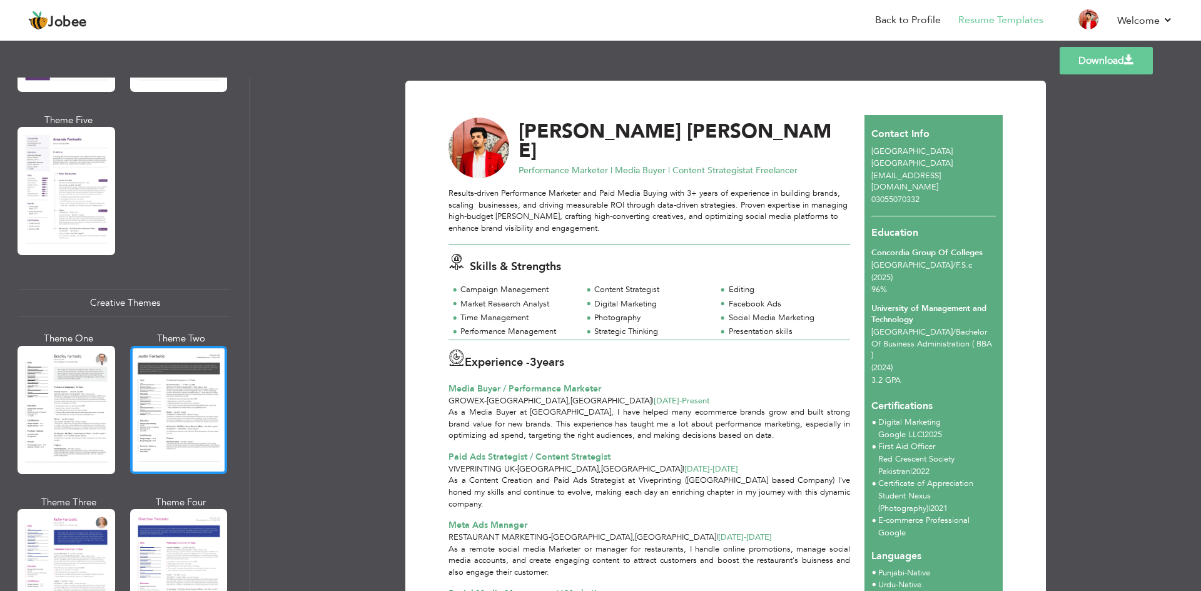
click at [154, 376] on div at bounding box center [179, 410] width 98 height 128
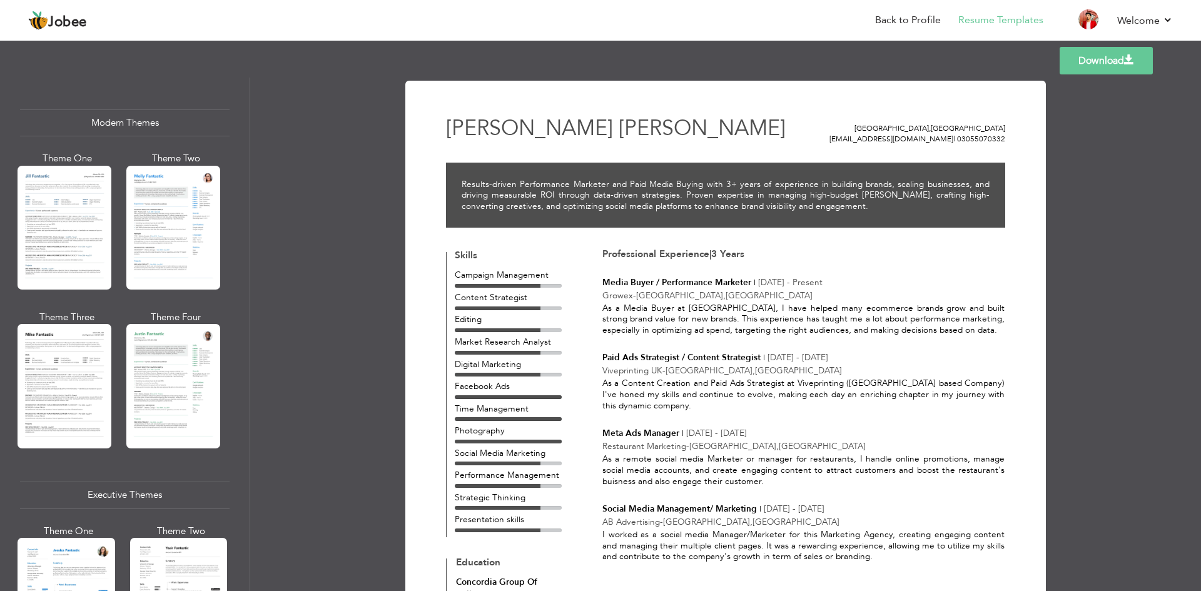
scroll to position [508, 0]
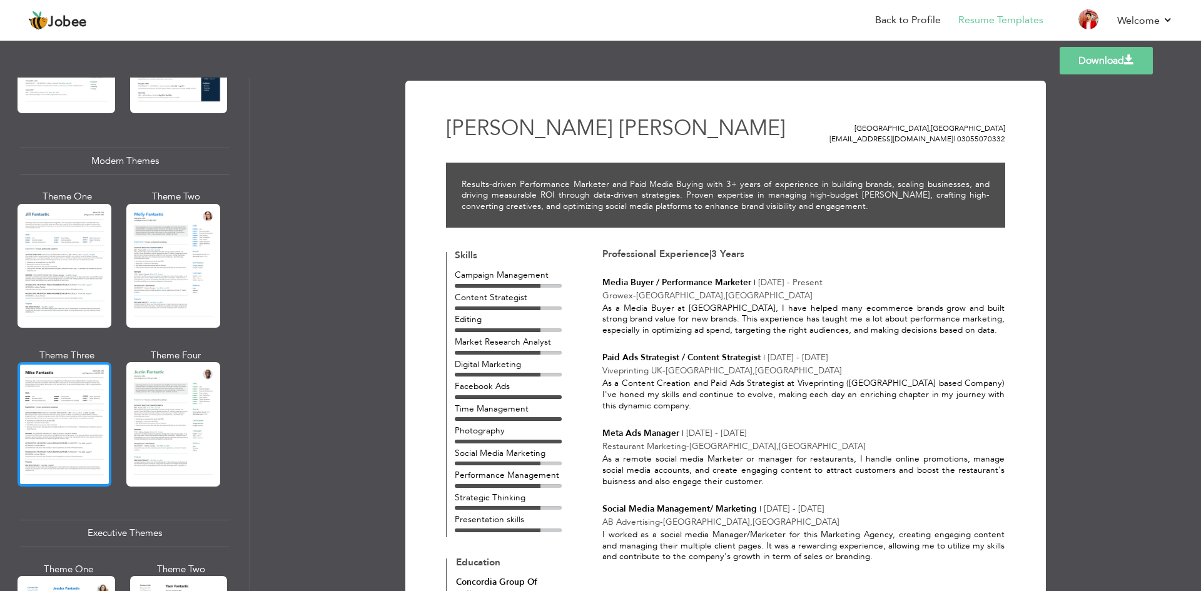
click at [64, 374] on div at bounding box center [65, 424] width 94 height 124
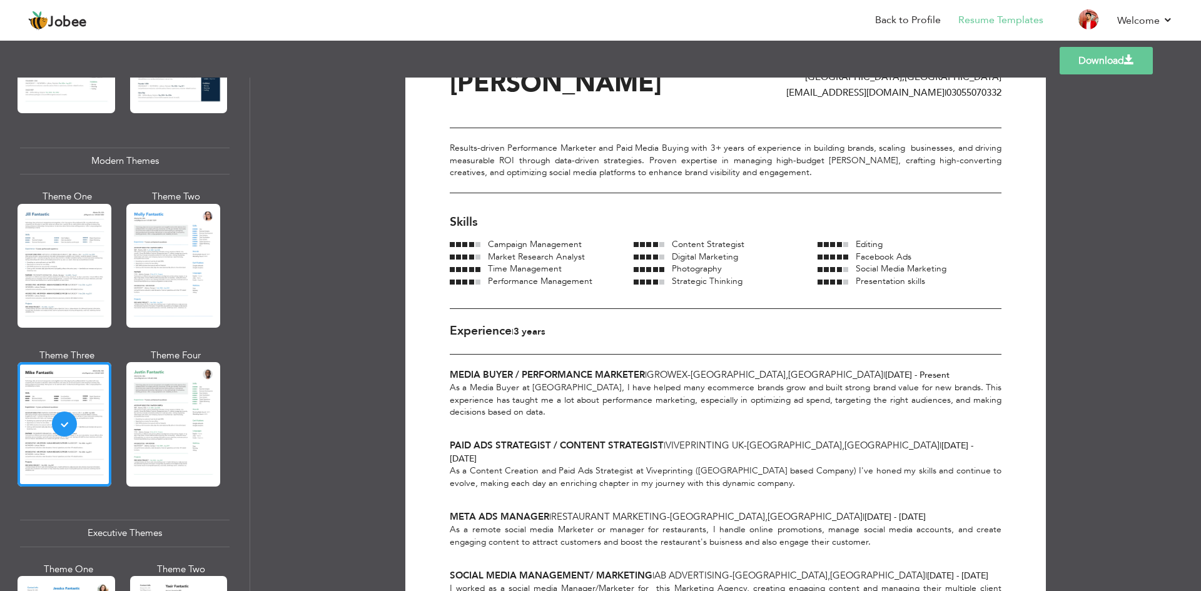
scroll to position [43, 0]
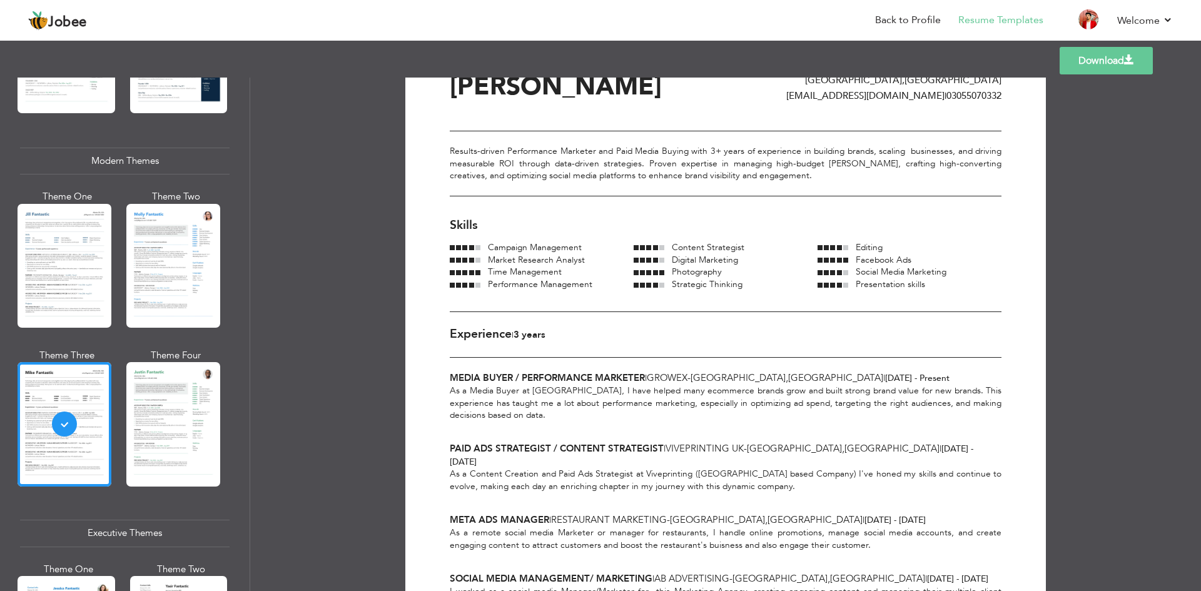
click at [1088, 66] on link "Download" at bounding box center [1106, 61] width 93 height 28
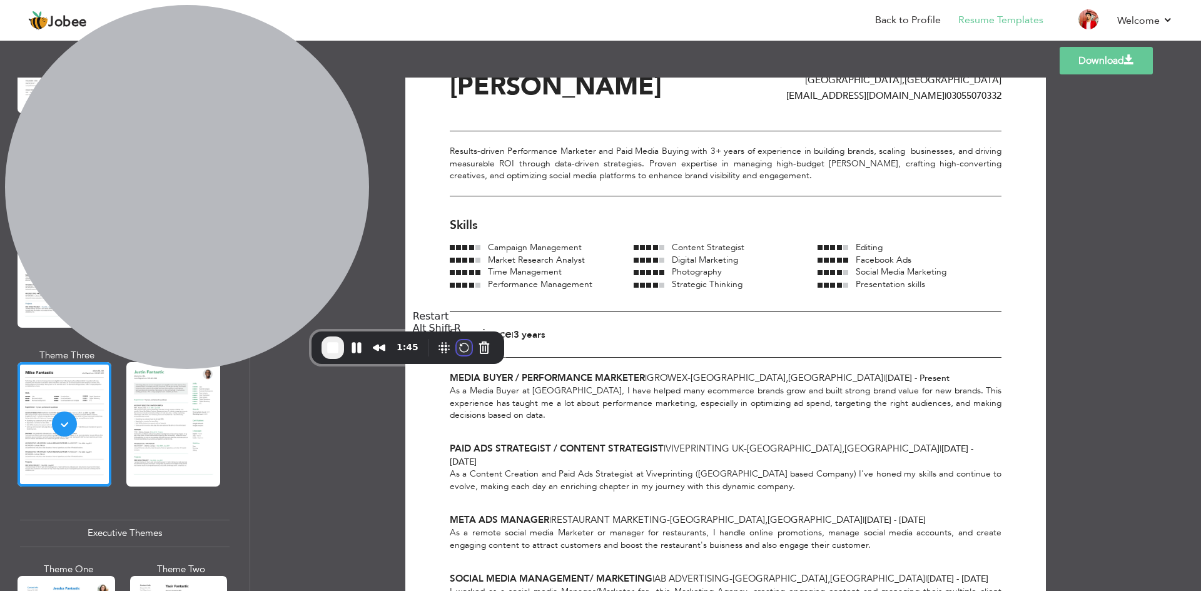
click at [467, 343] on button "Restart Recording" at bounding box center [464, 347] width 15 height 15
click at [336, 349] on span "End Recording" at bounding box center [332, 347] width 15 height 15
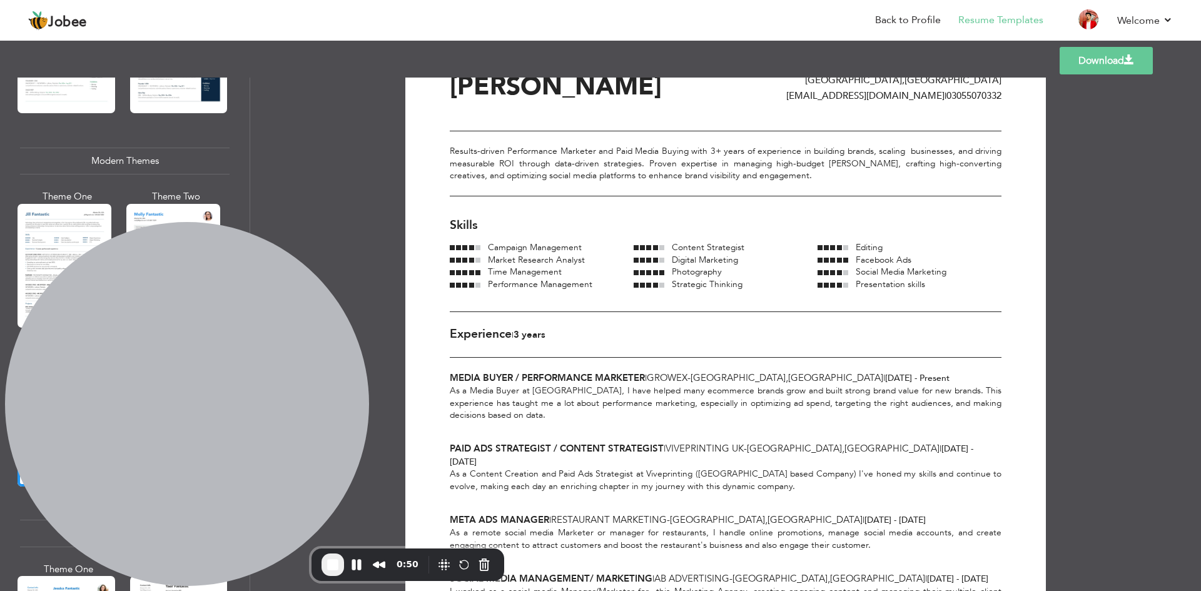
click at [337, 557] on span "End Recording" at bounding box center [332, 564] width 15 height 15
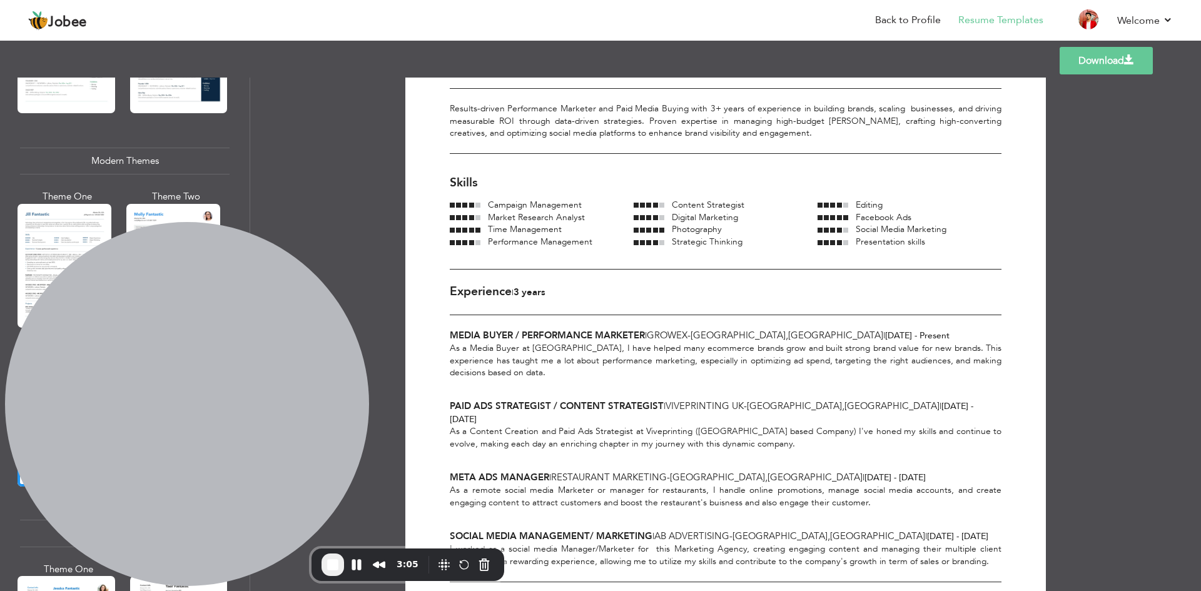
scroll to position [85, 0]
click at [330, 572] on span "End Recording" at bounding box center [332, 564] width 15 height 15
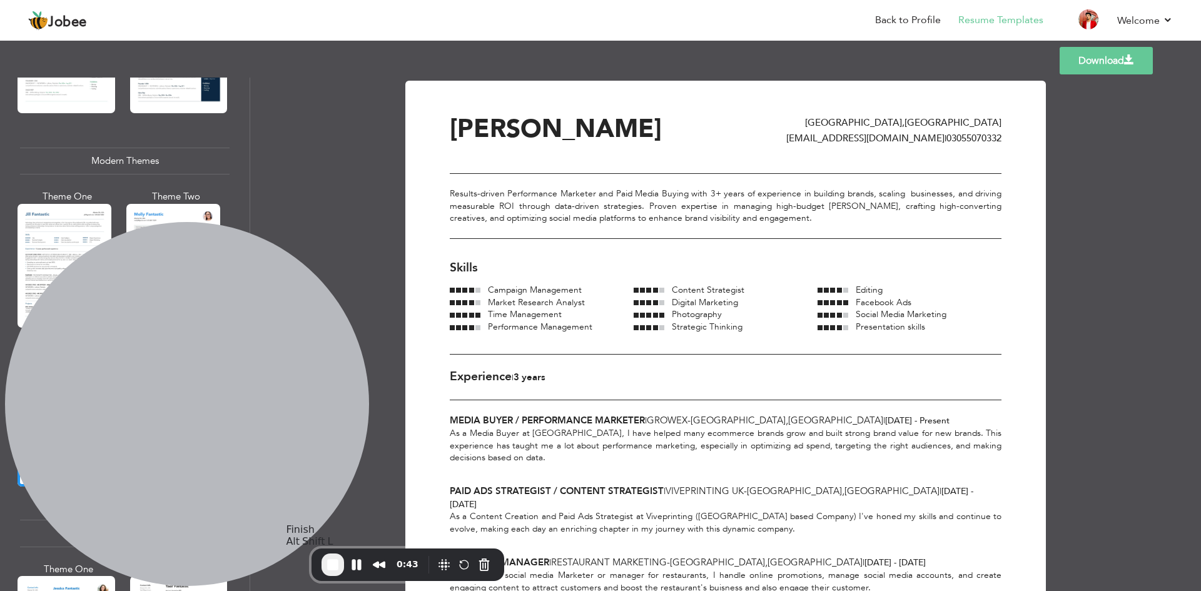
click at [334, 564] on span "End Recording" at bounding box center [332, 564] width 15 height 15
click at [332, 563] on span "End Recording" at bounding box center [332, 564] width 15 height 15
click at [324, 564] on button "End Recording" at bounding box center [332, 565] width 23 height 23
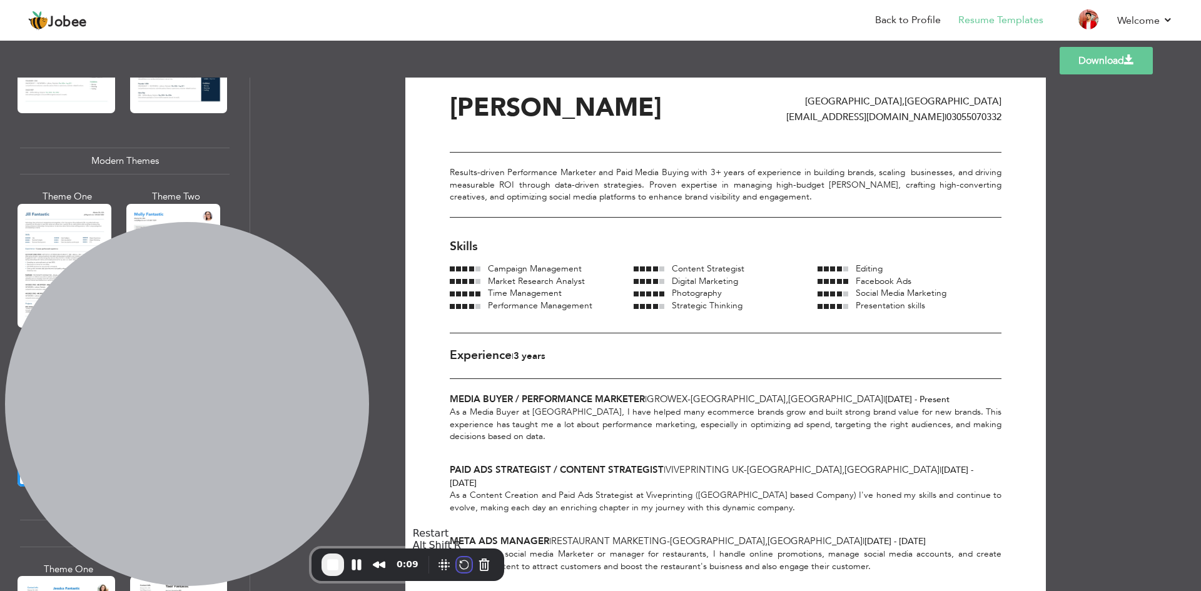
click at [457, 562] on button "Restart Recording" at bounding box center [464, 564] width 15 height 15
click at [460, 559] on button "Restart Recording" at bounding box center [464, 564] width 15 height 15
click at [458, 566] on button "Restart Recording" at bounding box center [464, 564] width 15 height 15
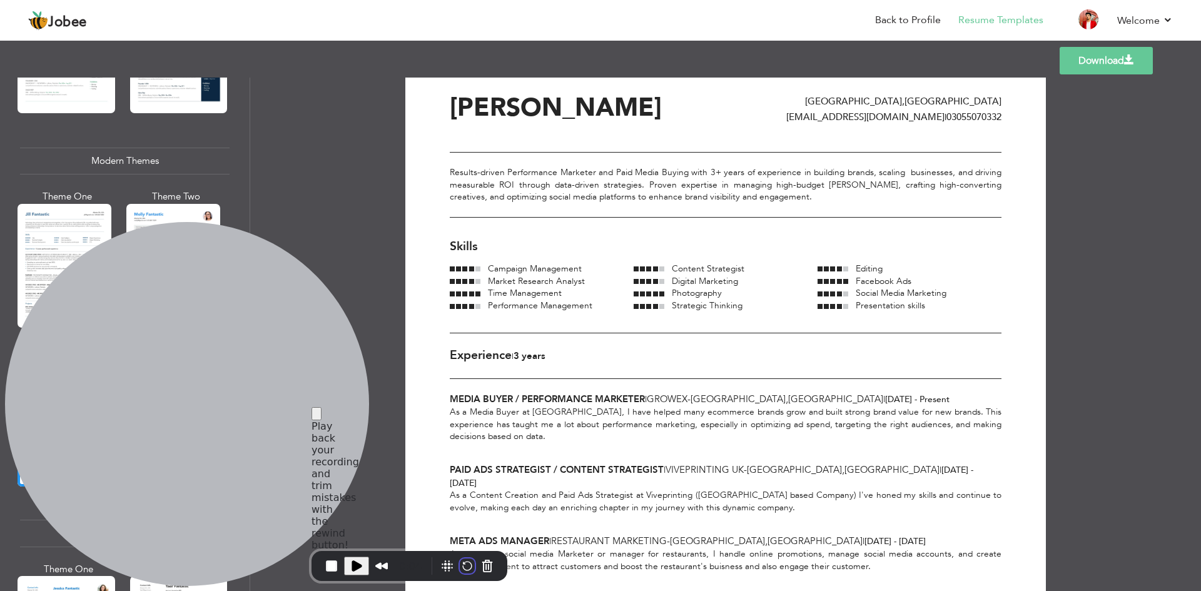
click at [459, 565] on button "Restart Recording" at bounding box center [464, 564] width 15 height 15
click at [463, 565] on button "Restart Recording" at bounding box center [464, 564] width 15 height 15
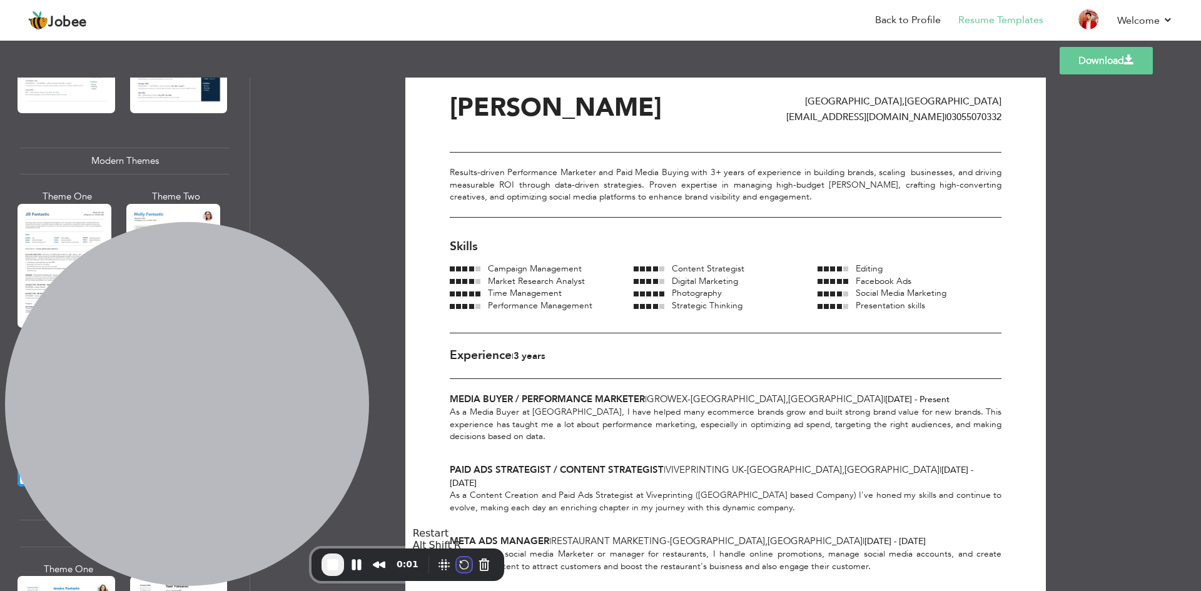
click at [466, 558] on button "Restart Recording" at bounding box center [464, 564] width 15 height 15
drag, startPoint x: 462, startPoint y: 578, endPoint x: 452, endPoint y: 563, distance: 17.7
click at [452, 563] on div "Recorder controls - play pause" at bounding box center [464, 565] width 60 height 20
click at [462, 562] on button "Restart Recording" at bounding box center [464, 564] width 15 height 15
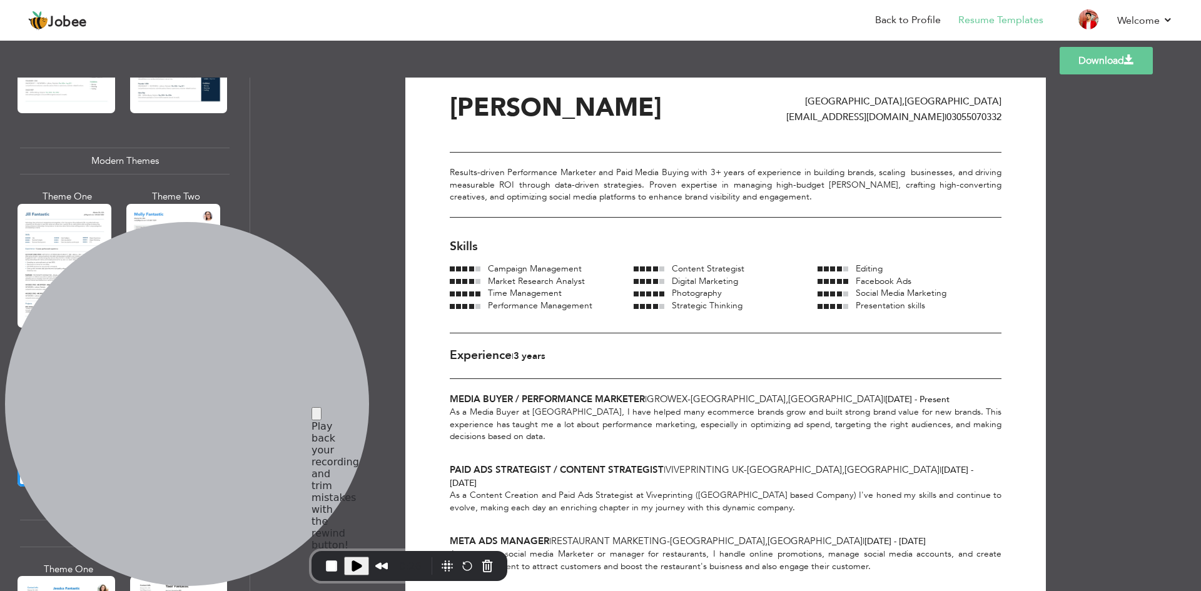
click at [462, 565] on button "Restart Recording" at bounding box center [464, 564] width 15 height 15
click at [466, 562] on button "Restart Recording" at bounding box center [464, 564] width 15 height 15
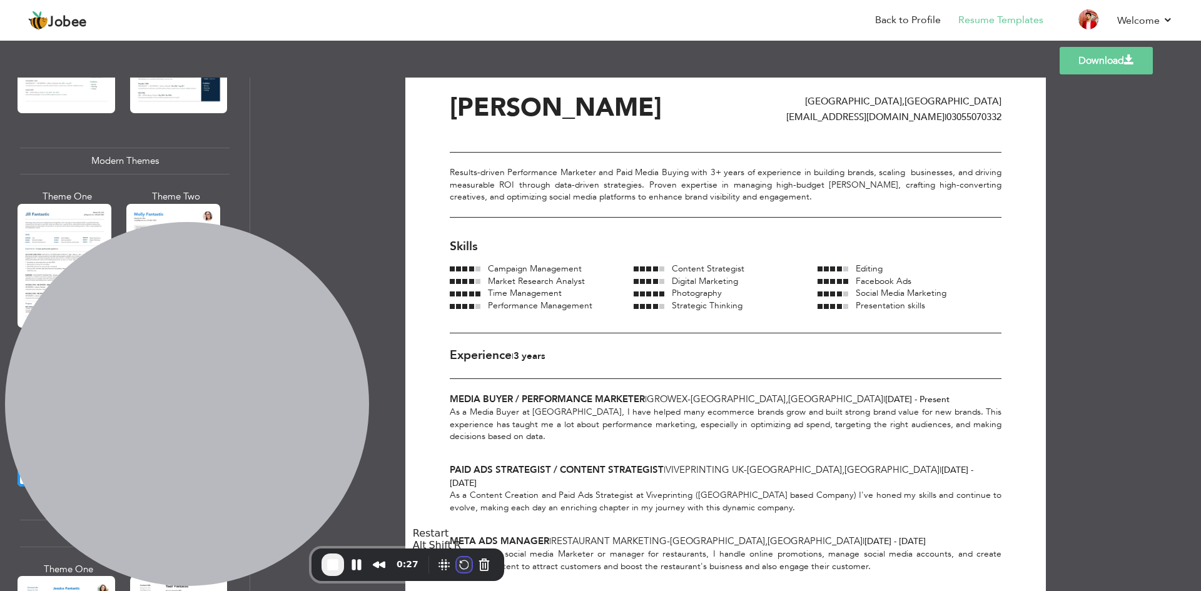
click at [460, 559] on button "Restart Recording" at bounding box center [464, 564] width 15 height 15
click at [457, 554] on div "0:04" at bounding box center [407, 565] width 173 height 23
click at [460, 560] on button "Restart Recording" at bounding box center [464, 564] width 15 height 15
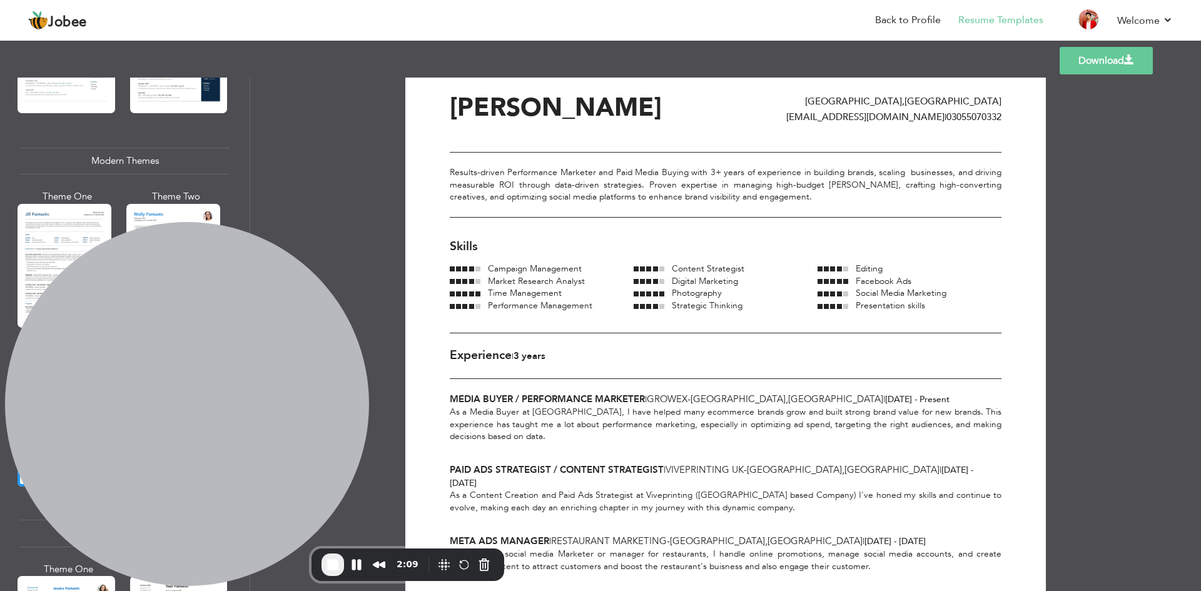
click at [463, 573] on div "Recorder controls - play pause" at bounding box center [464, 565] width 60 height 20
click at [462, 565] on button "Restart Recording" at bounding box center [464, 564] width 15 height 15
click at [463, 575] on div "2:14" at bounding box center [409, 566] width 176 height 20
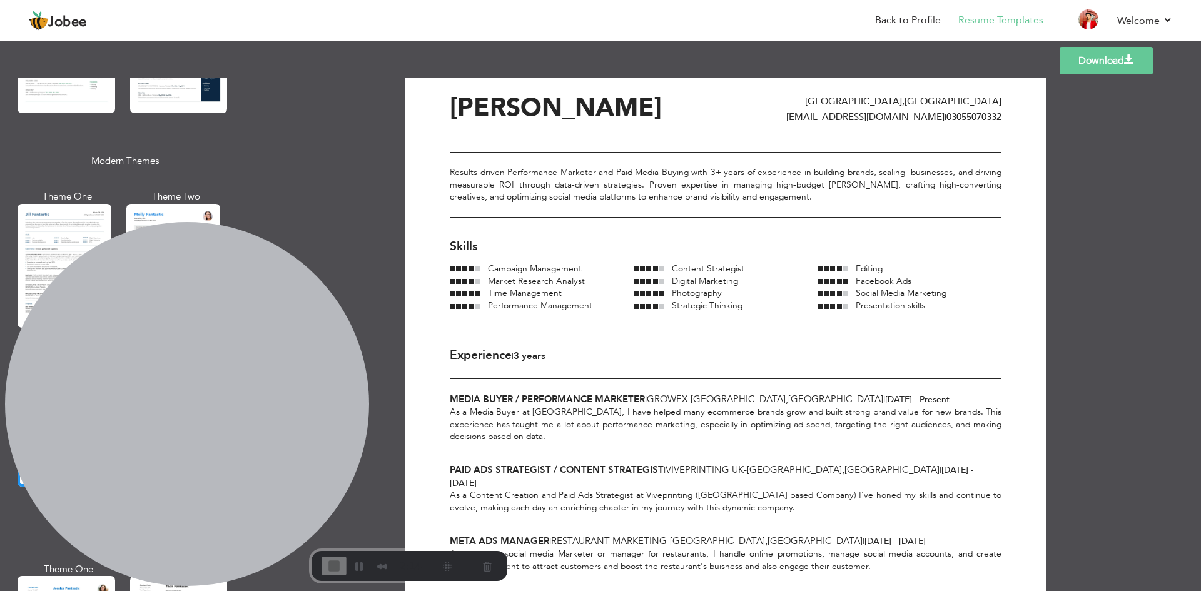
click at [376, 572] on div "2:14" at bounding box center [373, 566] width 105 height 20
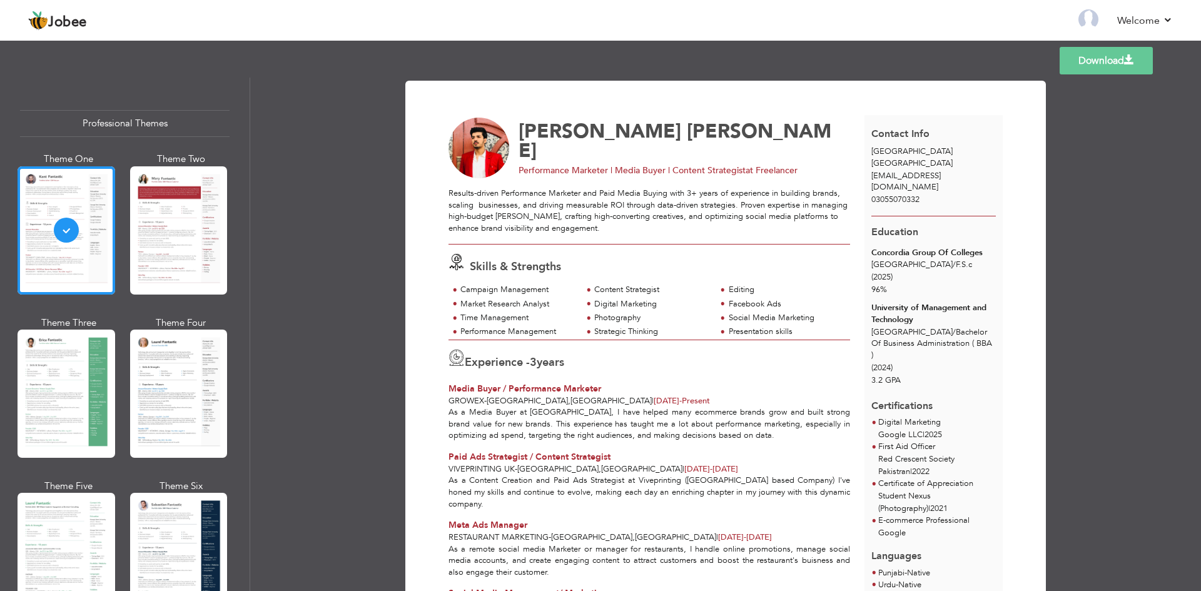
click at [1092, 54] on link "Download" at bounding box center [1106, 61] width 93 height 28
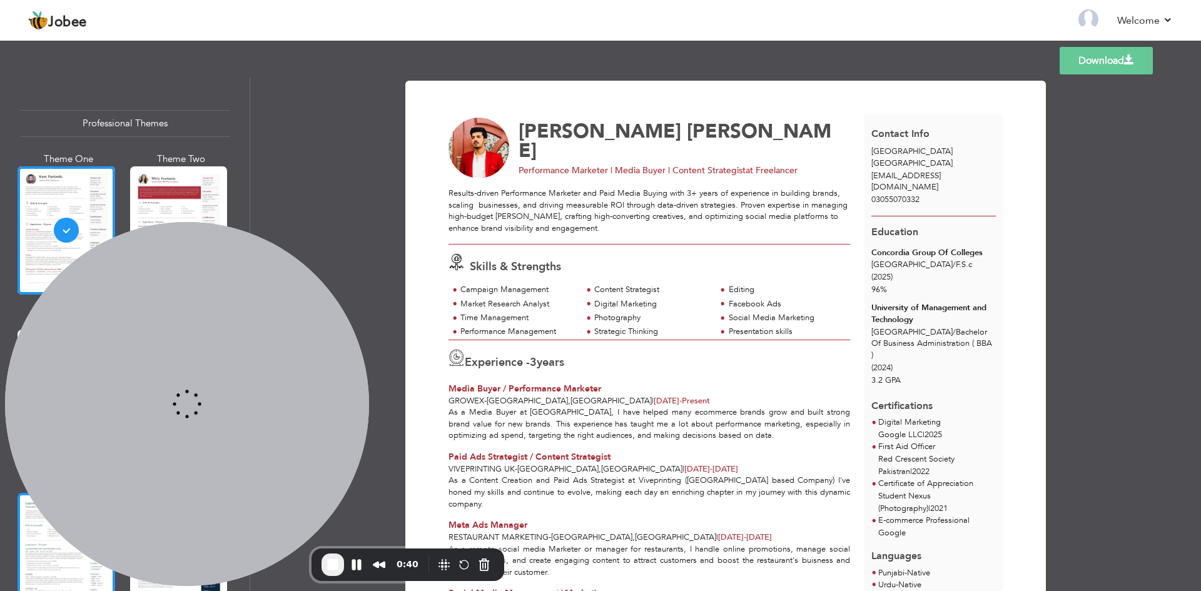
scroll to position [112, 0]
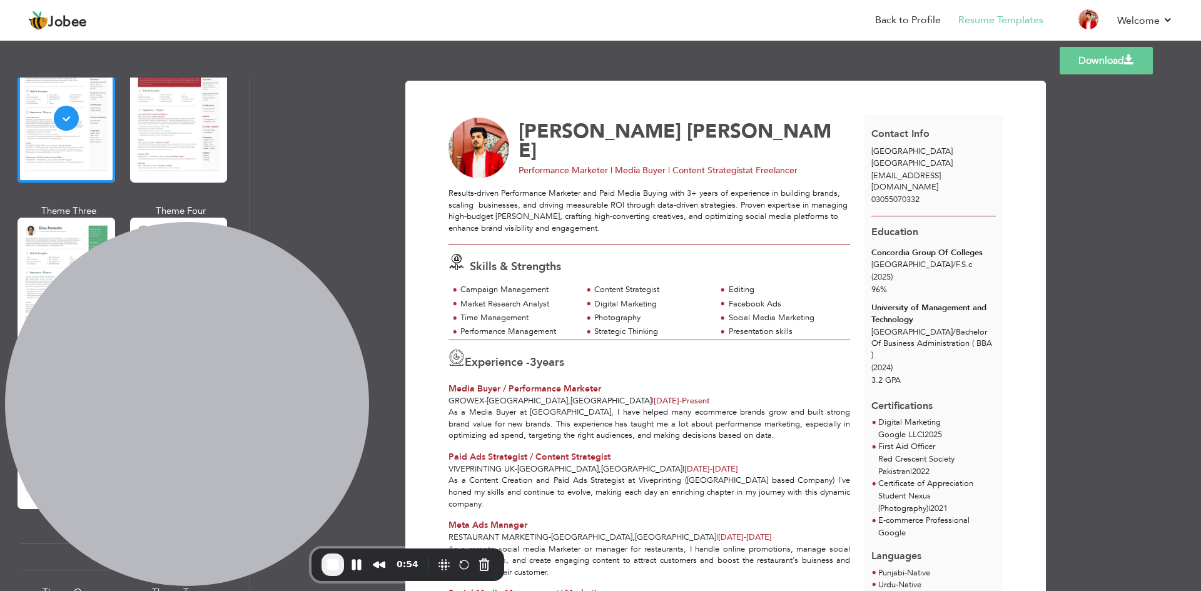
click at [1105, 63] on link "Download" at bounding box center [1106, 61] width 93 height 28
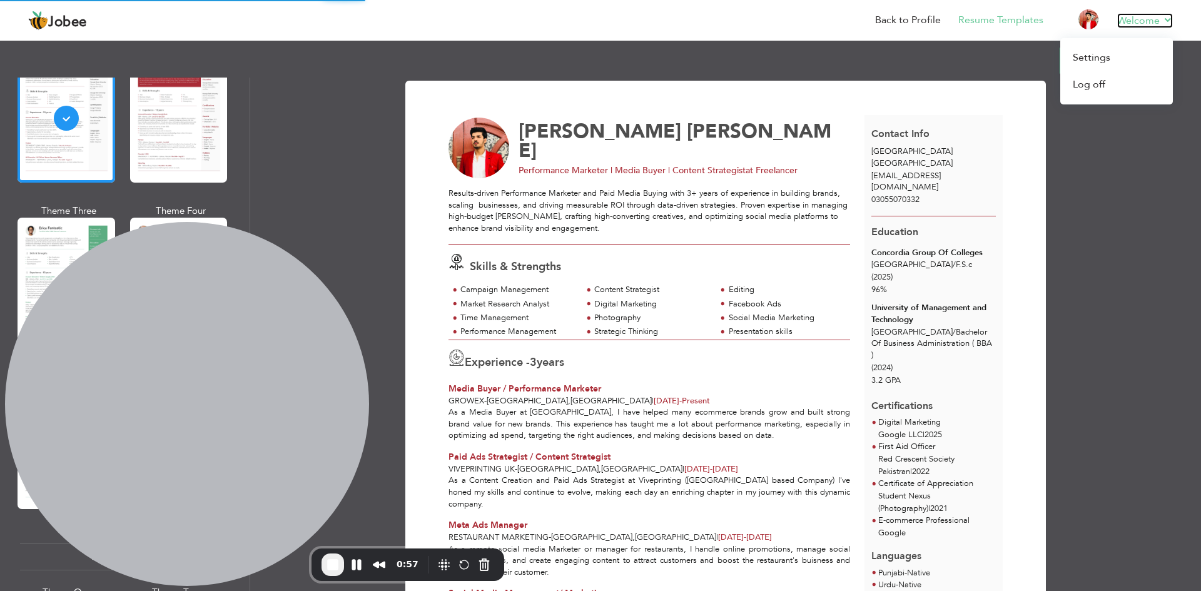
click at [1143, 21] on link "Welcome" at bounding box center [1145, 20] width 56 height 15
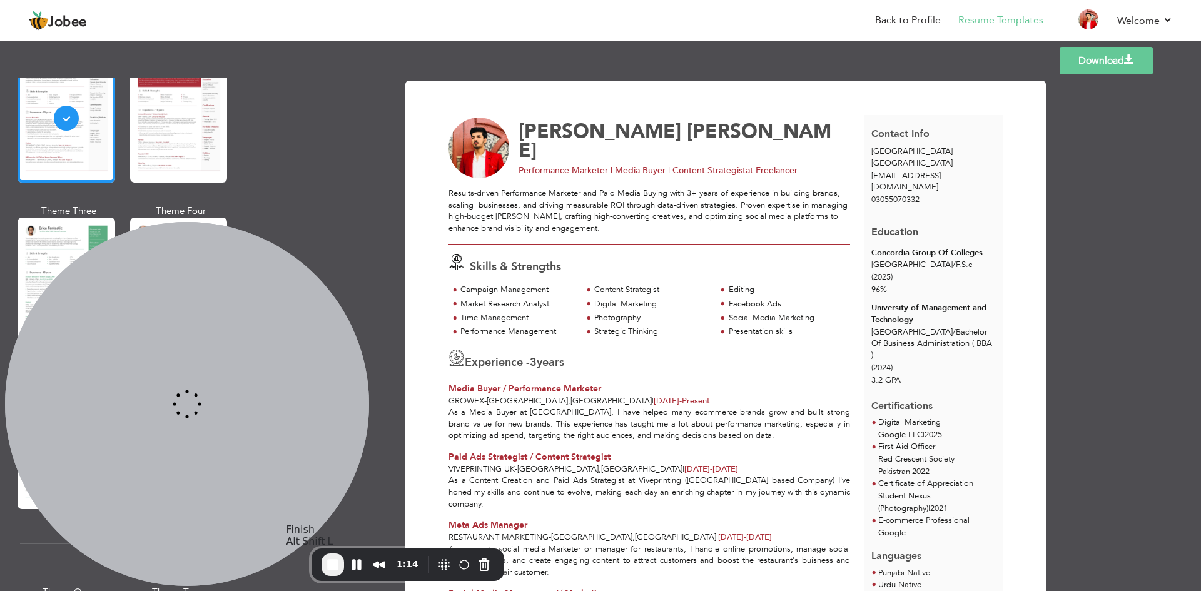
click at [337, 559] on span "End Recording" at bounding box center [332, 564] width 15 height 15
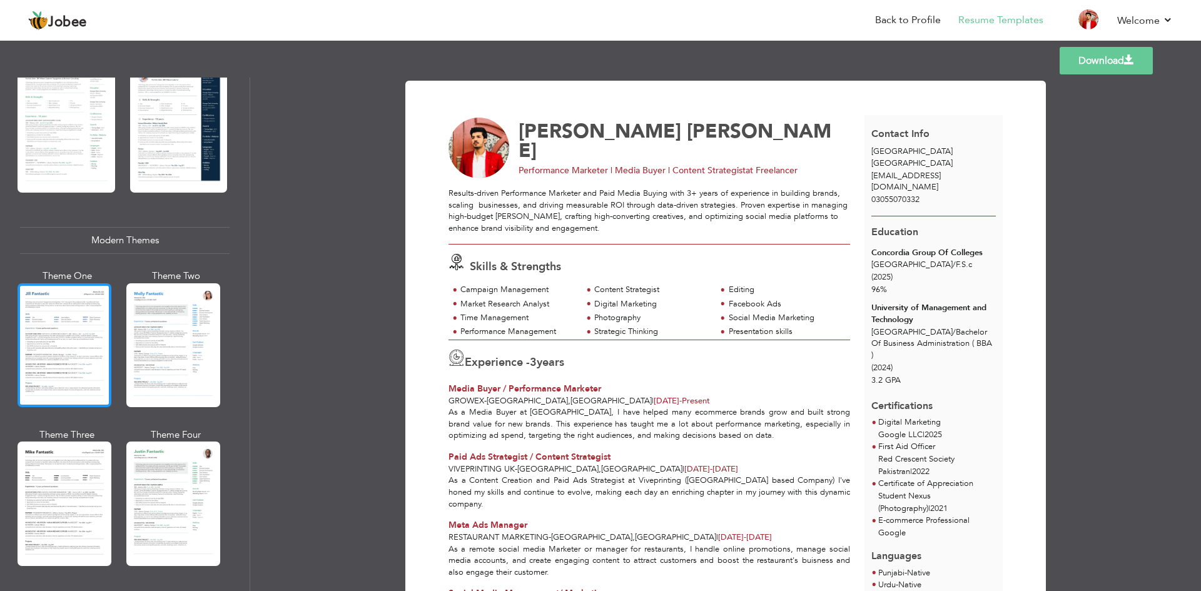
scroll to position [429, 0]
click at [72, 335] on div at bounding box center [65, 345] width 94 height 124
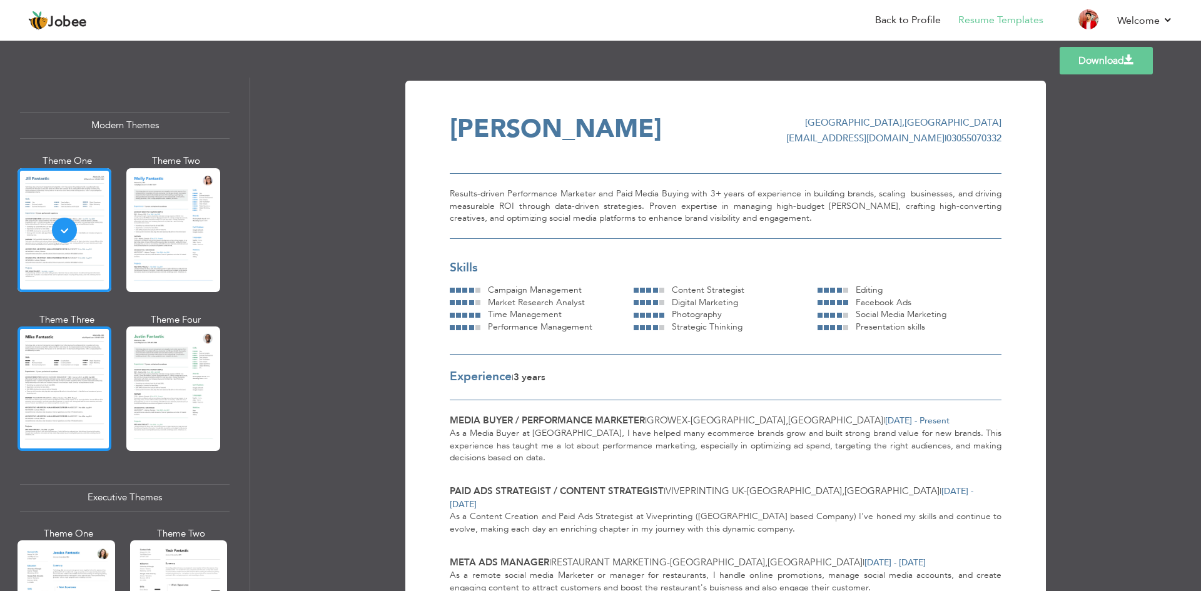
scroll to position [544, 0]
click at [77, 355] on div at bounding box center [65, 388] width 94 height 124
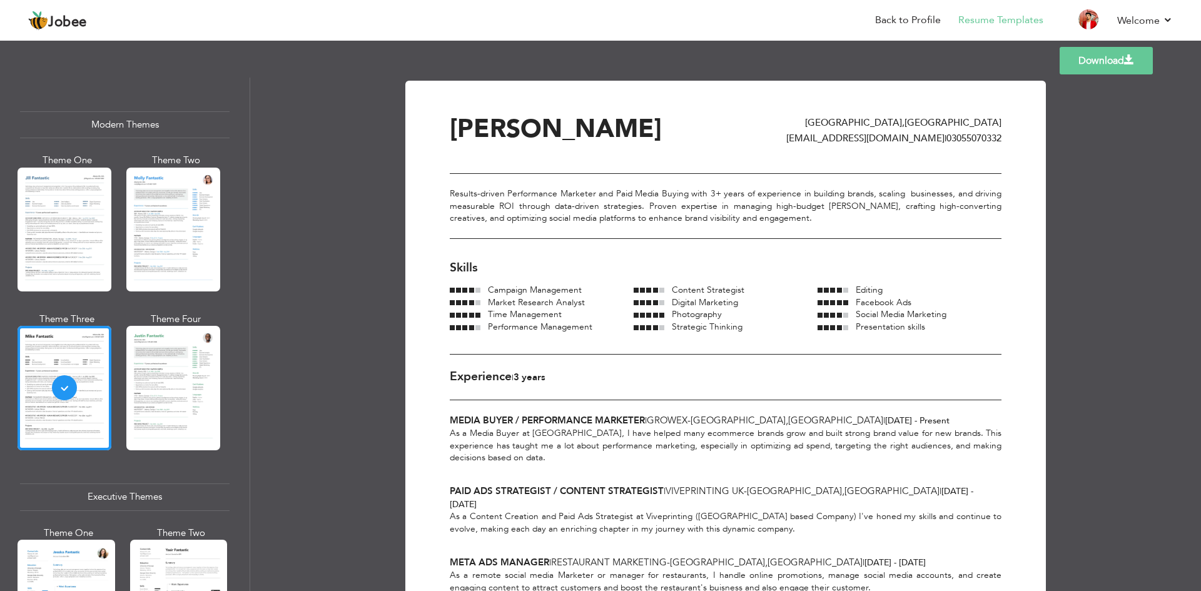
scroll to position [95, 0]
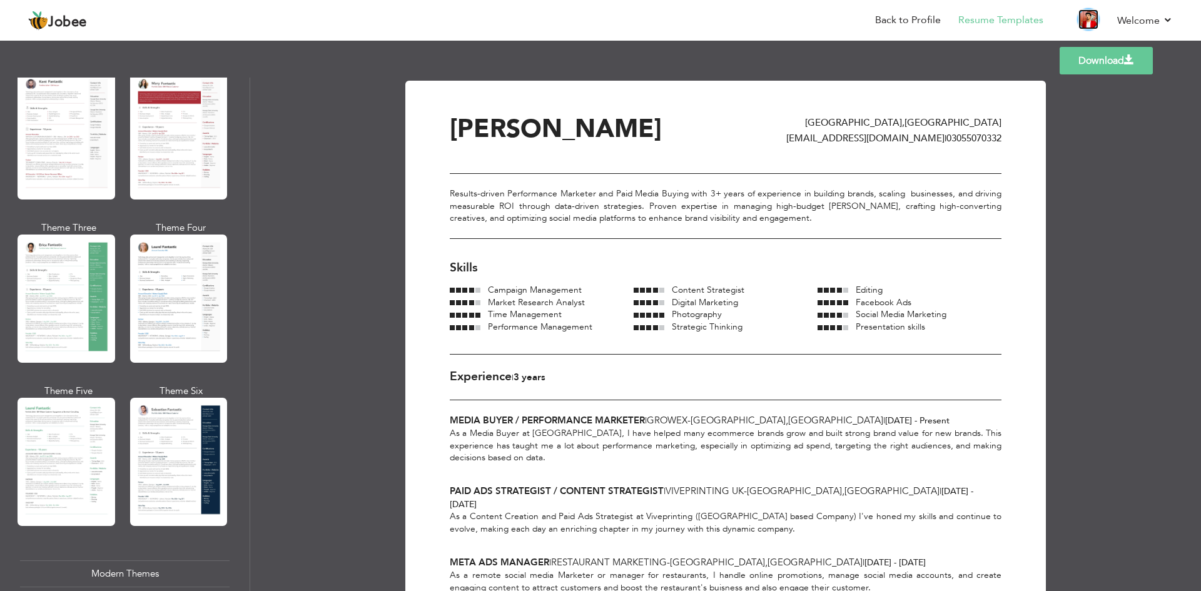
click at [1085, 17] on img at bounding box center [1088, 19] width 20 height 20
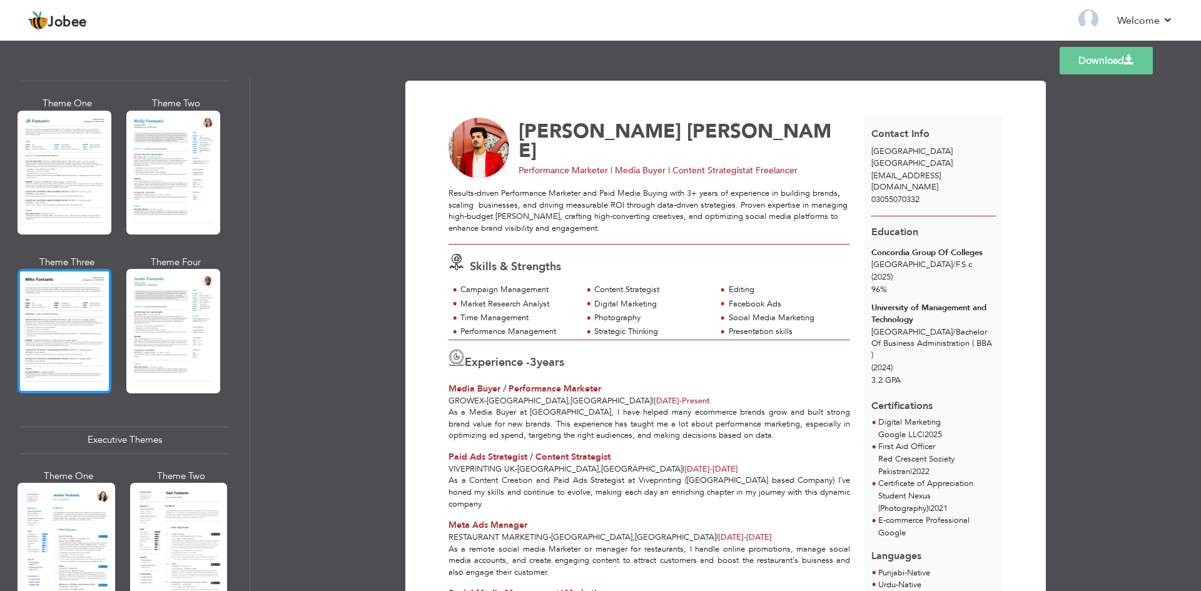
scroll to position [602, 0]
click at [49, 315] on div at bounding box center [65, 330] width 94 height 124
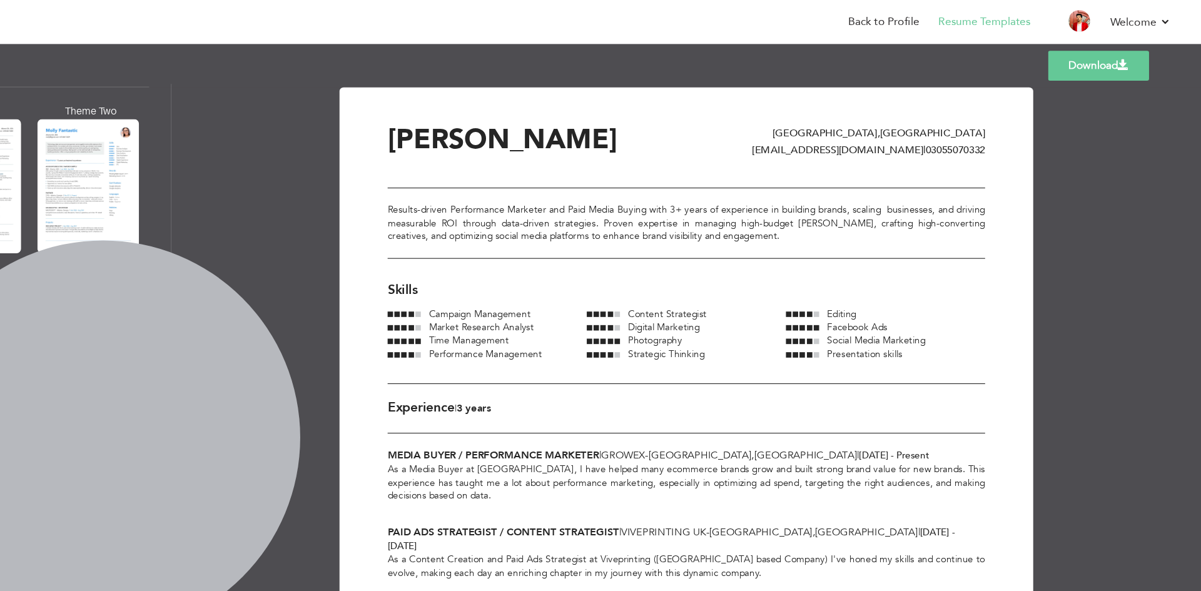
scroll to position [0, 0]
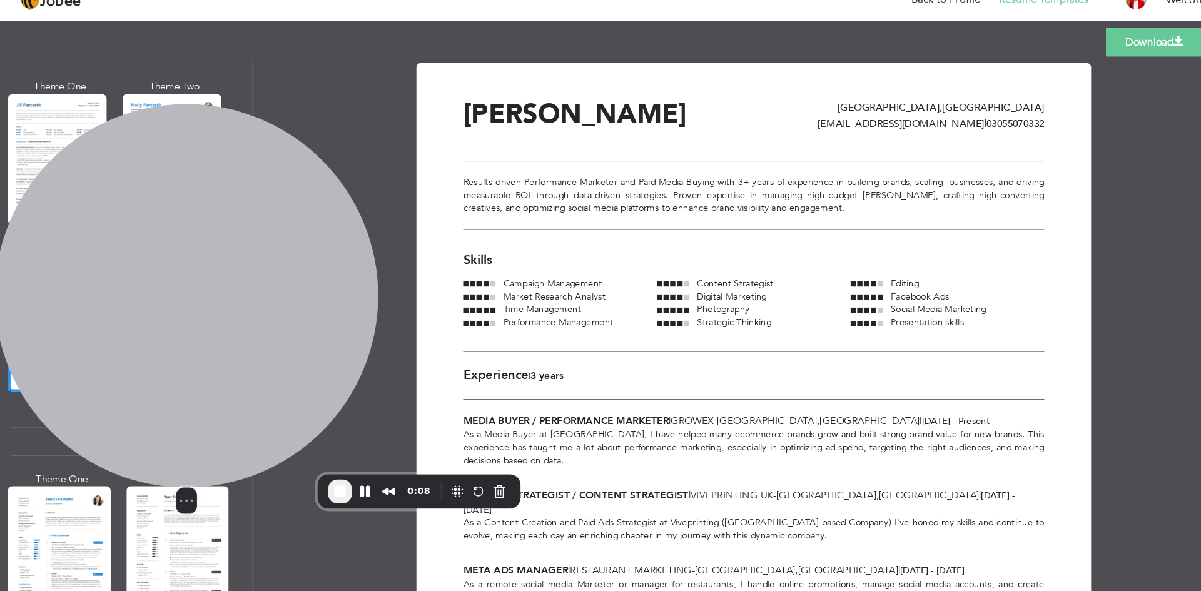
drag, startPoint x: 191, startPoint y: 380, endPoint x: 139, endPoint y: 303, distance: 93.2
click at [139, 303] on div at bounding box center [187, 301] width 364 height 364
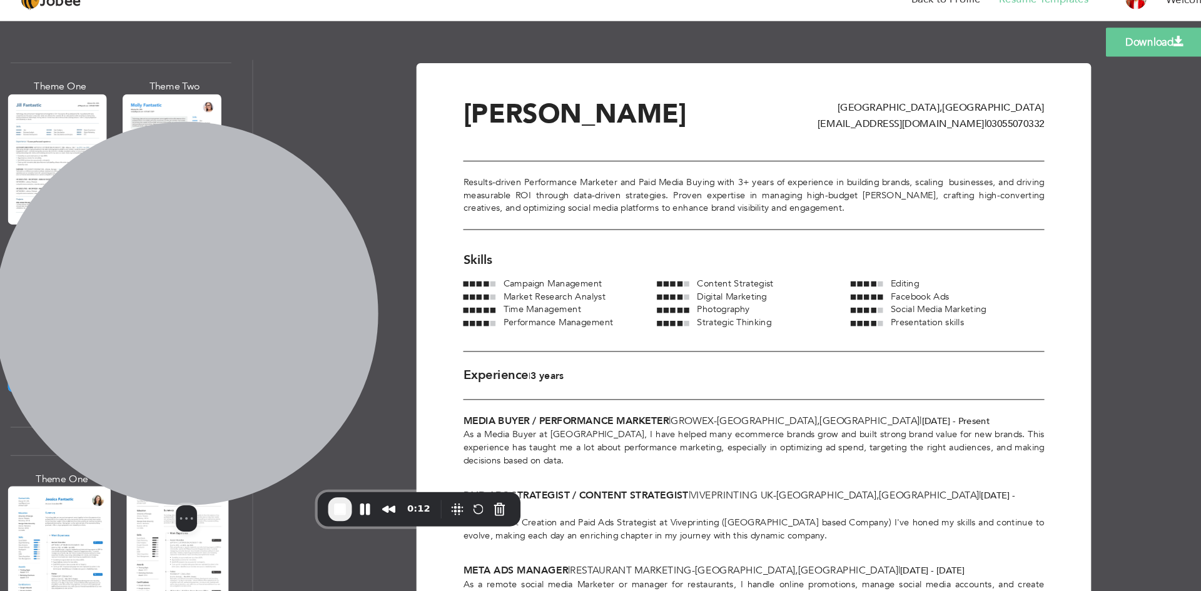
drag, startPoint x: 268, startPoint y: 367, endPoint x: 252, endPoint y: 380, distance: 20.8
click at [252, 380] on div at bounding box center [187, 318] width 364 height 364
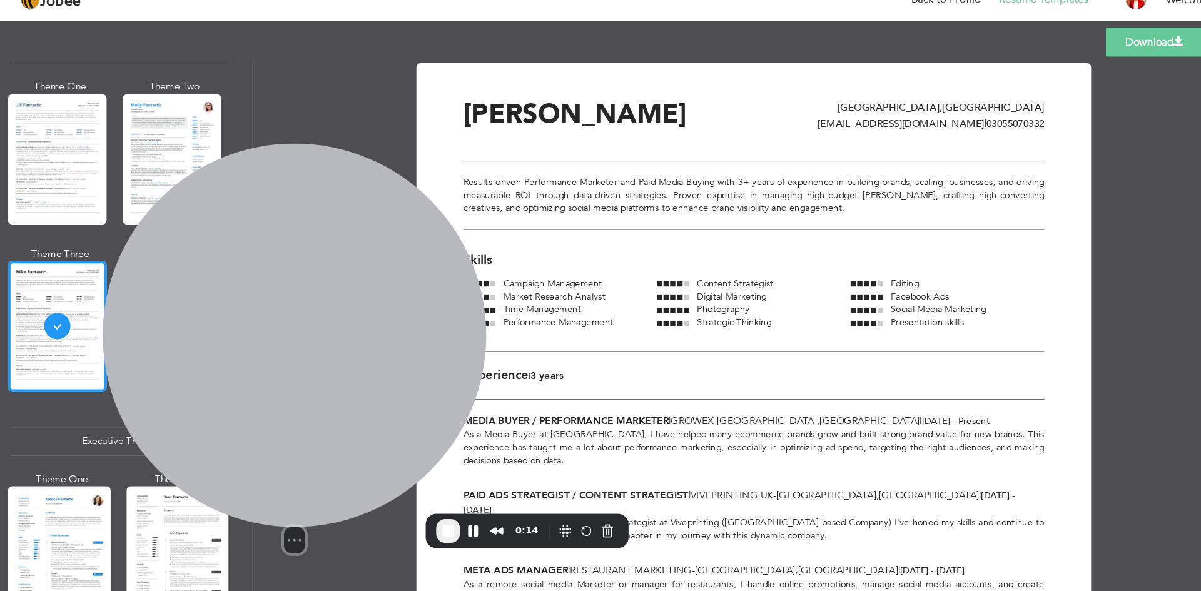
drag, startPoint x: 220, startPoint y: 290, endPoint x: 347, endPoint y: 332, distance: 133.5
click at [347, 332] on div at bounding box center [290, 339] width 364 height 364
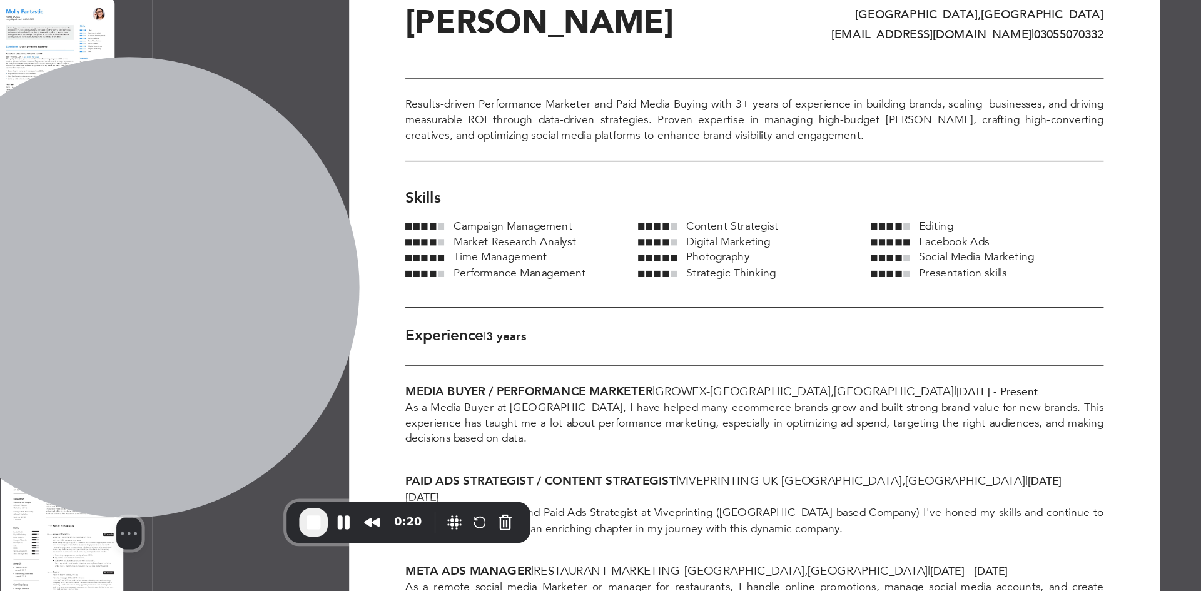
drag, startPoint x: 311, startPoint y: 313, endPoint x: 229, endPoint y: 293, distance: 85.0
click at [229, 293] on div at bounding box center [231, 338] width 364 height 364
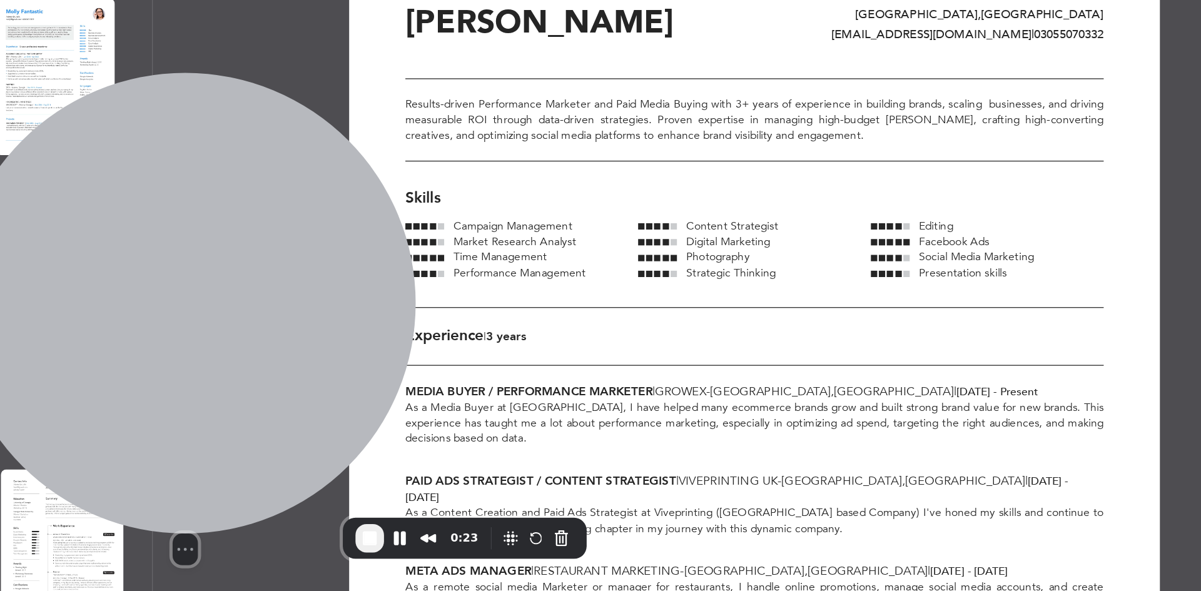
drag, startPoint x: 235, startPoint y: 290, endPoint x: 281, endPoint y: 301, distance: 47.6
click at [281, 301] on div at bounding box center [276, 351] width 364 height 364
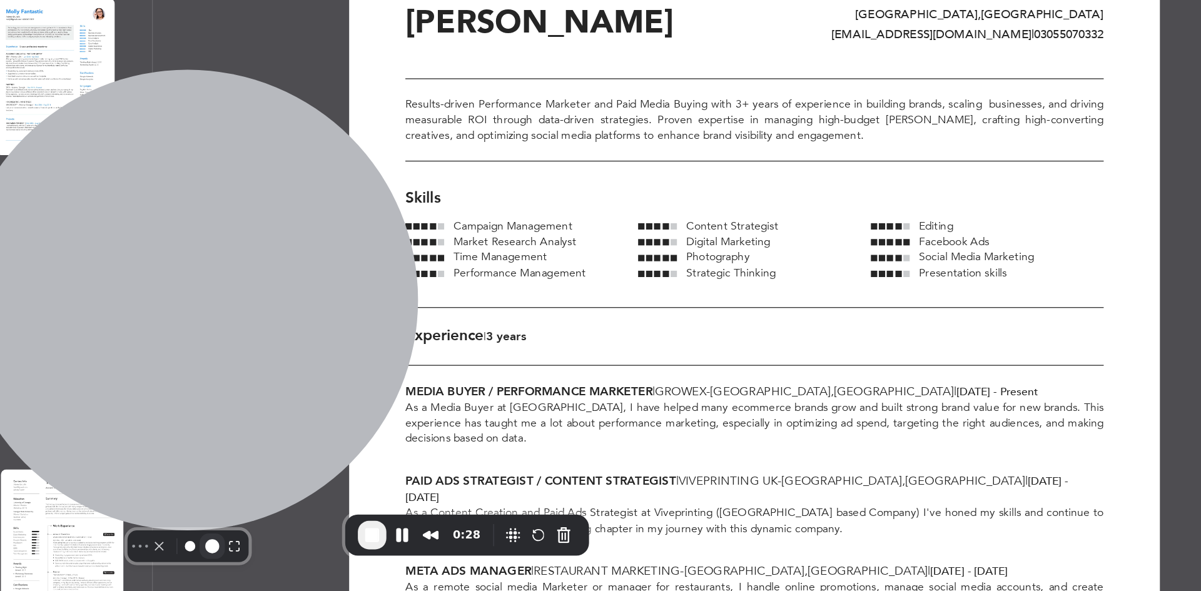
click at [287, 534] on button "Resize medium" at bounding box center [297, 543] width 20 height 20
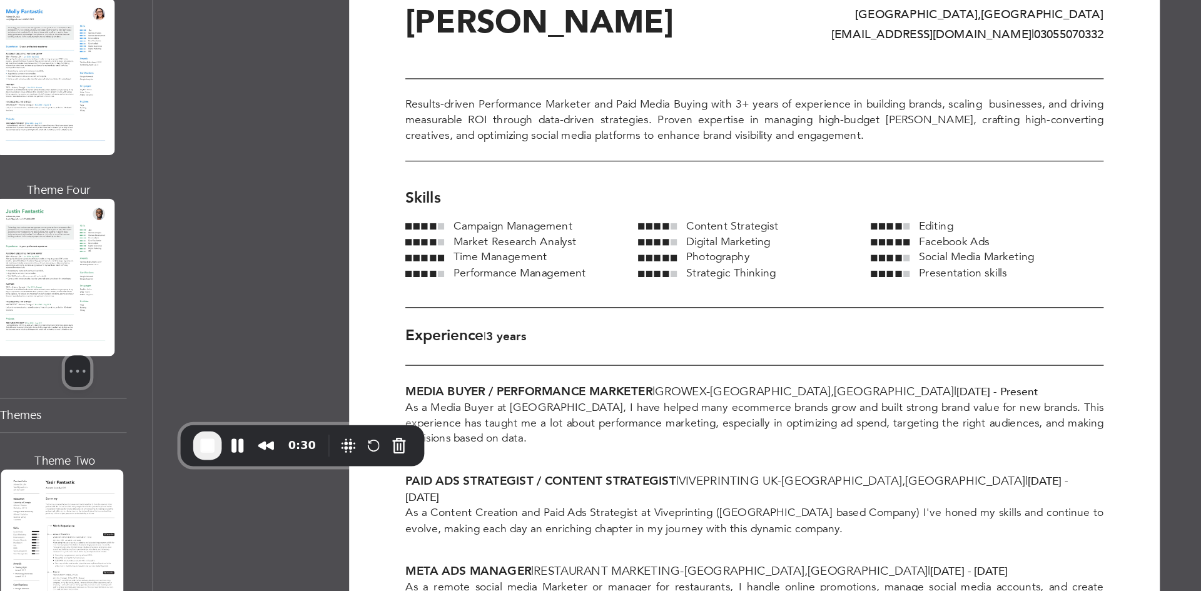
drag, startPoint x: 218, startPoint y: 477, endPoint x: 220, endPoint y: 403, distance: 73.8
click at [220, 392] on div at bounding box center [191, 344] width 188 height 96
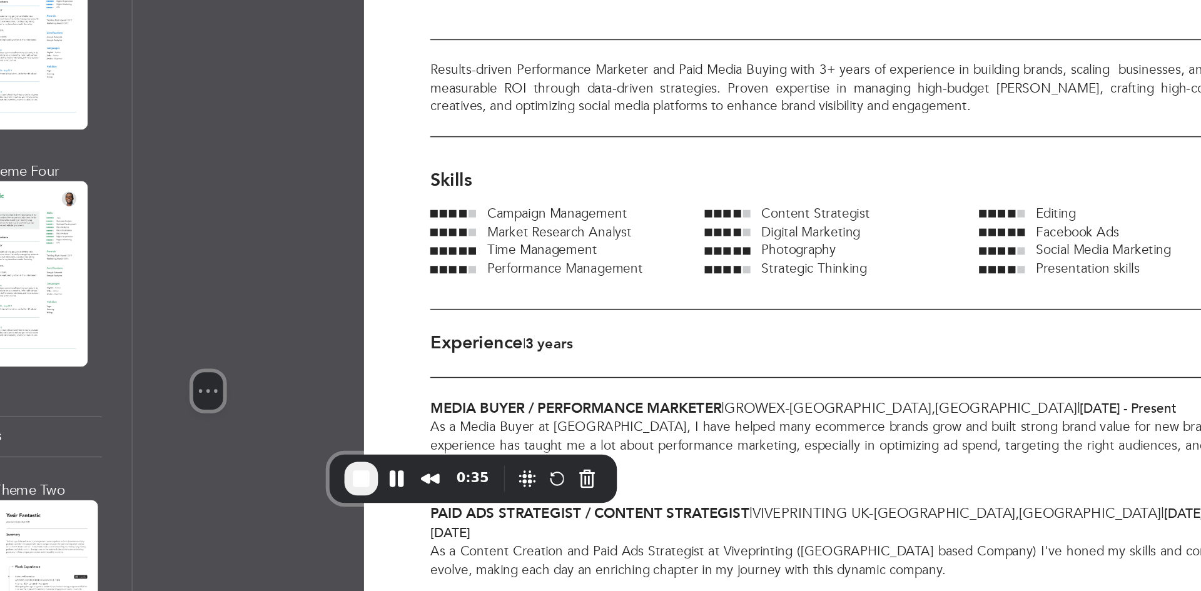
drag, startPoint x: 238, startPoint y: 370, endPoint x: 364, endPoint y: 378, distance: 125.9
click at [364, 378] on div at bounding box center [301, 348] width 188 height 96
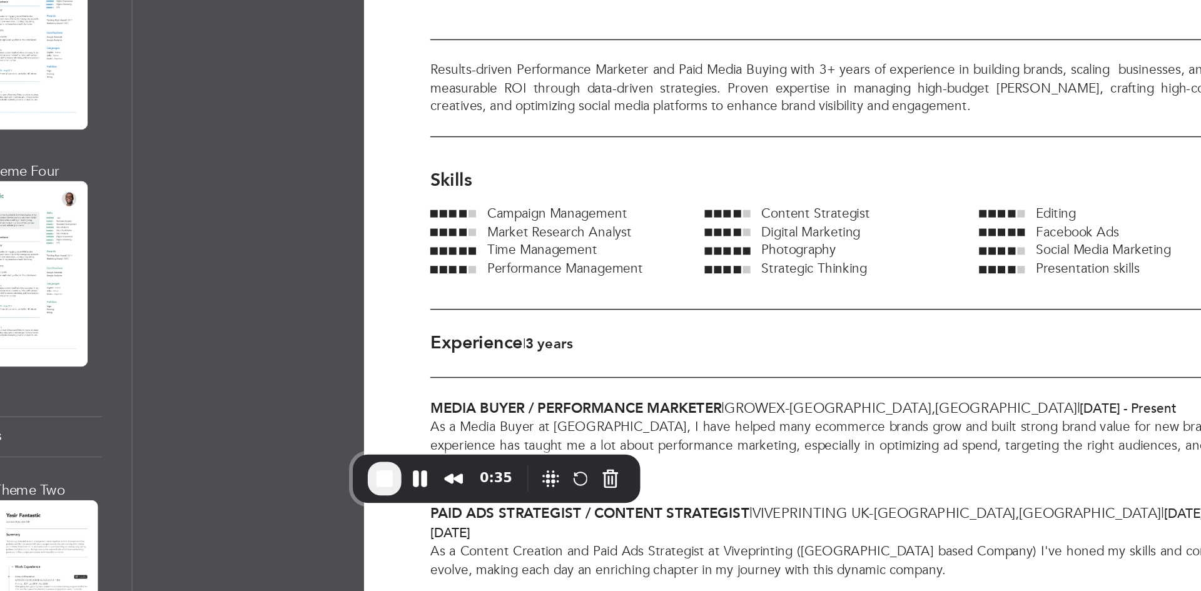
click at [347, 211] on div "Download [PERSON_NAME] [GEOGRAPHIC_DATA] , [GEOGRAPHIC_DATA] [EMAIL_ADDRESS][DO…" at bounding box center [725, 335] width 951 height 514
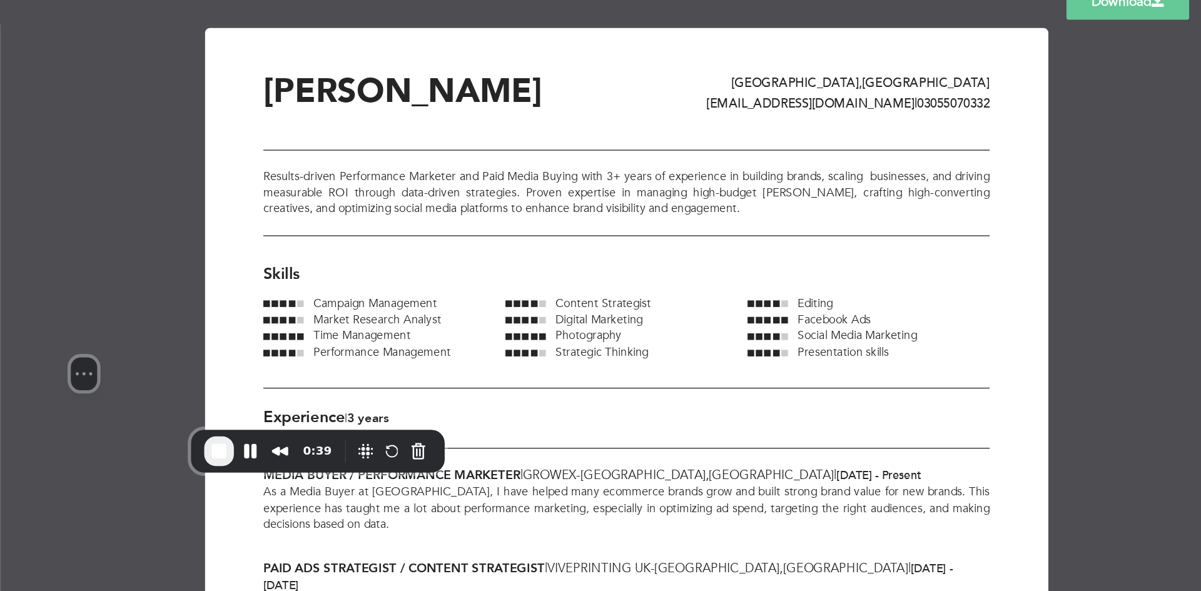
drag, startPoint x: 337, startPoint y: 296, endPoint x: 332, endPoint y: 231, distance: 65.9
click at [332, 235] on div at bounding box center [314, 283] width 188 height 96
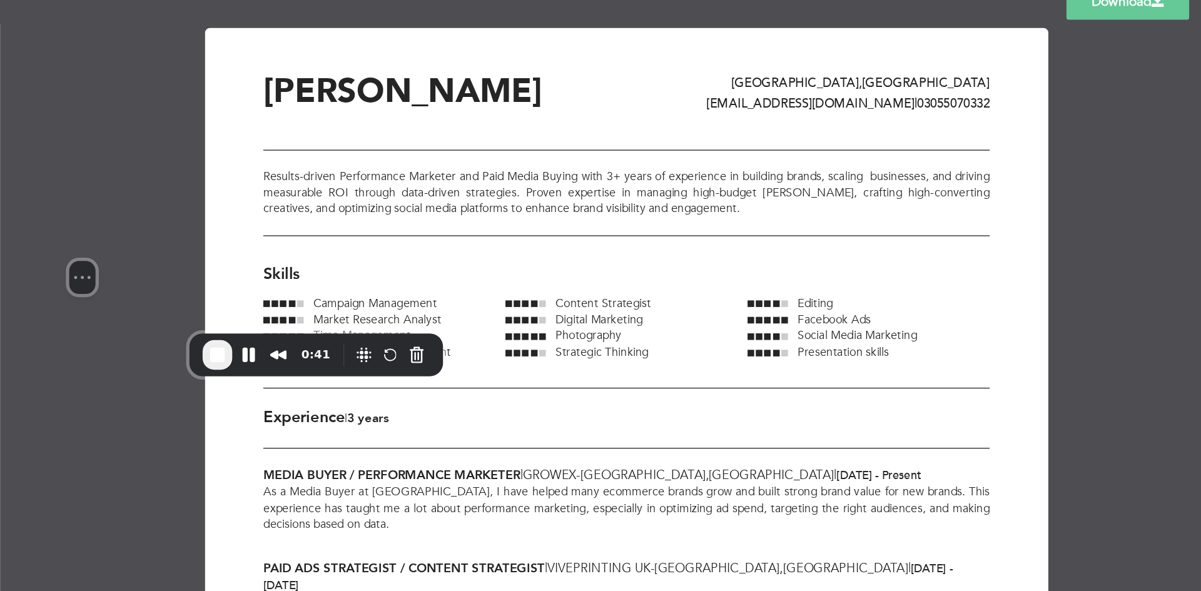
drag, startPoint x: 337, startPoint y: 268, endPoint x: 336, endPoint y: 198, distance: 70.7
click at [336, 198] on div at bounding box center [312, 209] width 188 height 96
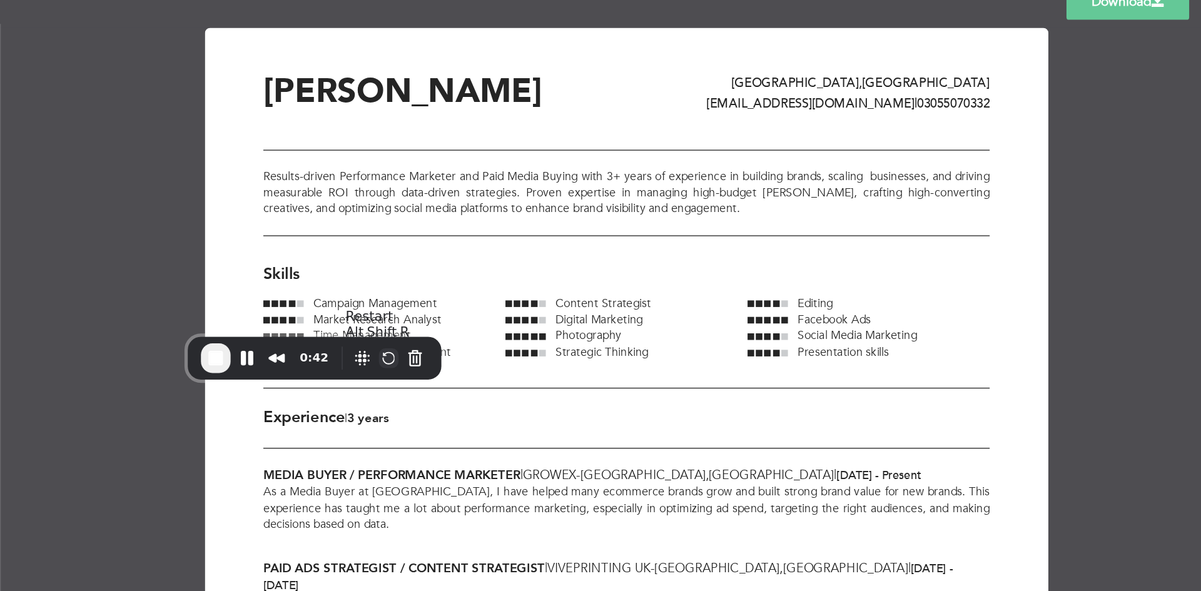
click at [552, 333] on button "Restart Recording" at bounding box center [544, 331] width 15 height 15
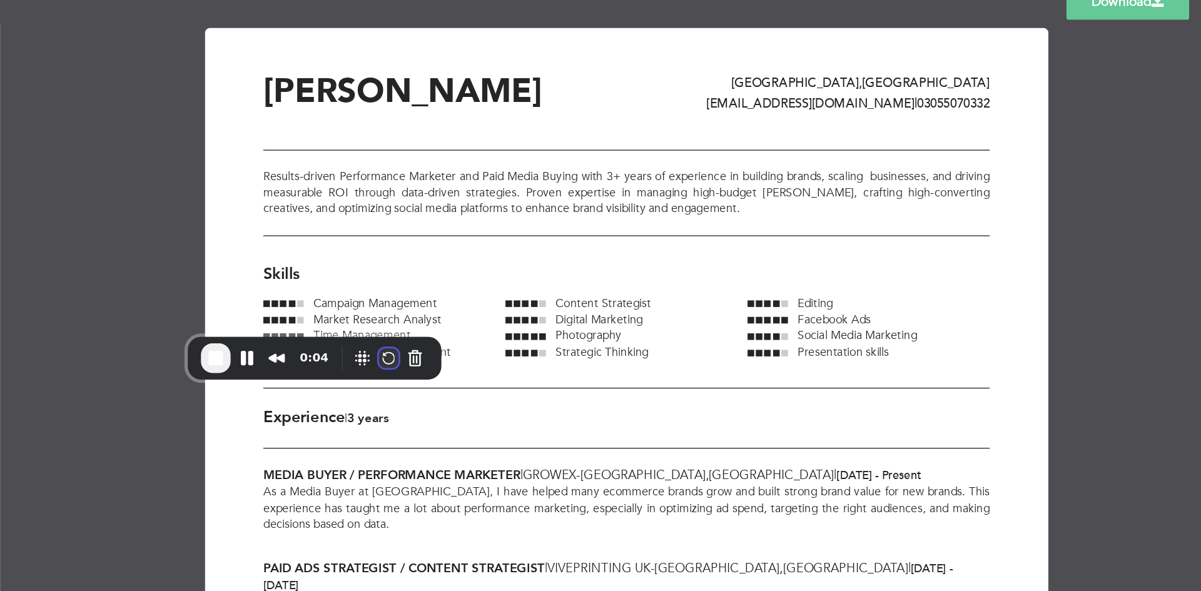
click at [552, 330] on button "Restart Recording" at bounding box center [544, 331] width 15 height 15
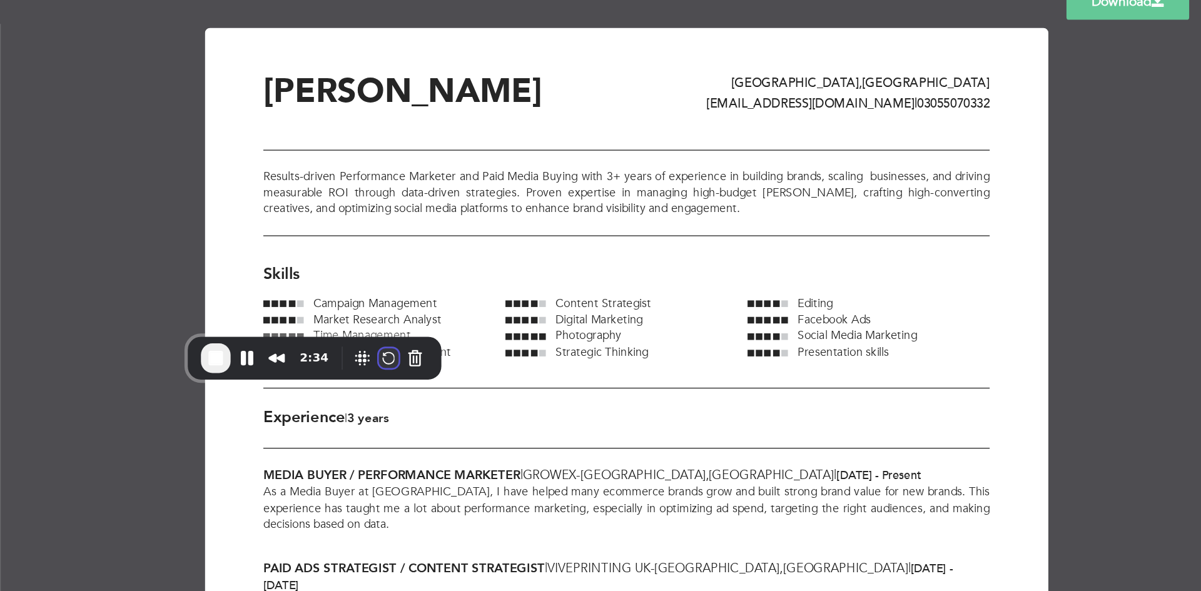
click at [552, 334] on button "Restart Recording" at bounding box center [544, 331] width 15 height 15
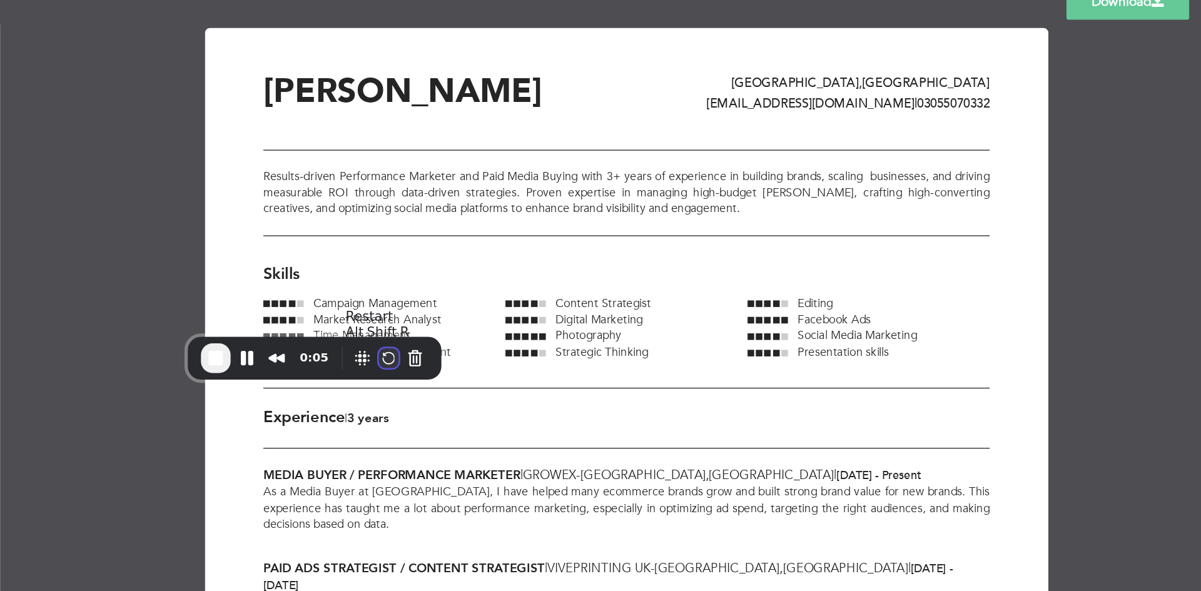
click at [552, 334] on button "Restart Recording" at bounding box center [544, 331] width 15 height 15
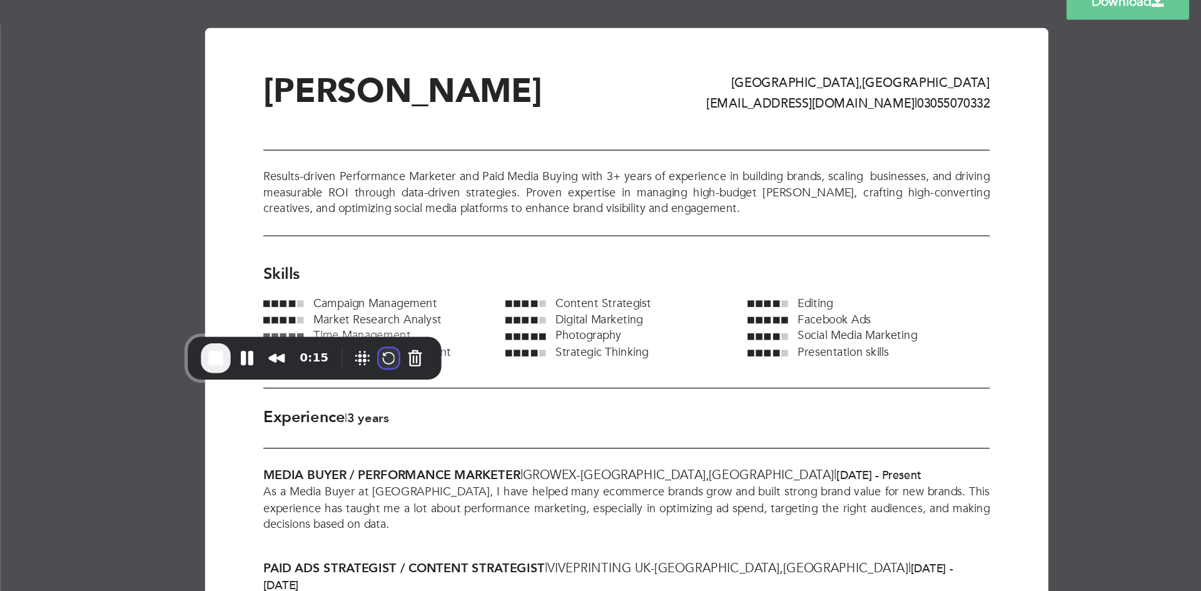
click at [552, 333] on button "Restart Recording" at bounding box center [544, 331] width 15 height 15
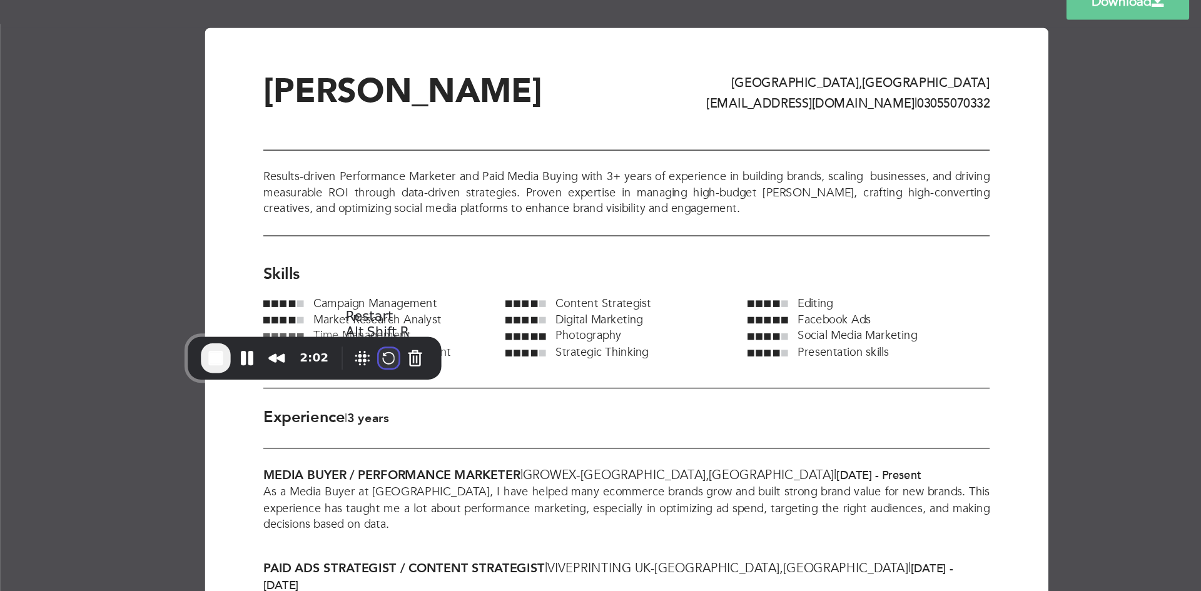
click at [552, 335] on button "Restart Recording" at bounding box center [544, 331] width 15 height 15
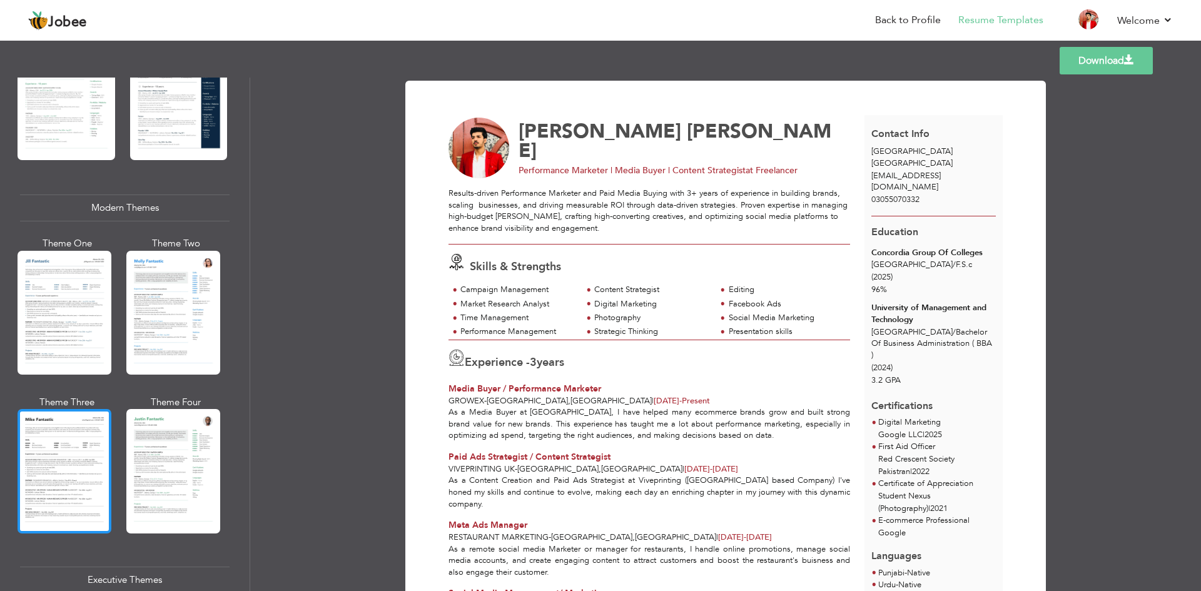
click at [73, 473] on div at bounding box center [65, 471] width 94 height 124
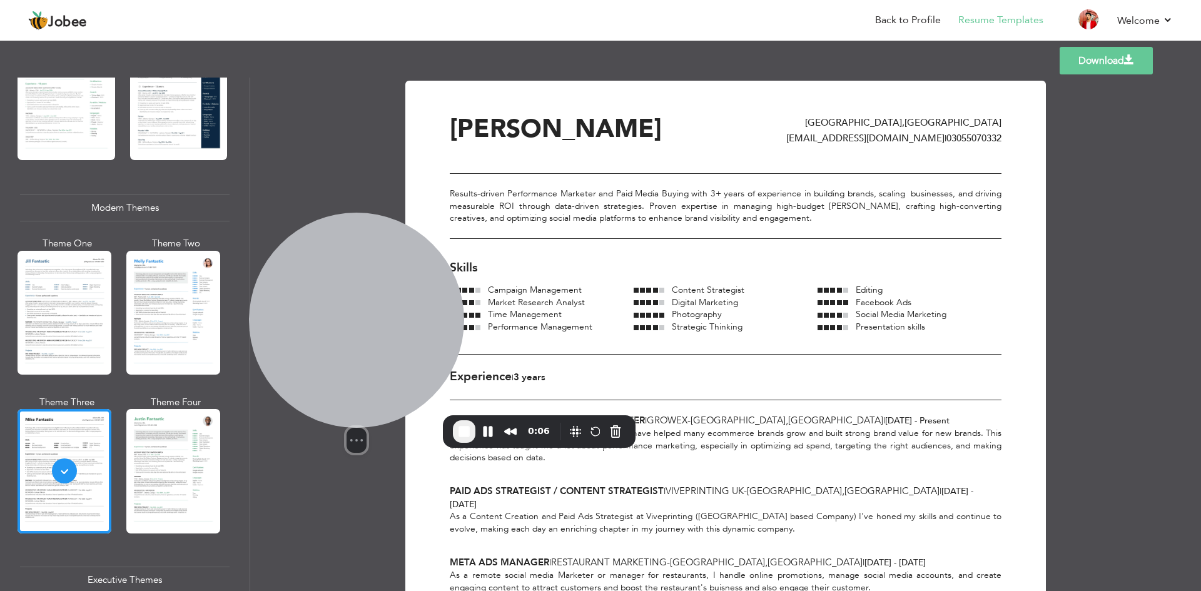
drag, startPoint x: 130, startPoint y: 470, endPoint x: 437, endPoint y: 293, distance: 353.9
click at [437, 293] on div at bounding box center [356, 320] width 215 height 215
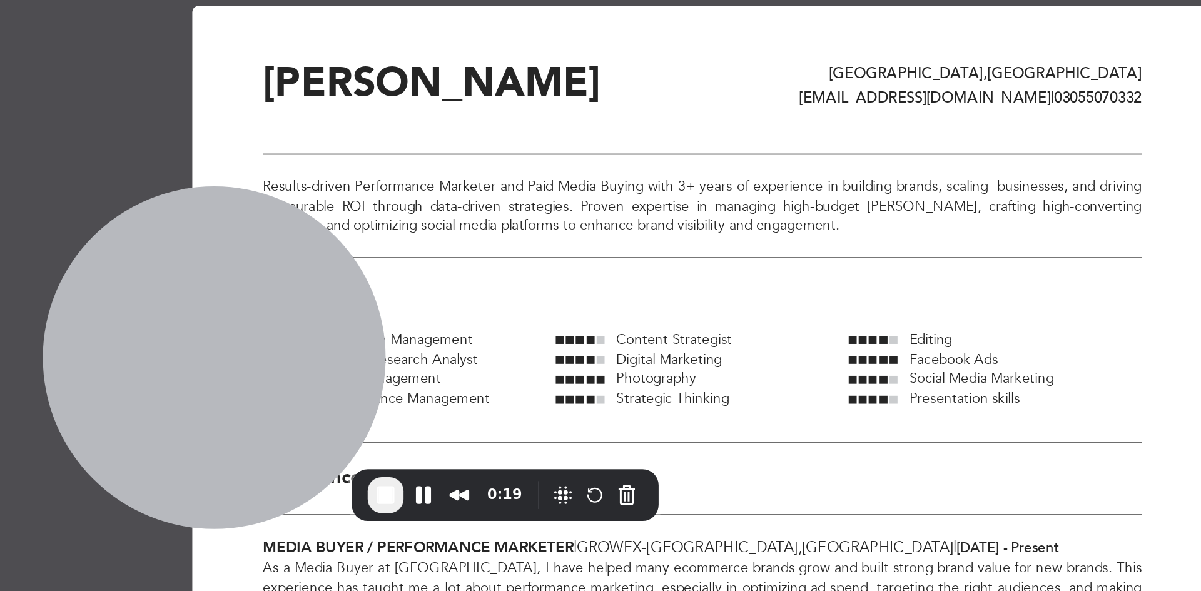
scroll to position [1, 0]
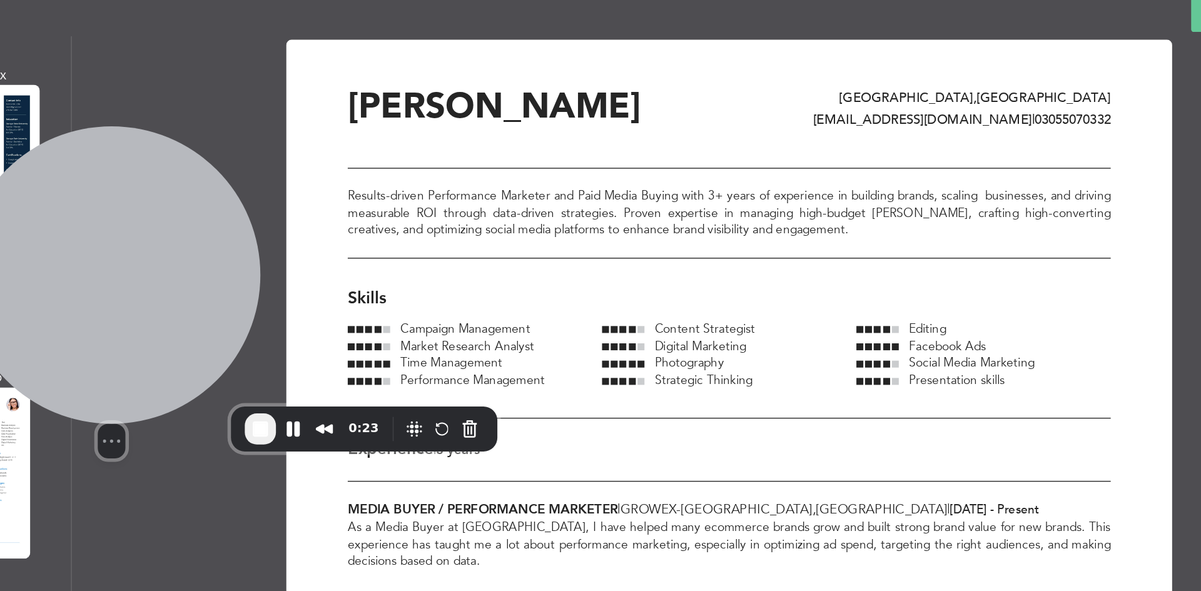
drag, startPoint x: 436, startPoint y: 281, endPoint x: 296, endPoint y: 255, distance: 142.5
click at [296, 255] on div at bounding box center [278, 250] width 215 height 215
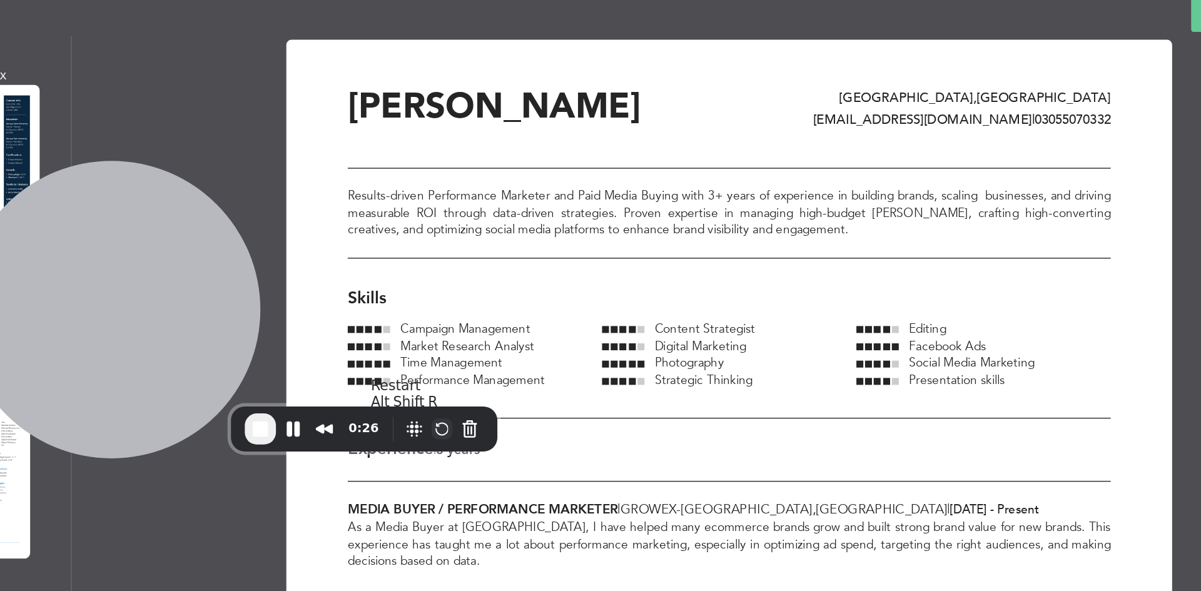
click at [515, 360] on button "Restart Recording" at bounding box center [517, 361] width 15 height 15
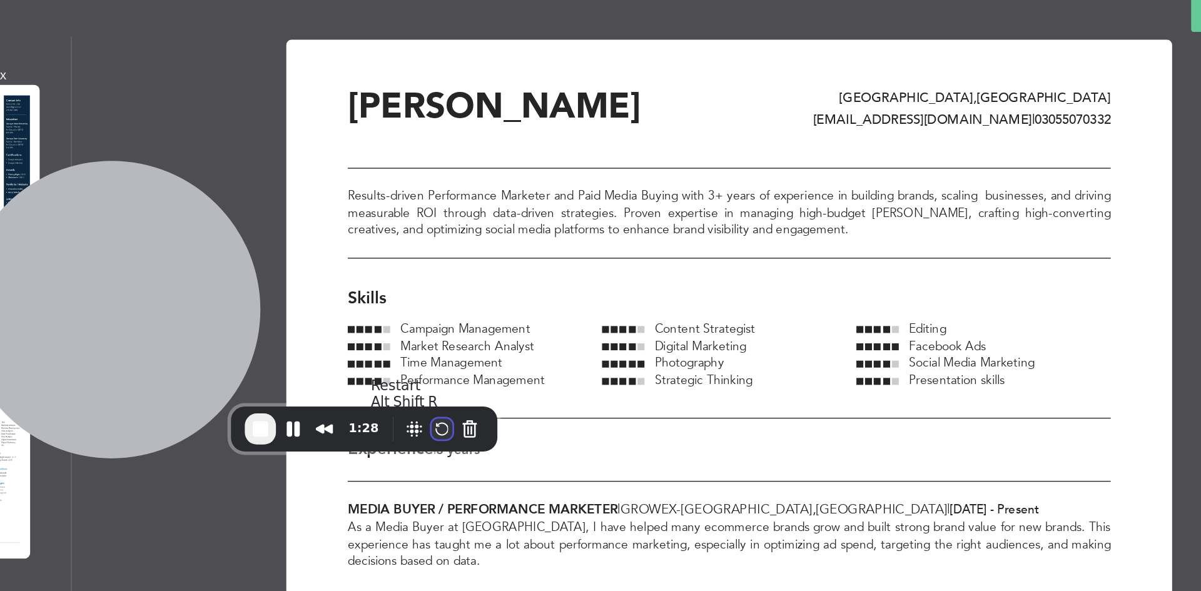
click at [517, 357] on button "Restart Recording" at bounding box center [517, 361] width 15 height 15
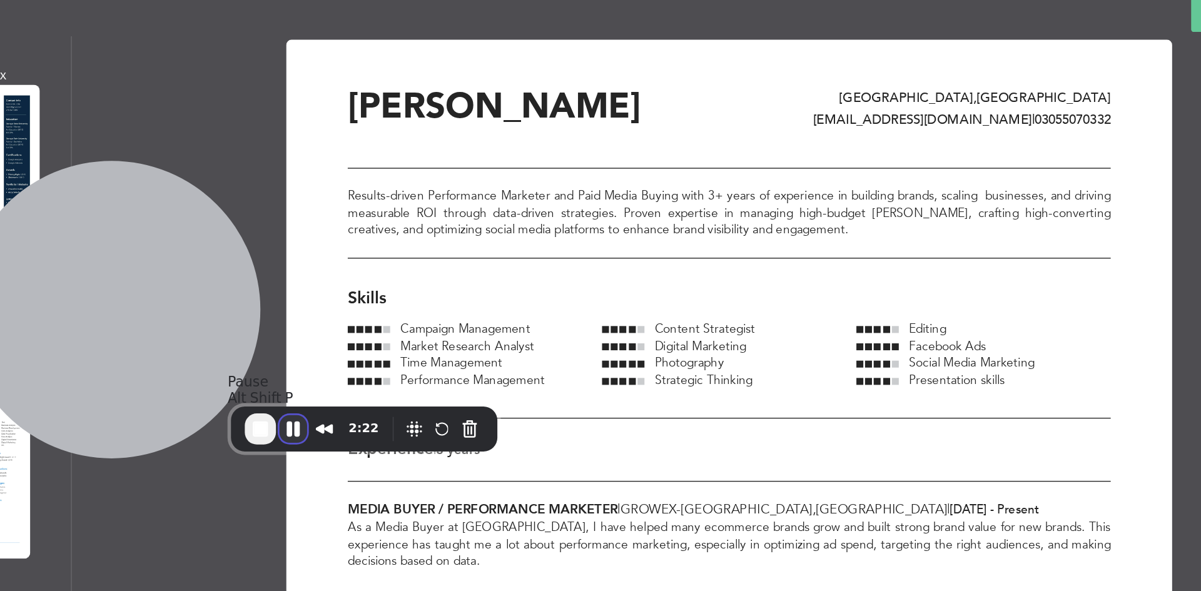
click at [412, 368] on button "Pause Recording" at bounding box center [410, 362] width 20 height 20
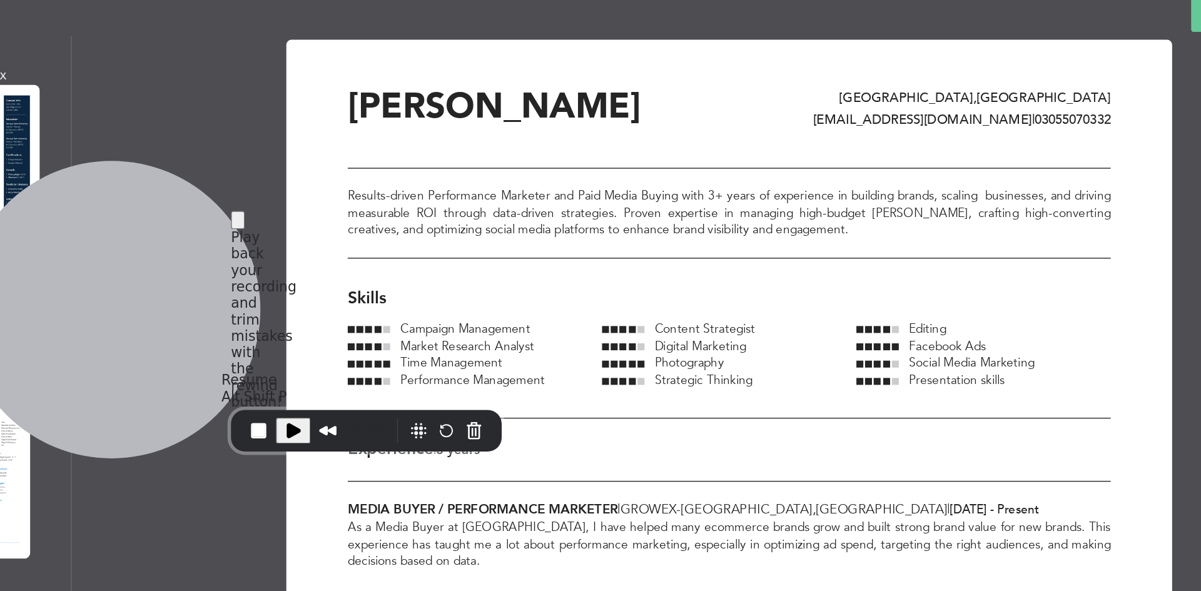
click at [412, 368] on span "Play Recording" at bounding box center [410, 362] width 15 height 15
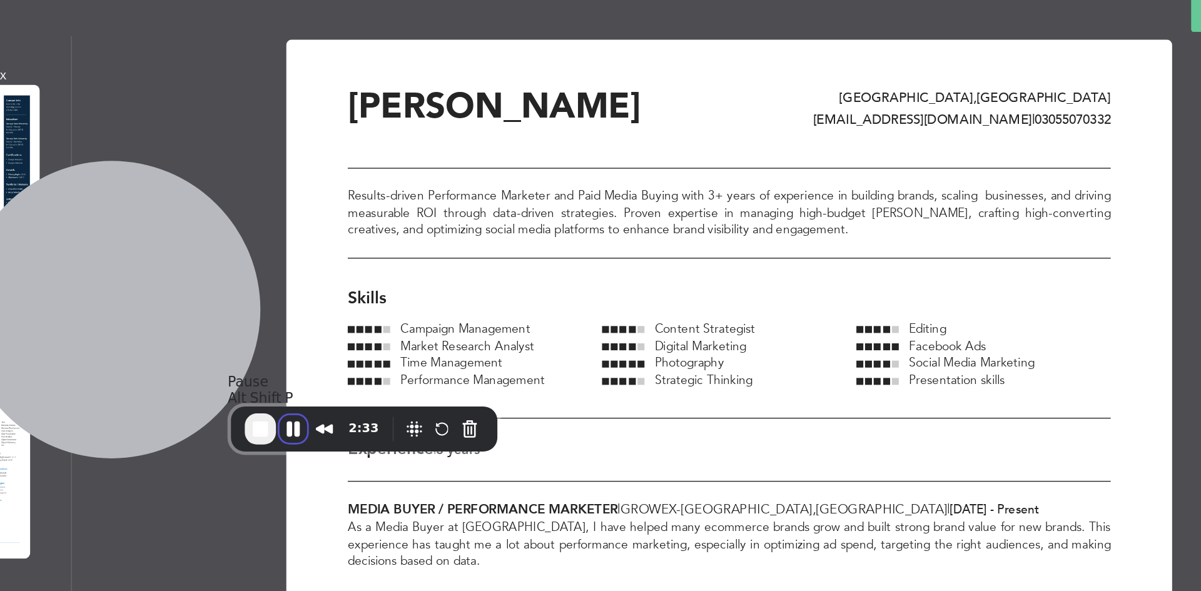
click at [412, 368] on button "Pause Recording" at bounding box center [410, 362] width 20 height 20
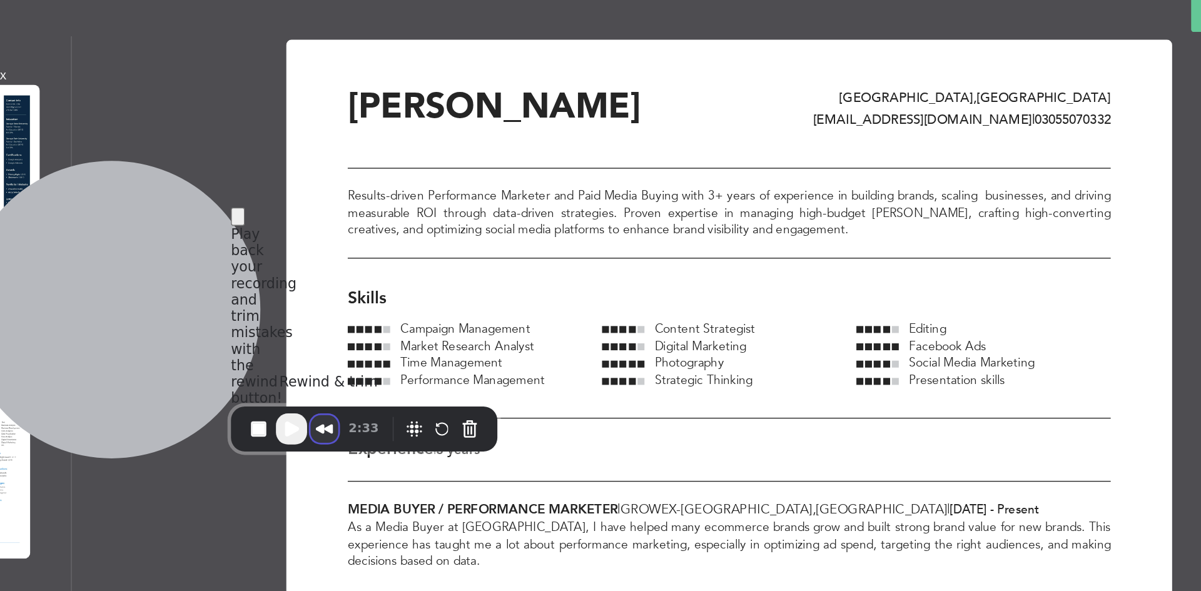
click at [432, 361] on button "Rewind and Trim Recording" at bounding box center [433, 362] width 20 height 20
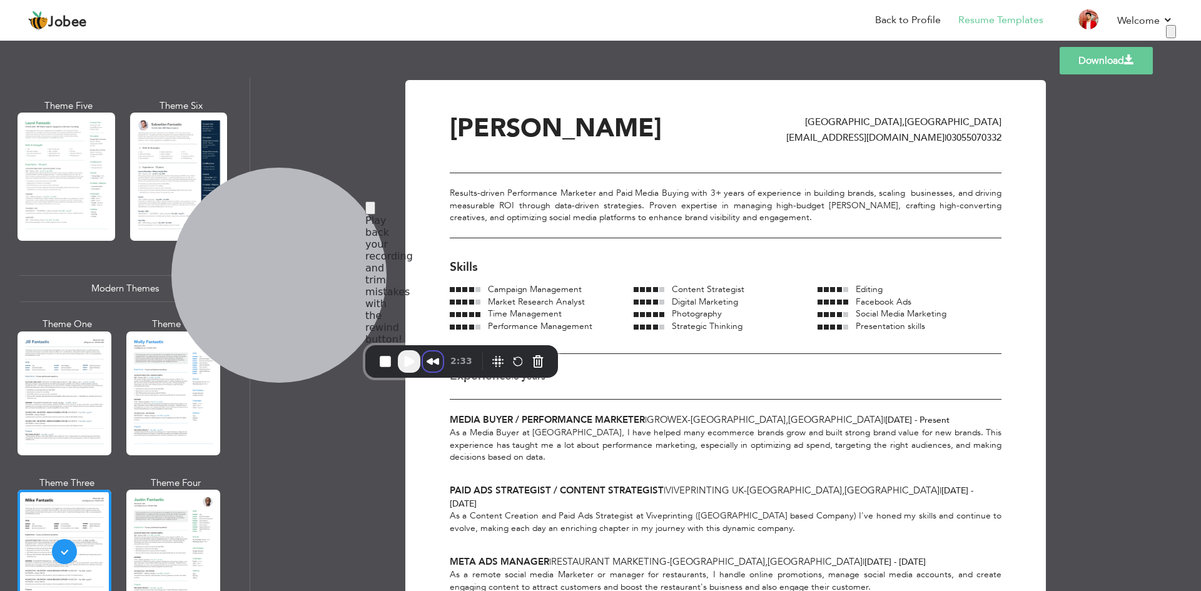
click at [1171, 36] on span at bounding box center [1171, 31] width 0 height 9
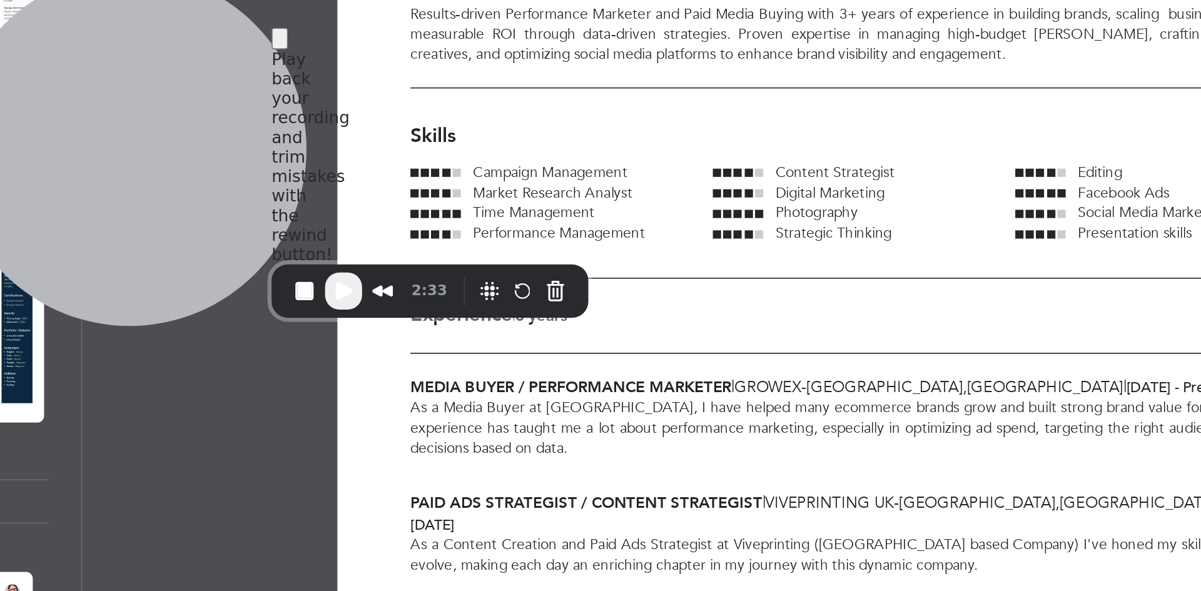
scroll to position [178, 0]
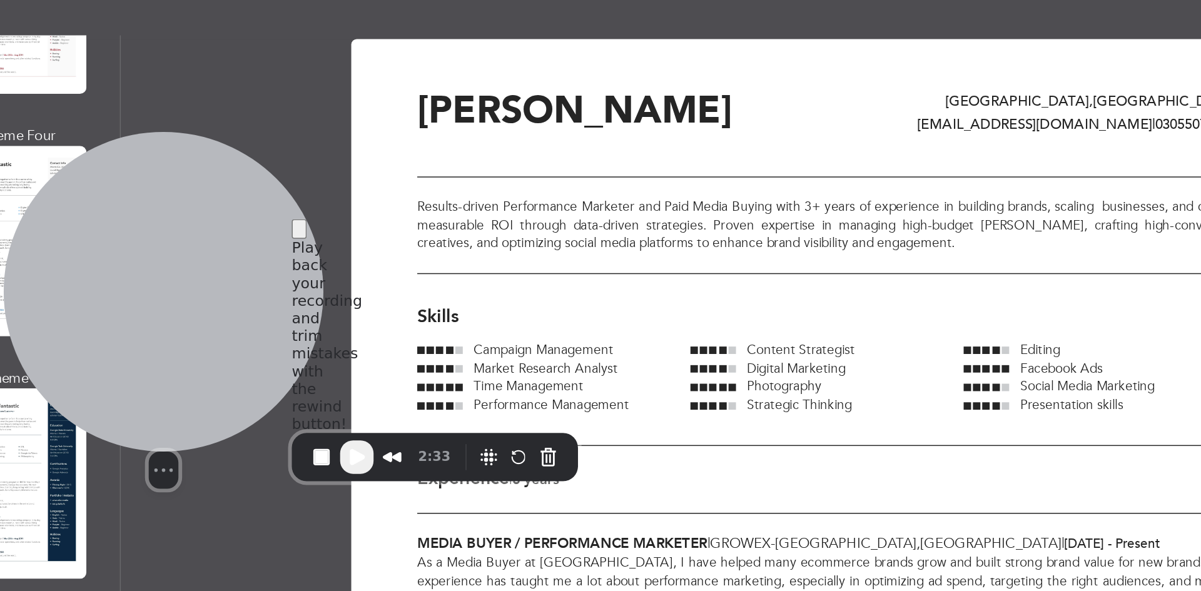
drag, startPoint x: 333, startPoint y: 272, endPoint x: 537, endPoint y: 304, distance: 206.4
click at [387, 304] on div at bounding box center [278, 250] width 215 height 215
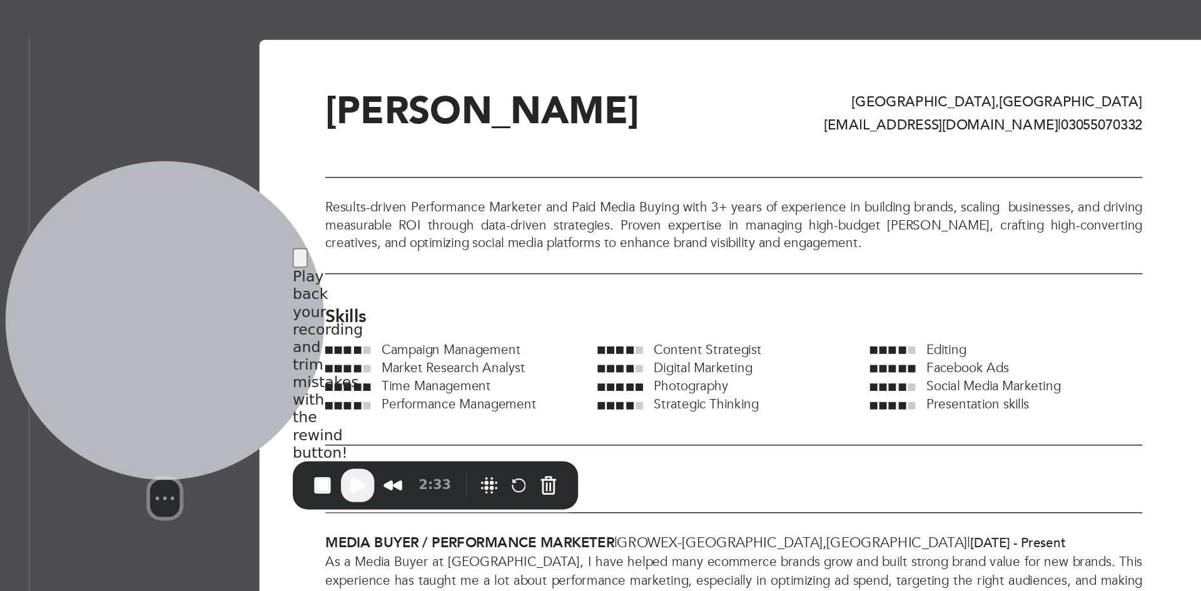
drag, startPoint x: 451, startPoint y: 270, endPoint x: 310, endPoint y: 256, distance: 142.0
click at [310, 256] on div at bounding box center [341, 269] width 215 height 215
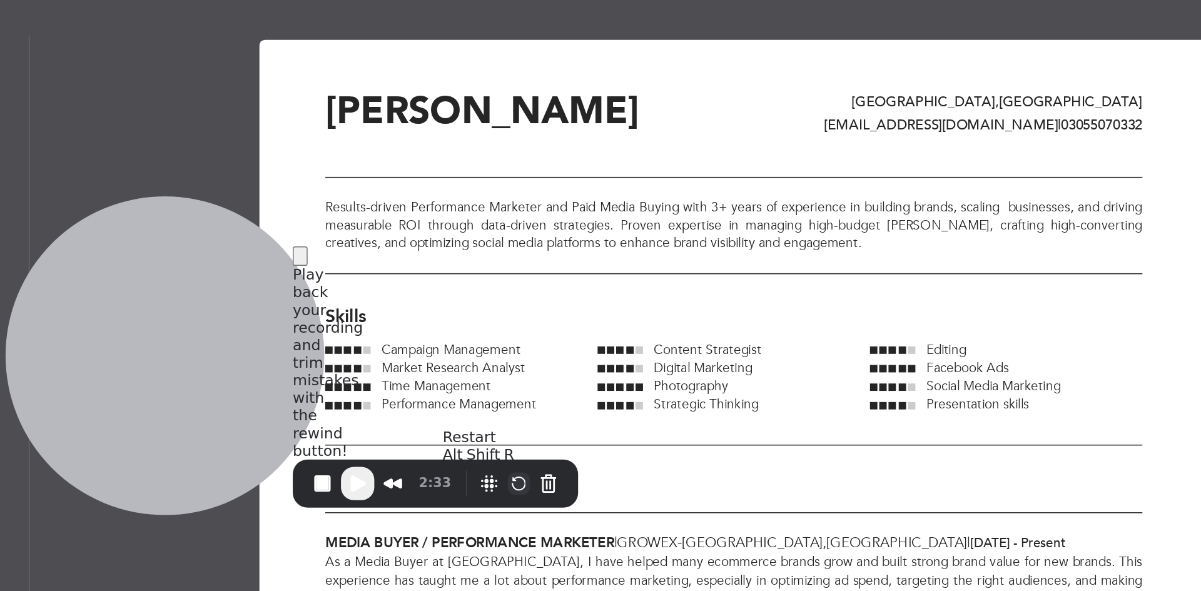
click at [577, 378] on button "Restart Recording" at bounding box center [580, 379] width 15 height 15
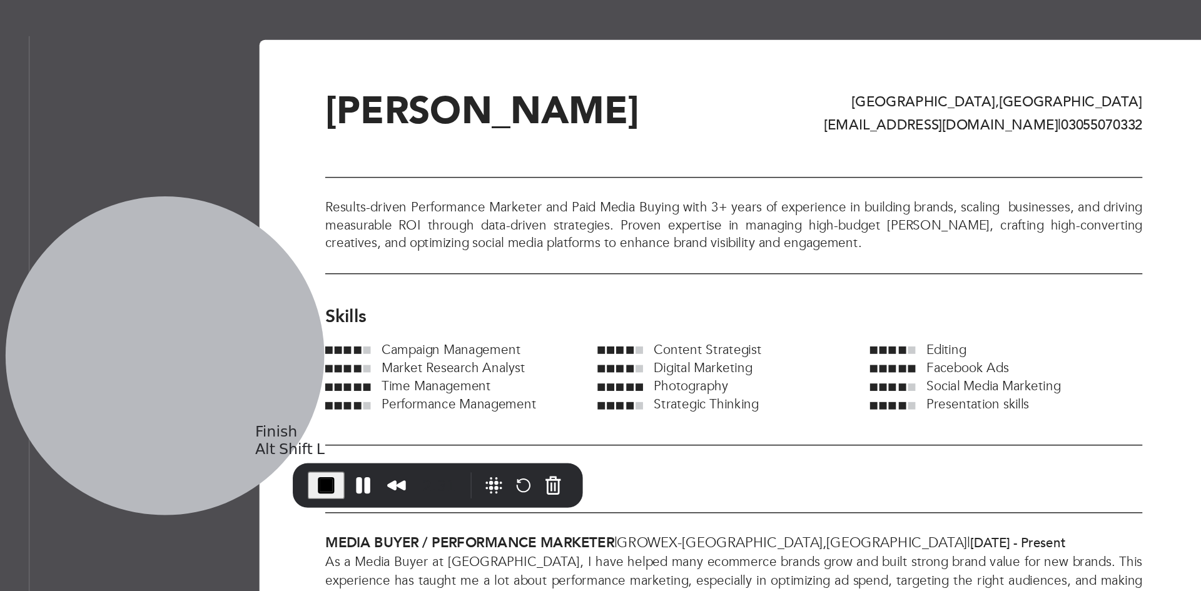
click at [453, 375] on span "End Recording" at bounding box center [450, 380] width 15 height 15
